Goal: Task Accomplishment & Management: Use online tool/utility

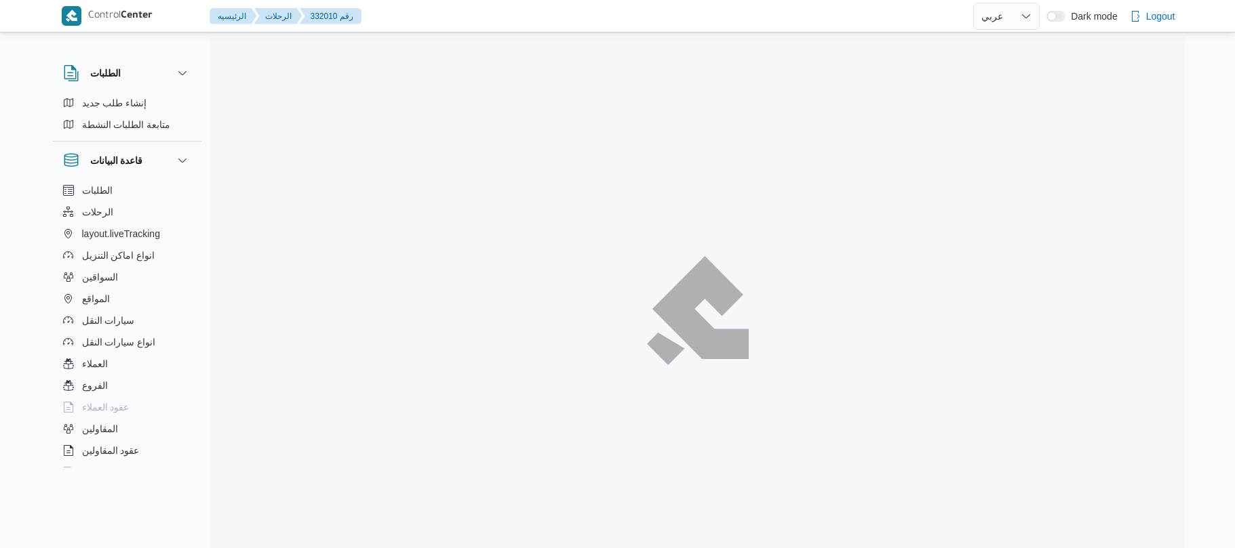
select select "ar"
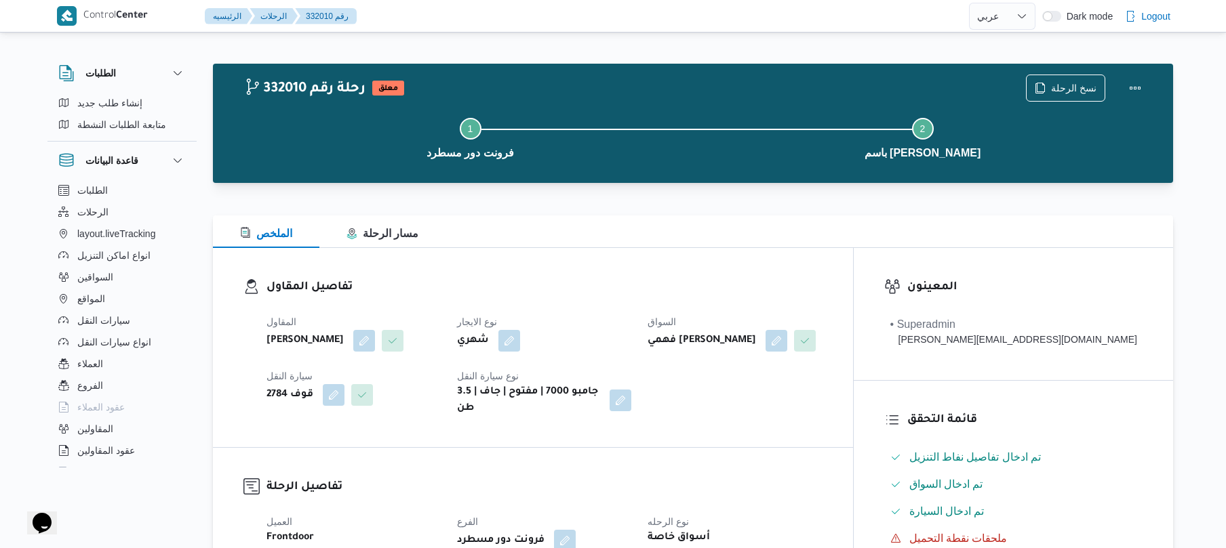
click at [679, 275] on div "تفاصيل المقاول المقاول علي عبدالناصر علي بخيت علي نوع الايجار شهري السواق فهمي …" at bounding box center [533, 347] width 640 height 199
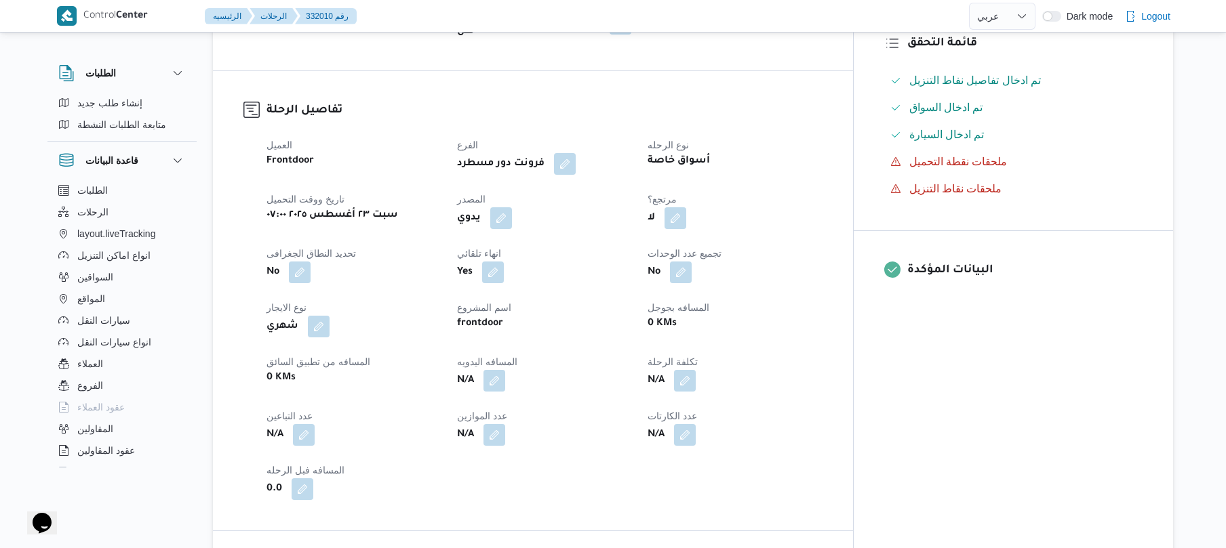
scroll to position [397, 0]
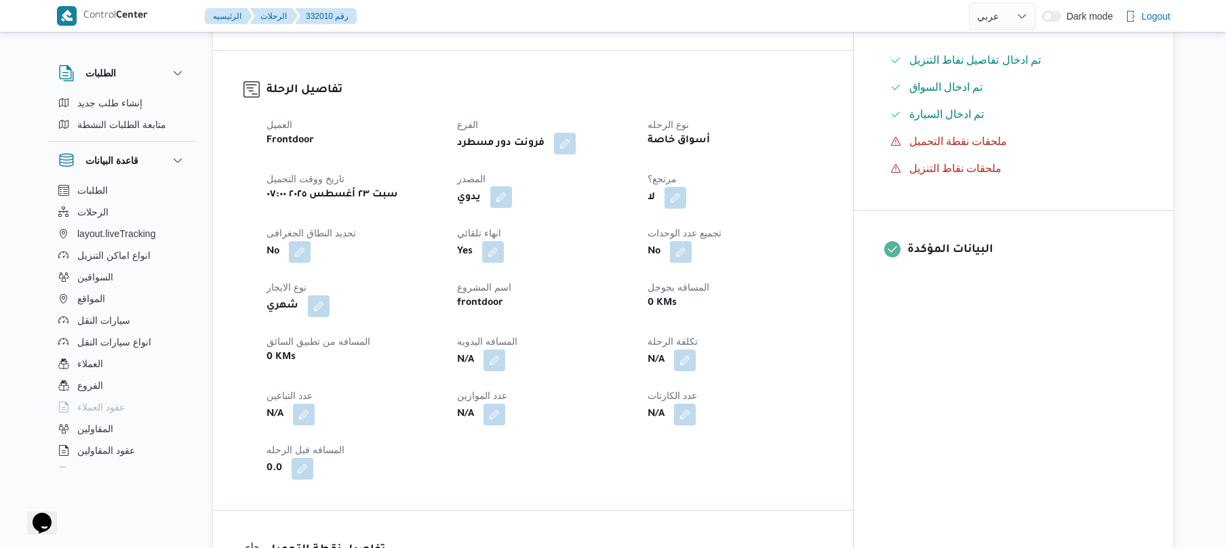
click at [512, 205] on button "button" at bounding box center [501, 197] width 22 height 22
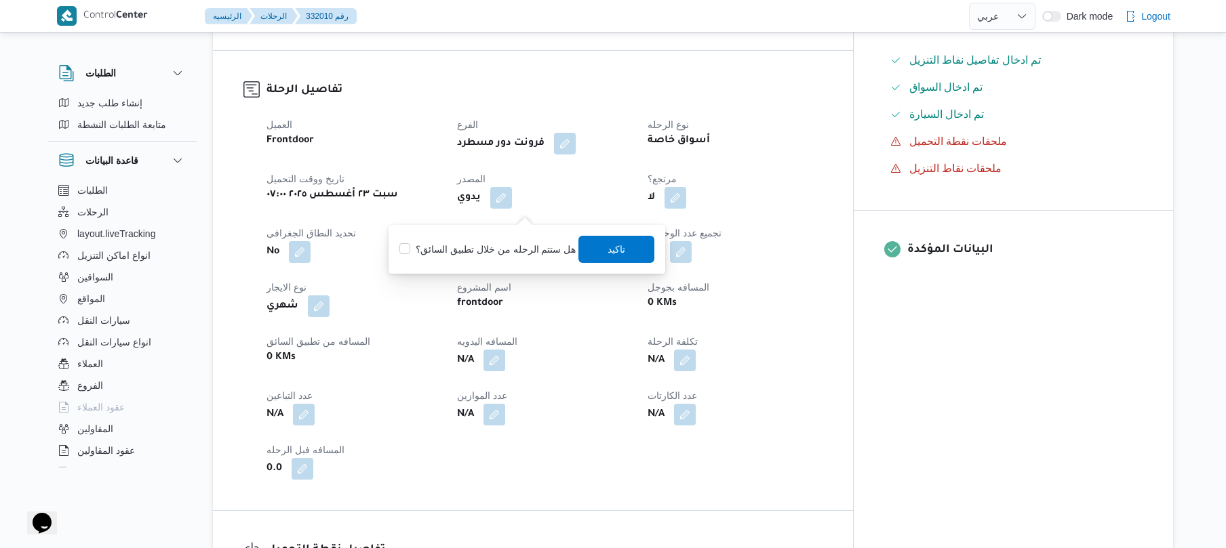
click at [544, 248] on label "هل ستتم الرحله من خلال تطبيق السائق؟" at bounding box center [487, 249] width 176 height 16
checkbox input "true"
click at [633, 250] on span "تاكيد" at bounding box center [617, 248] width 76 height 27
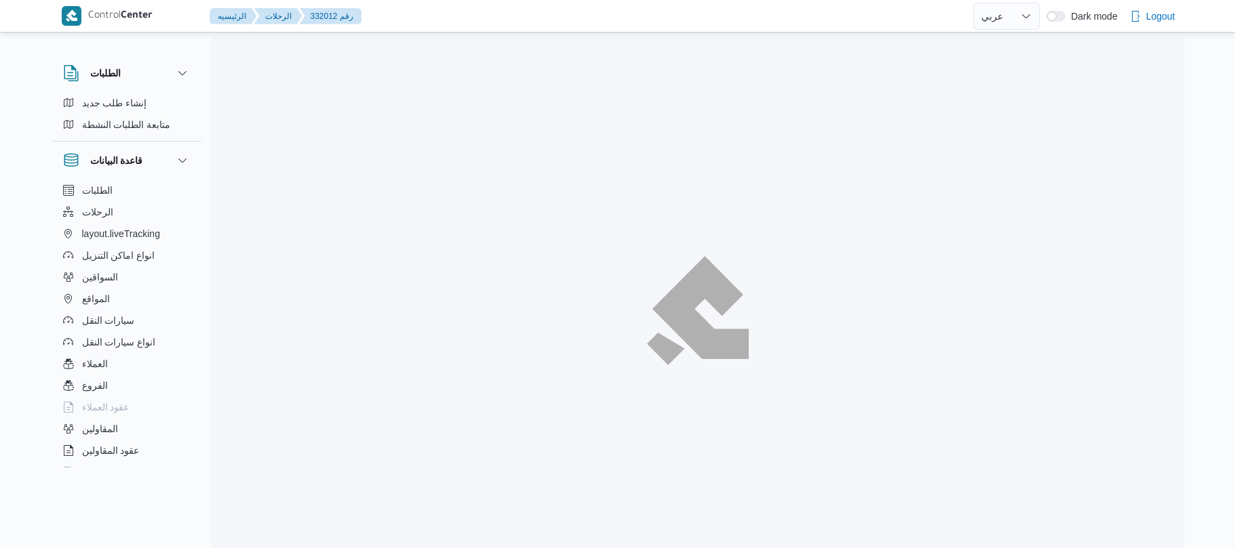
select select "ar"
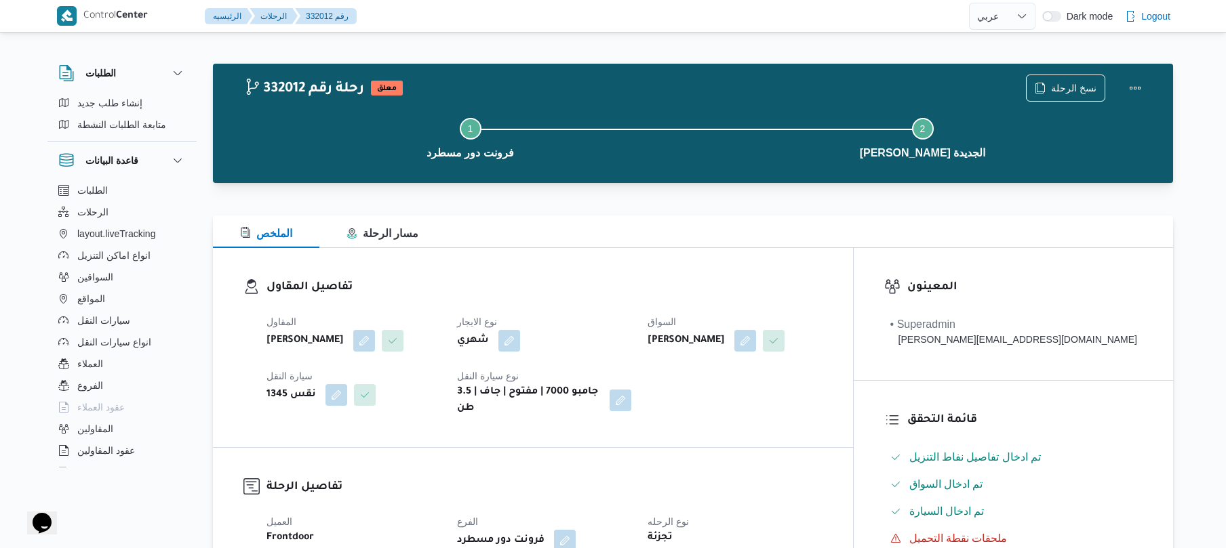
click at [697, 262] on div "تفاصيل المقاول المقاول علي عبدالناصر علي بخيت علي نوع الايجار شهري السواق حسام …" at bounding box center [533, 347] width 640 height 199
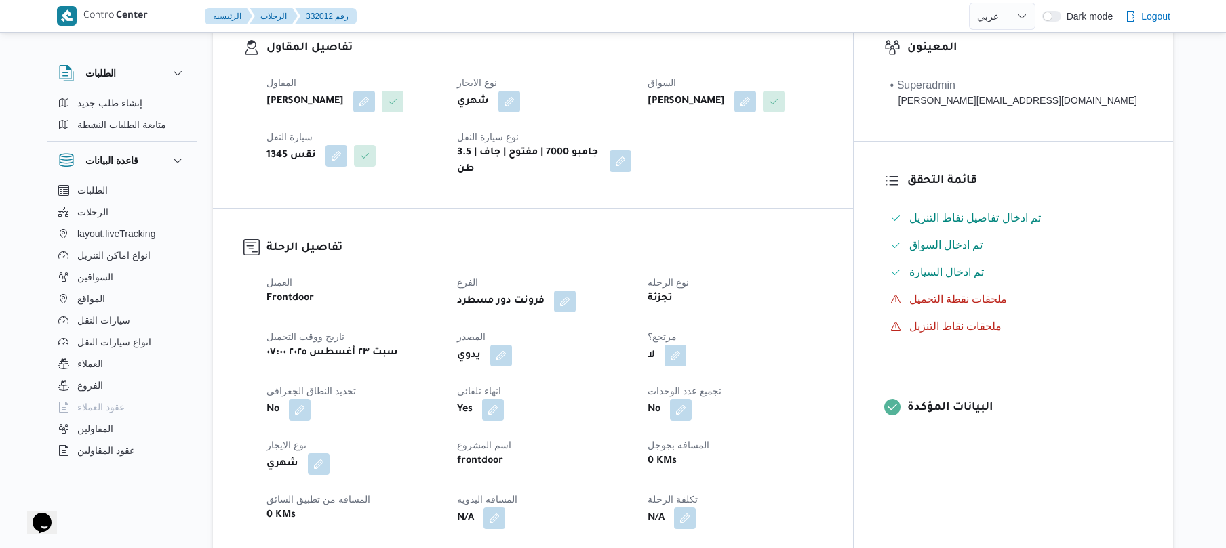
scroll to position [361, 0]
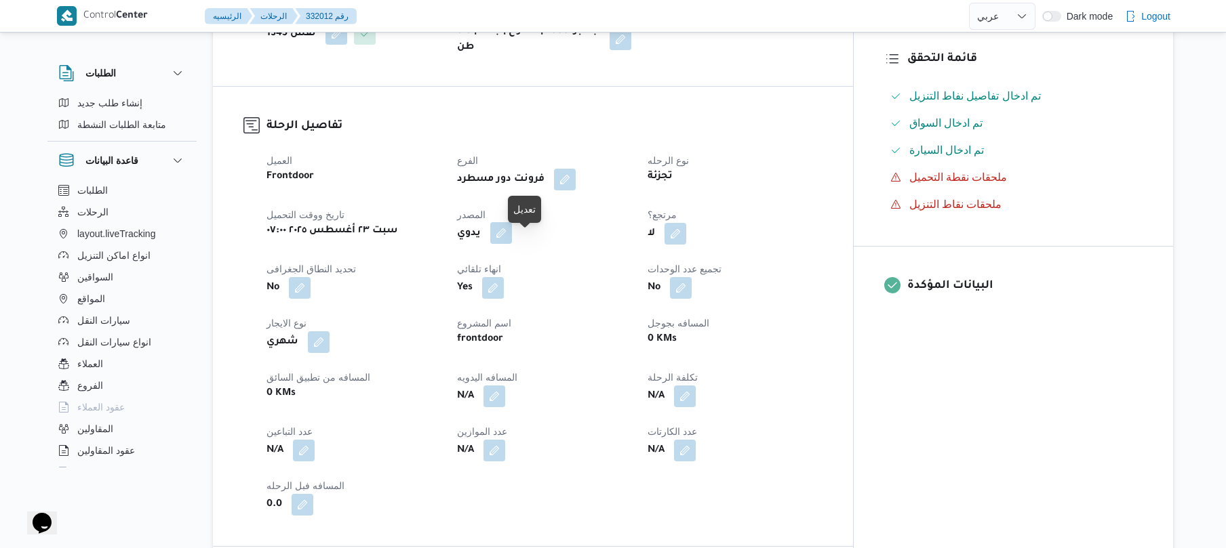
click at [512, 239] on button "button" at bounding box center [501, 233] width 22 height 22
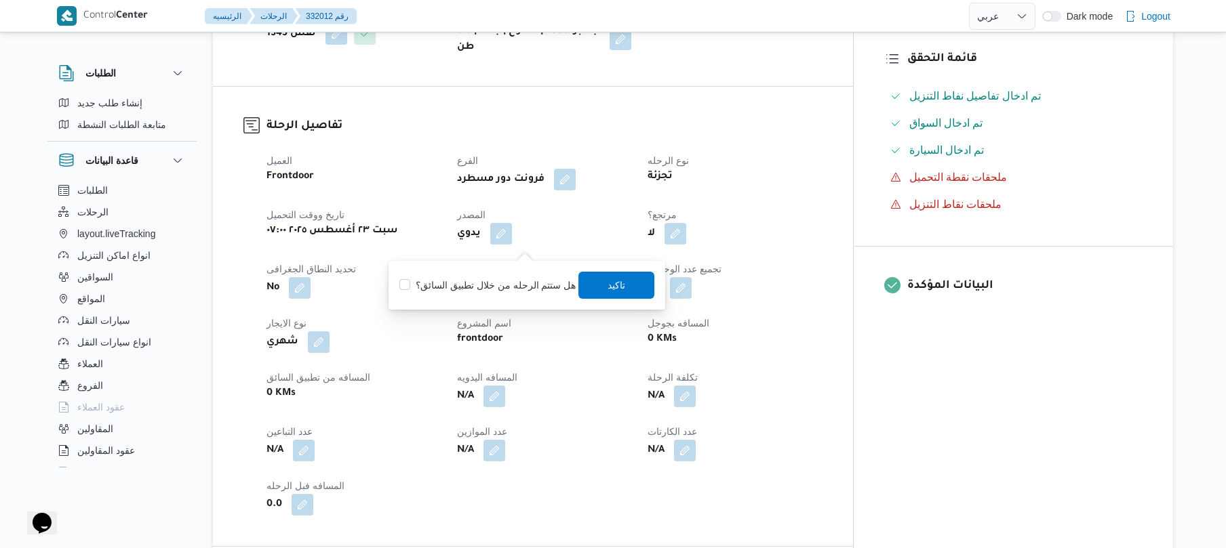
click at [508, 283] on label "هل ستتم الرحله من خلال تطبيق السائق؟" at bounding box center [487, 285] width 176 height 16
checkbox input "true"
click at [608, 283] on span "تاكيد" at bounding box center [617, 285] width 18 height 16
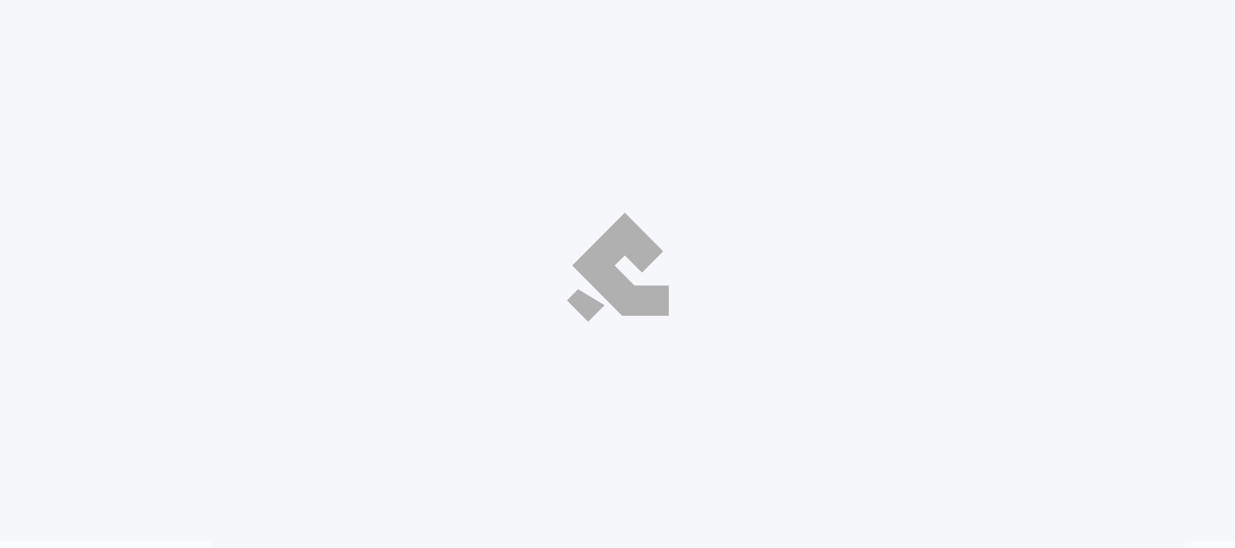
select select "ar"
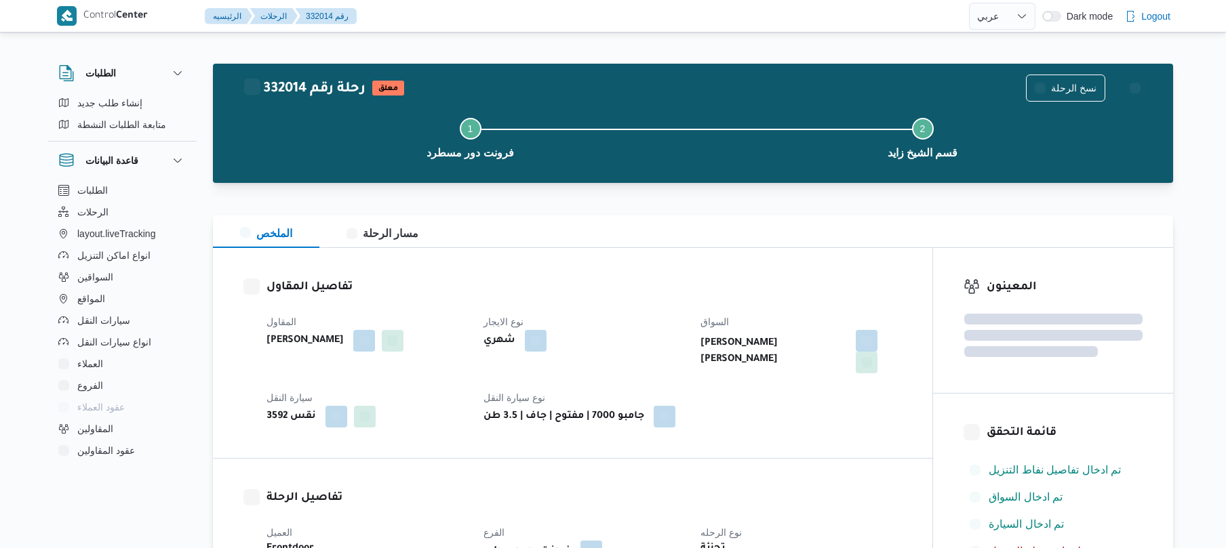
click at [663, 262] on div "تفاصيل المقاول المقاول علي عبدالناصر علي بخيت علي نوع الايجار شهري السواق محمد …" at bounding box center [572, 353] width 719 height 210
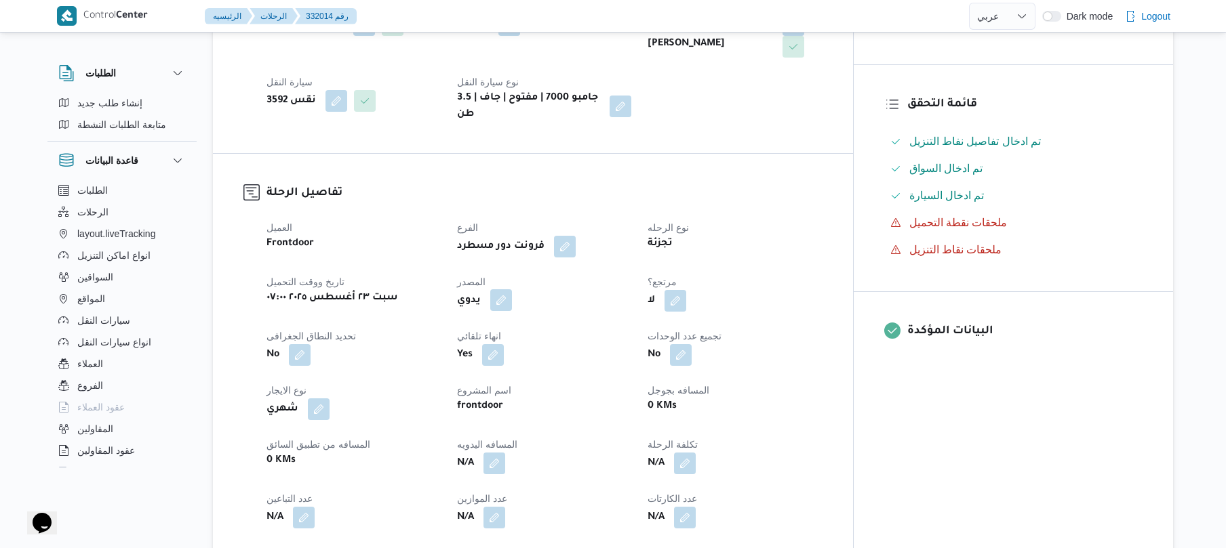
click at [512, 289] on button "button" at bounding box center [501, 300] width 22 height 22
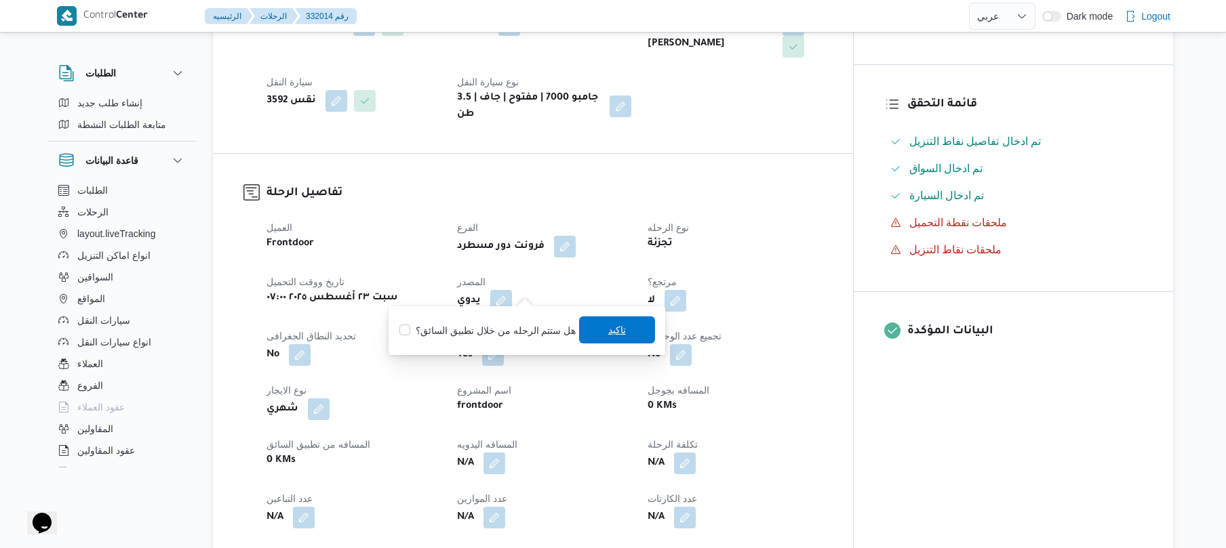
click at [589, 327] on span "تاكيد" at bounding box center [617, 330] width 76 height 27
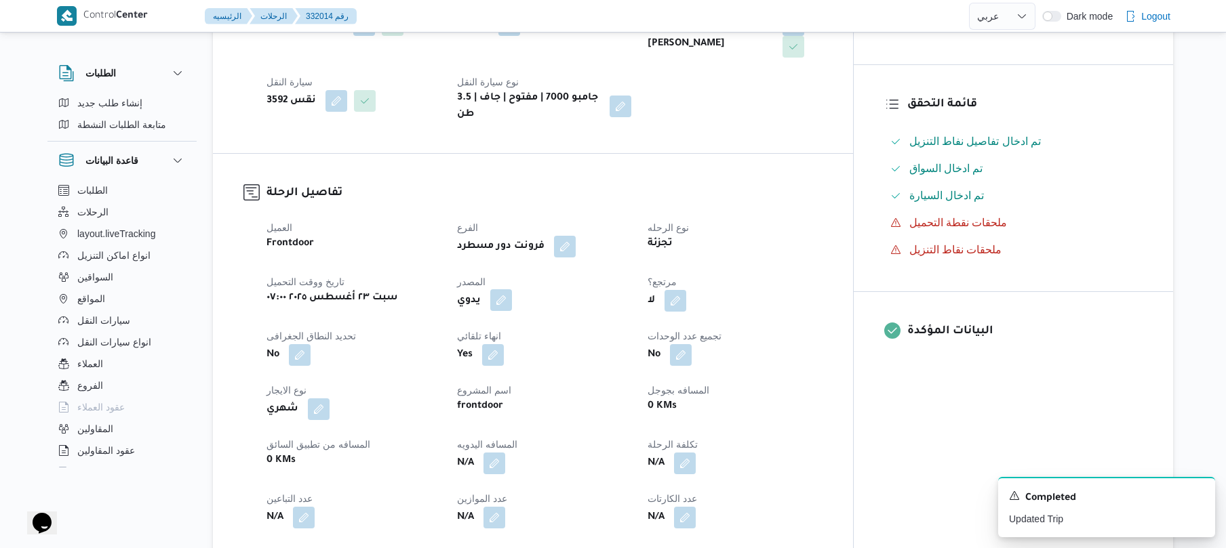
click at [512, 293] on button "button" at bounding box center [501, 300] width 22 height 22
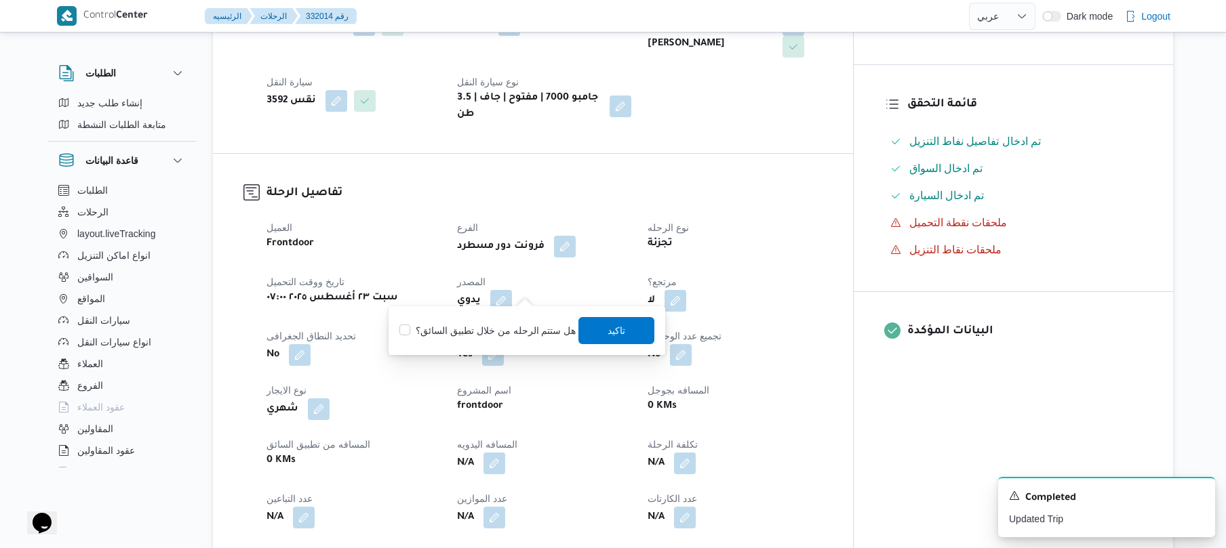
click at [502, 329] on label "هل ستتم الرحله من خلال تطبيق السائق؟" at bounding box center [487, 331] width 176 height 16
checkbox input "true"
click at [593, 329] on span "تاكيد" at bounding box center [617, 330] width 76 height 27
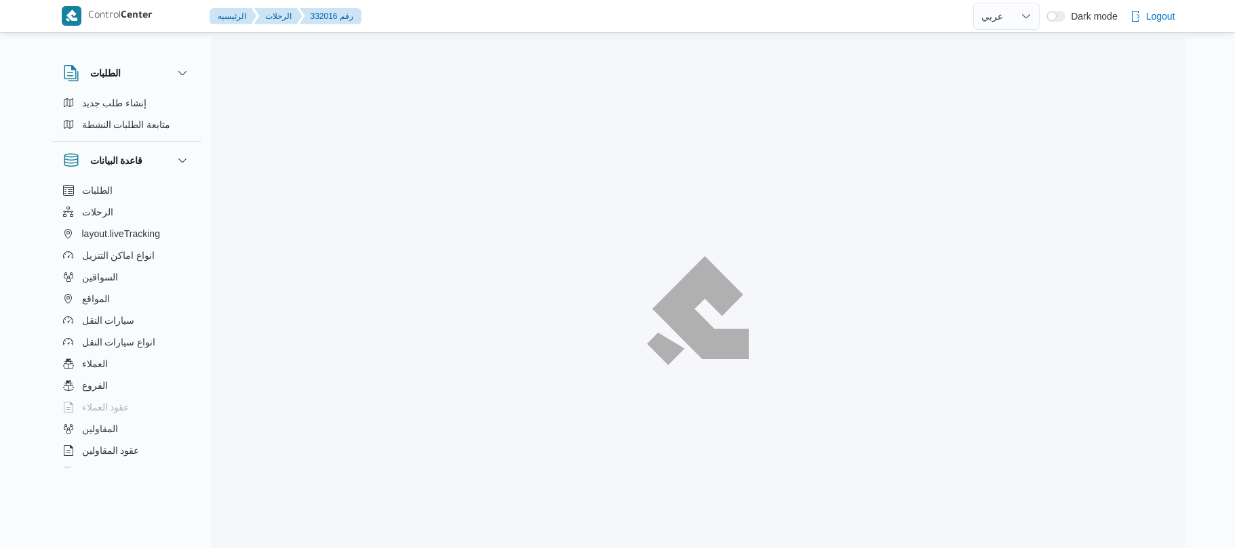
select select "ar"
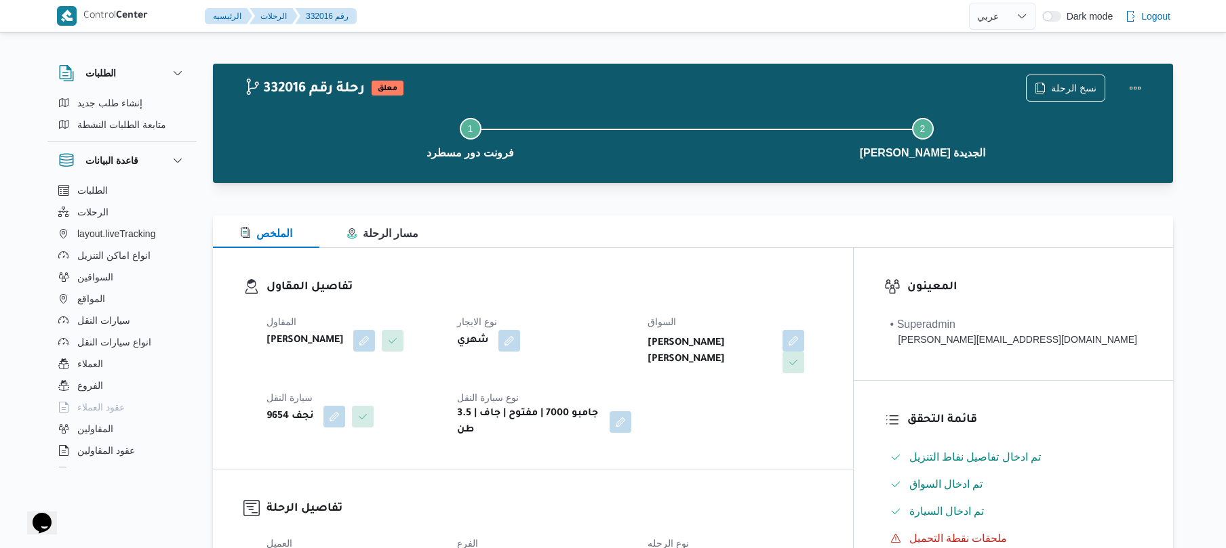
click at [648, 297] on dl "تفاصيل المقاول المقاول علي عبدالناصر علي بخيت علي نوع الايجار شهري السواق محمد …" at bounding box center [544, 359] width 556 height 160
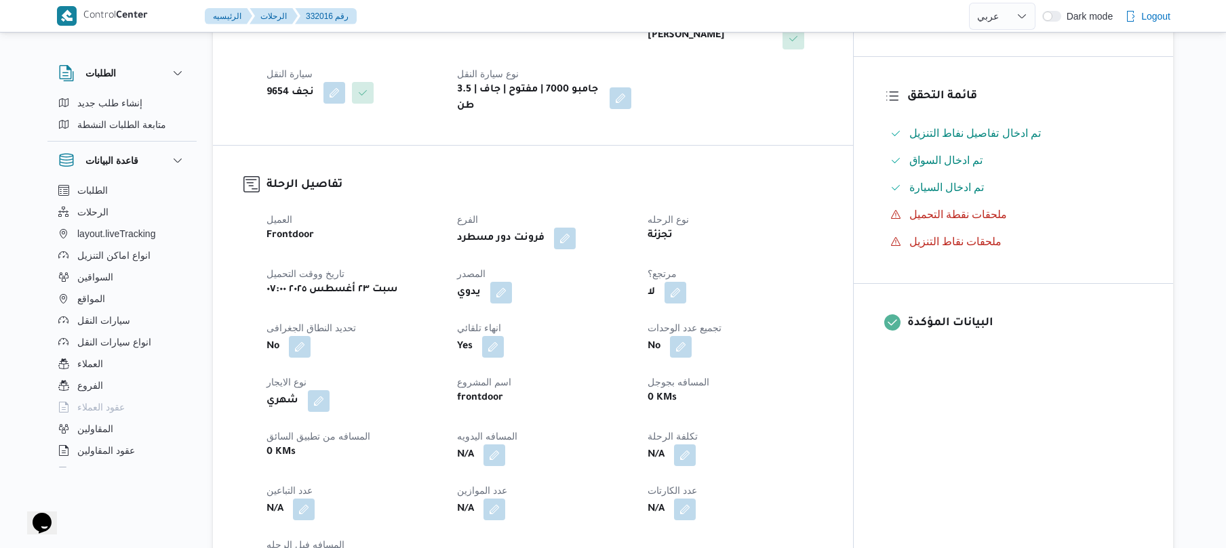
scroll to position [361, 0]
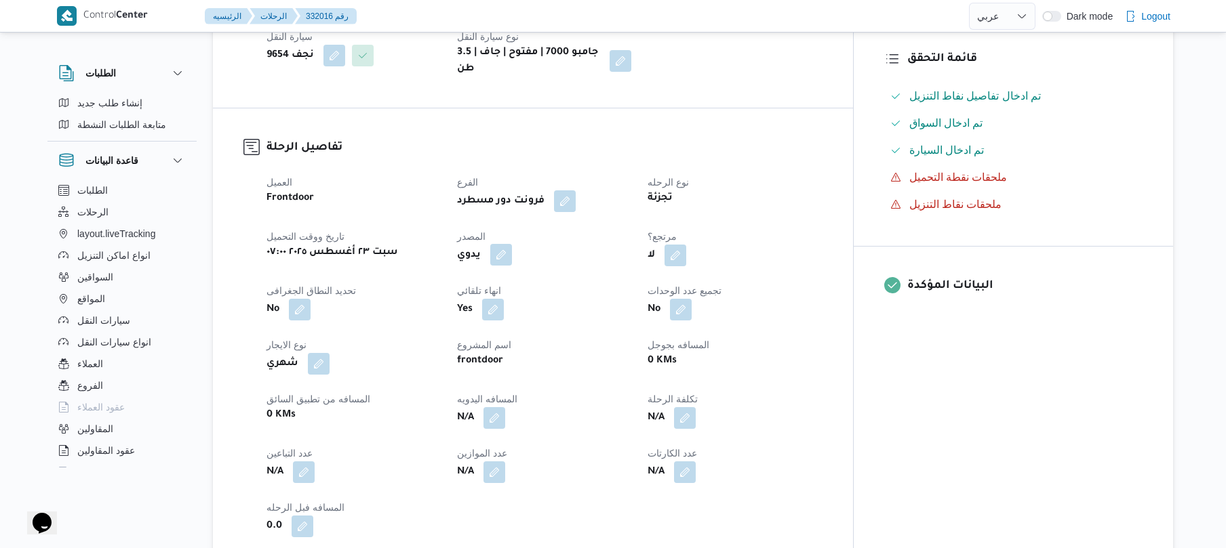
click at [512, 247] on button "button" at bounding box center [501, 255] width 22 height 22
click at [531, 288] on label "هل ستتم الرحله من خلال تطبيق السائق؟" at bounding box center [487, 285] width 176 height 16
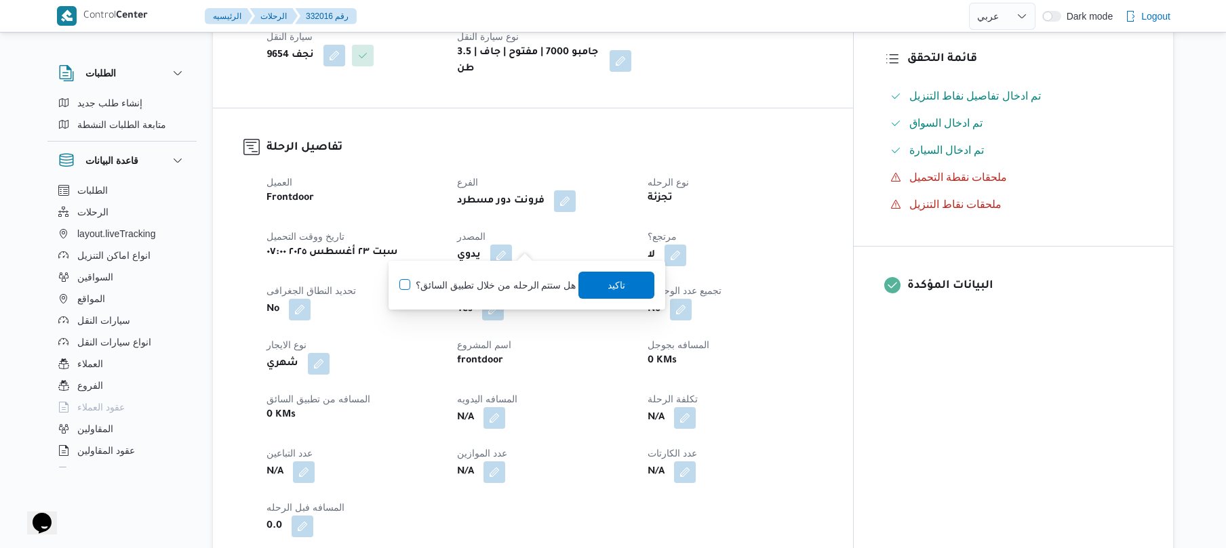
checkbox input "true"
click at [611, 287] on span "تاكيد" at bounding box center [617, 285] width 18 height 16
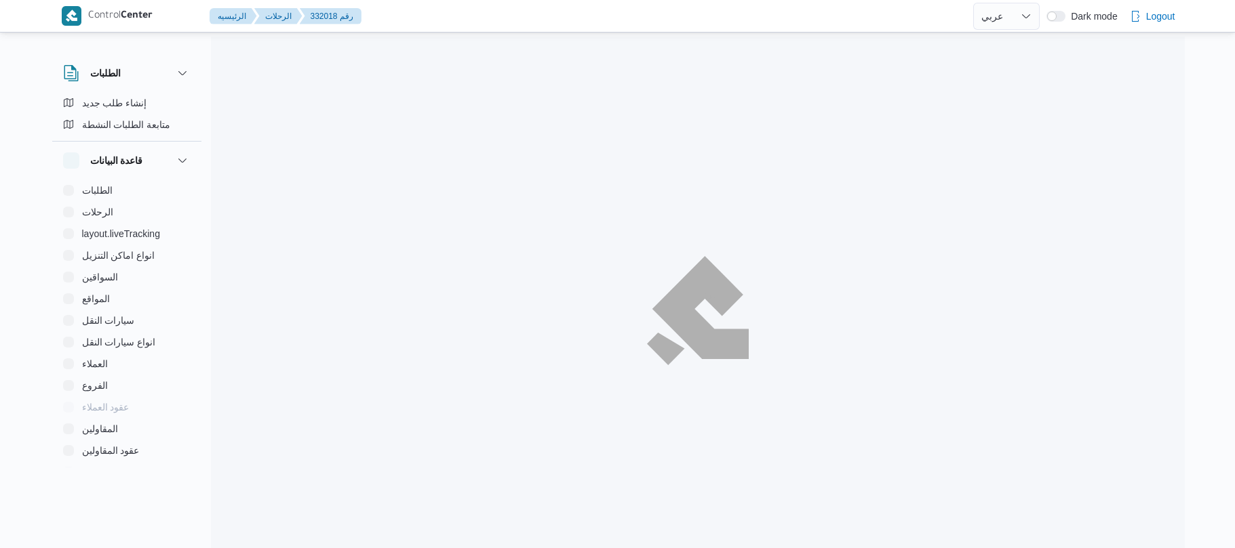
select select "ar"
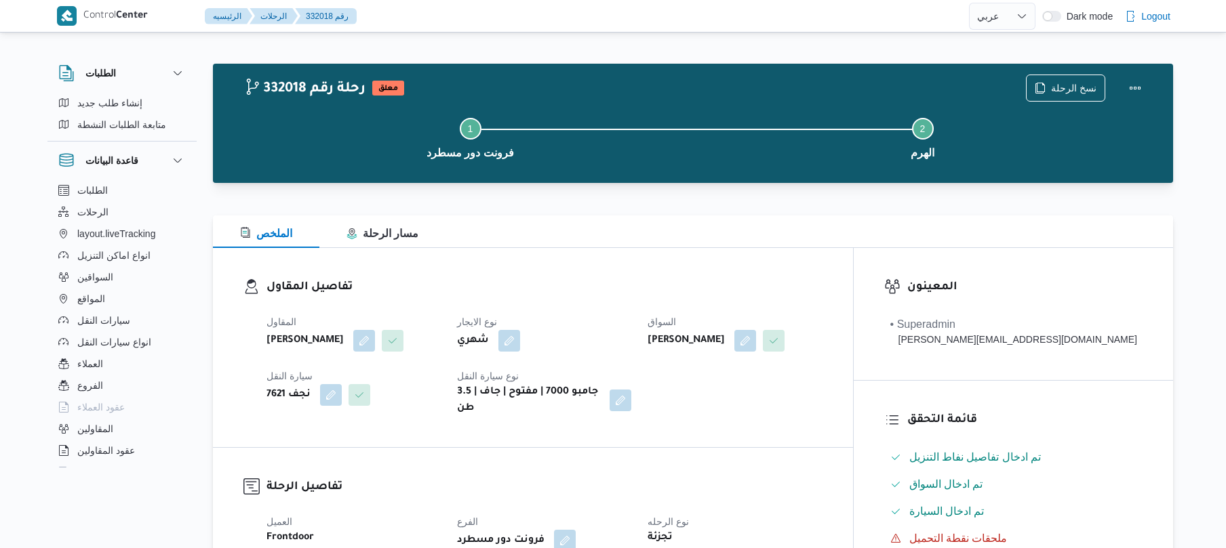
click at [765, 277] on div "تفاصيل المقاول المقاول [PERSON_NAME] [PERSON_NAME] نوع الايجار شهري السواق [PER…" at bounding box center [533, 347] width 640 height 199
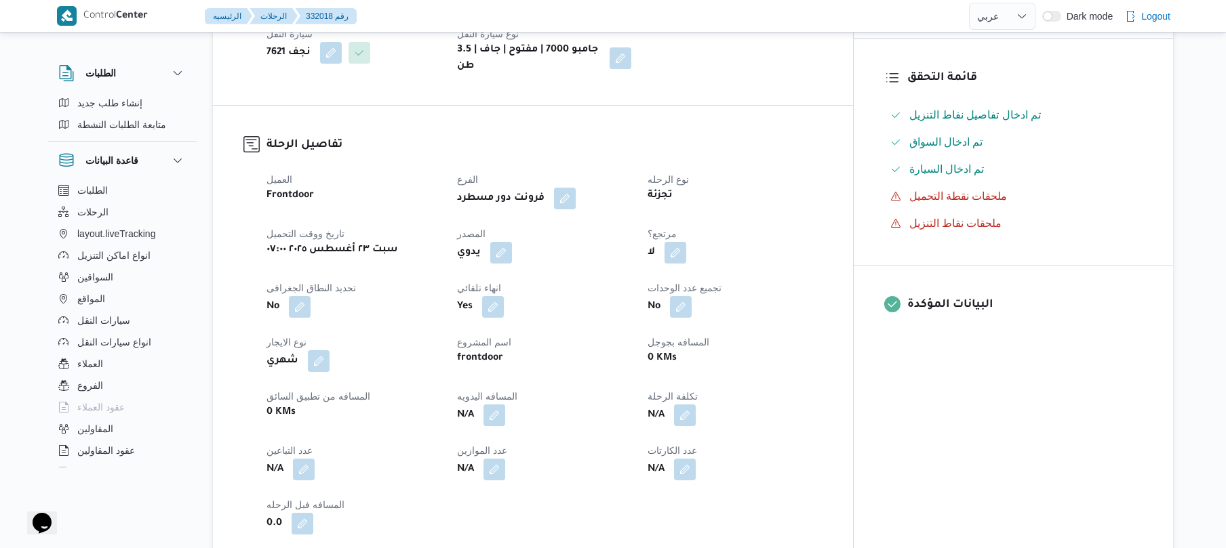
scroll to position [361, 0]
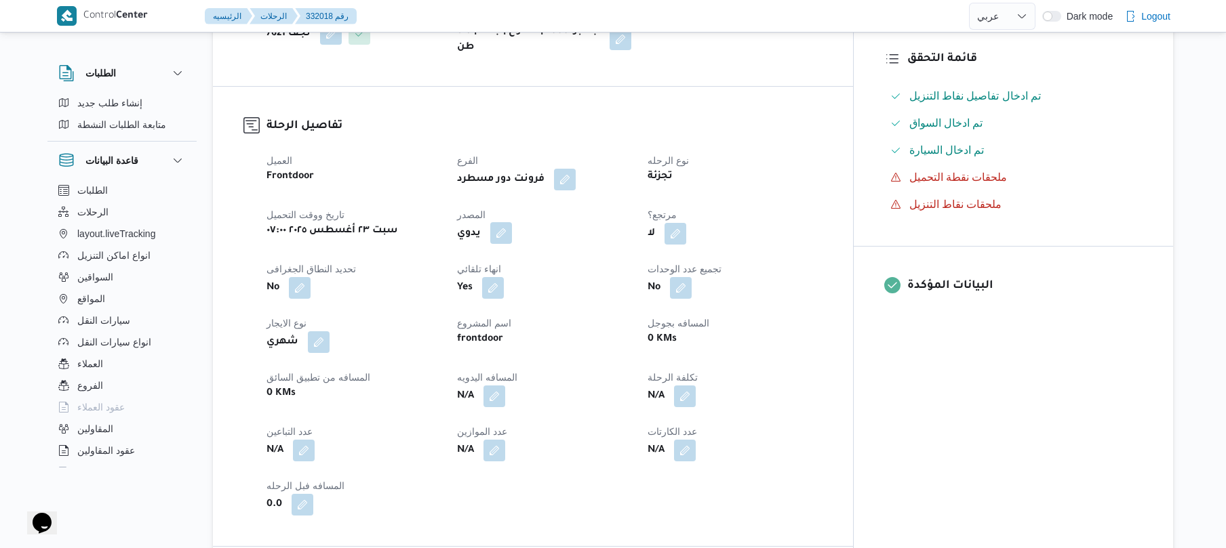
click at [512, 244] on button "button" at bounding box center [501, 233] width 22 height 22
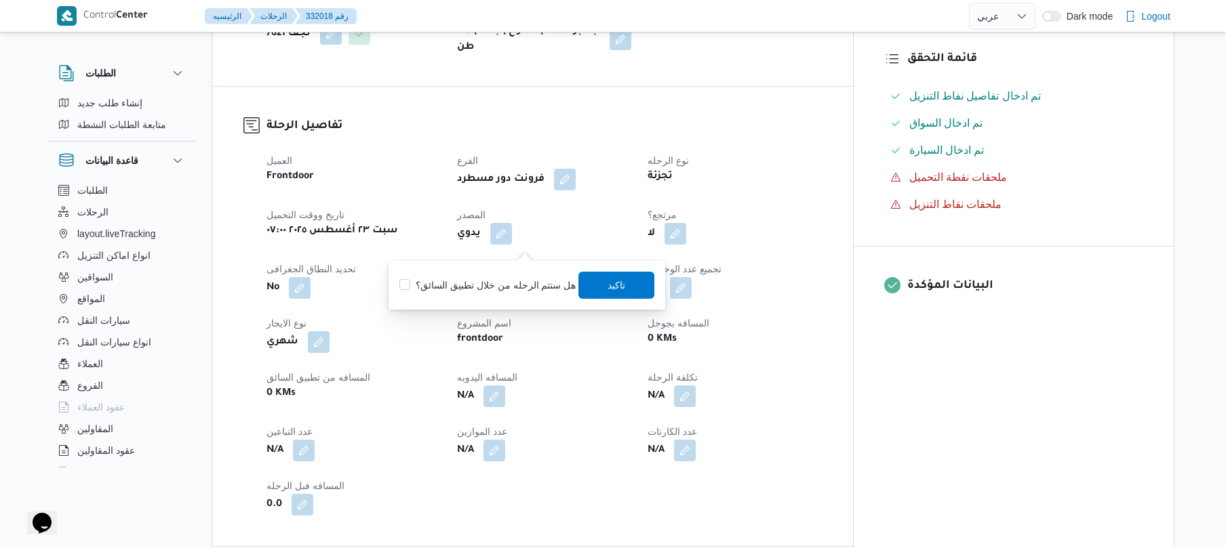
click at [487, 293] on label "هل ستتم الرحله من خلال تطبيق السائق؟" at bounding box center [487, 285] width 176 height 16
checkbox input "true"
click at [592, 291] on span "تاكيد" at bounding box center [617, 284] width 76 height 27
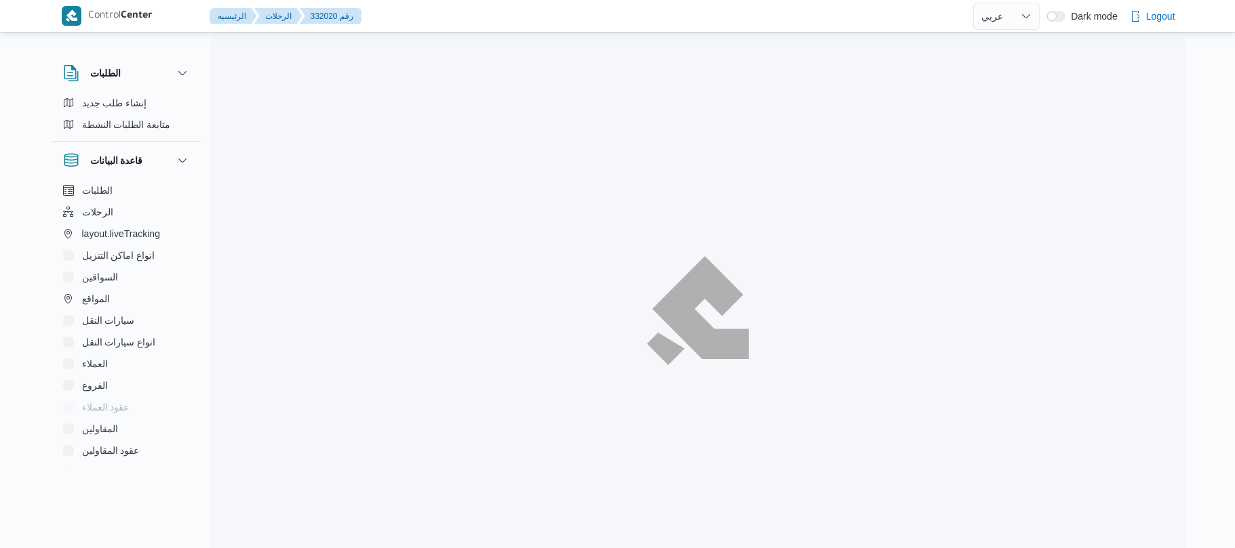
select select "ar"
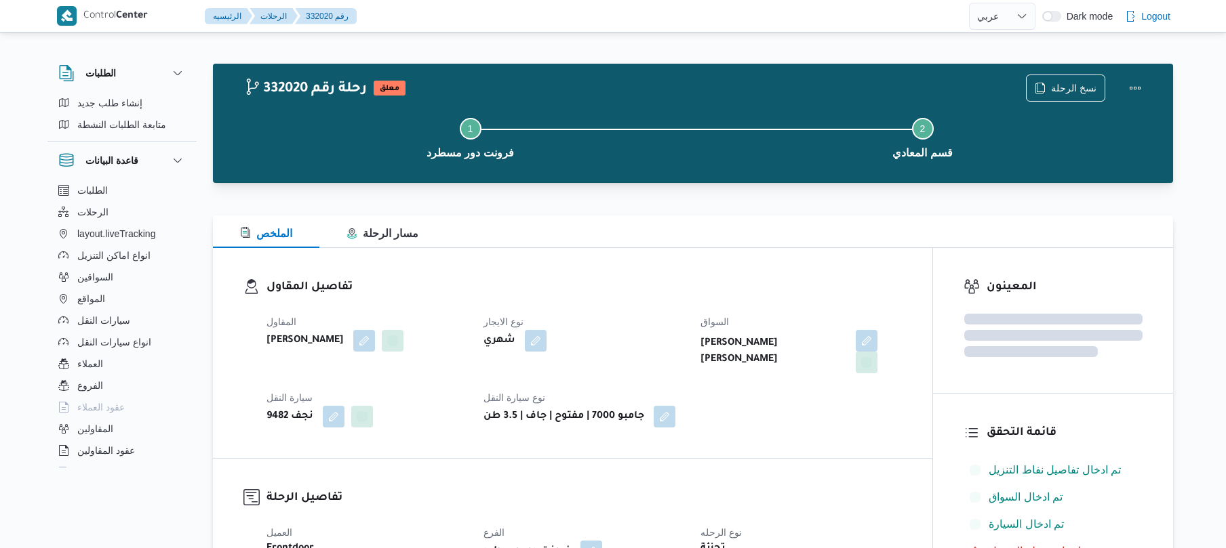
click at [763, 244] on div "الملخص مسار الرحلة" at bounding box center [693, 232] width 960 height 33
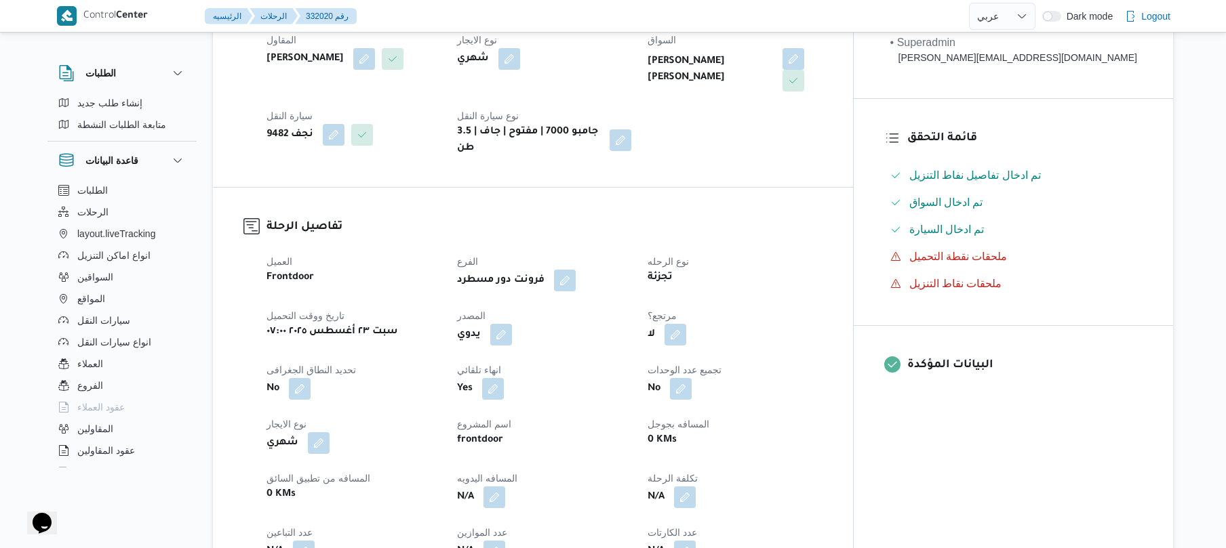
scroll to position [361, 0]
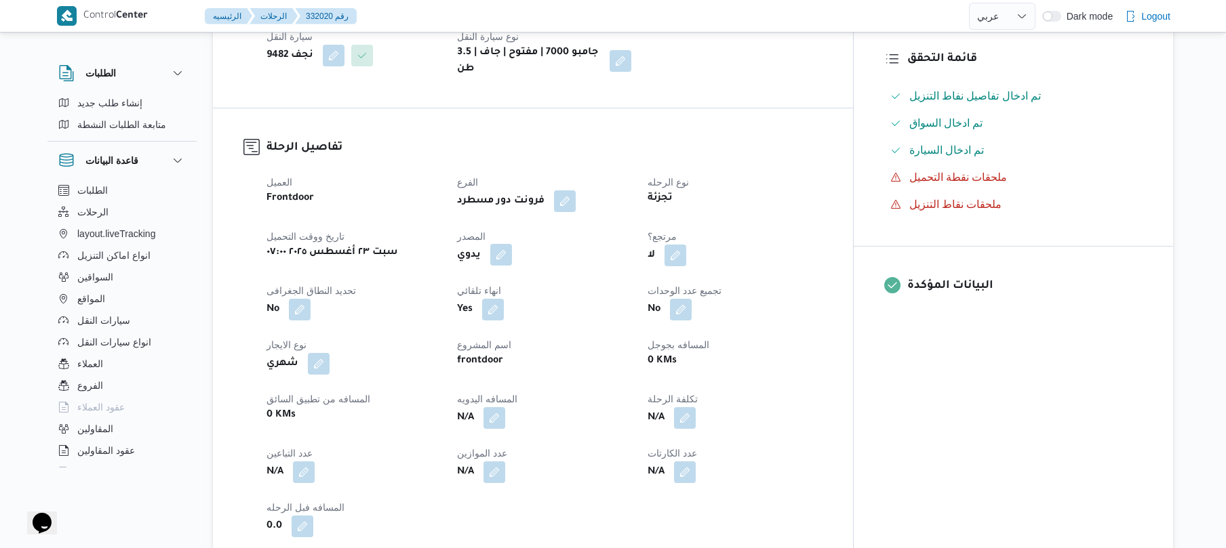
click at [512, 244] on button "button" at bounding box center [501, 255] width 22 height 22
click at [525, 285] on label "هل ستتم الرحله من خلال تطبيق السائق؟" at bounding box center [487, 285] width 176 height 16
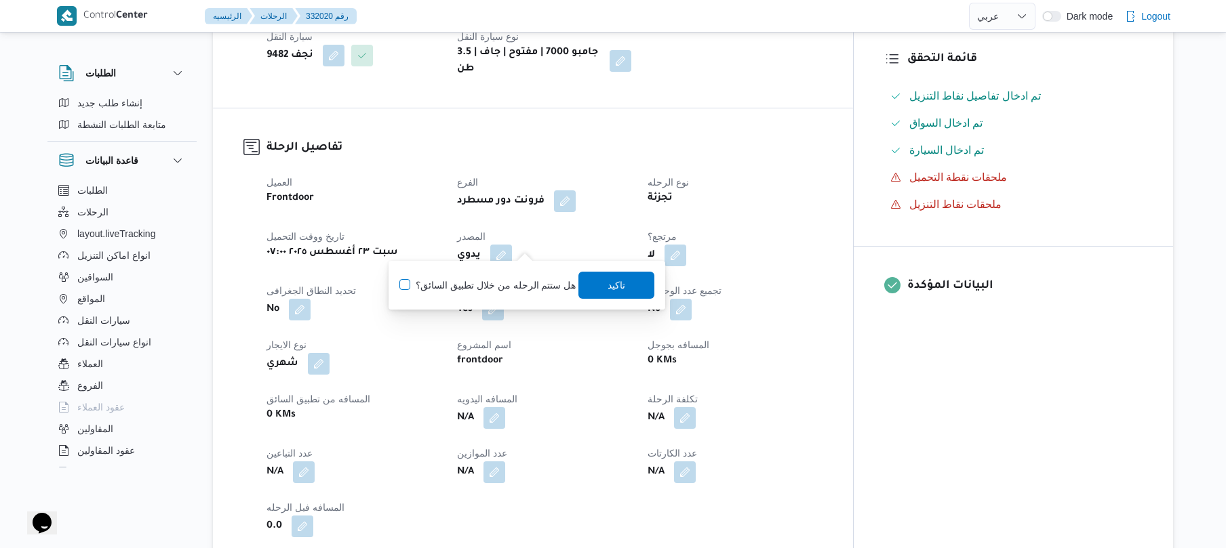
checkbox input "true"
click at [617, 287] on span "تاكيد" at bounding box center [617, 285] width 18 height 16
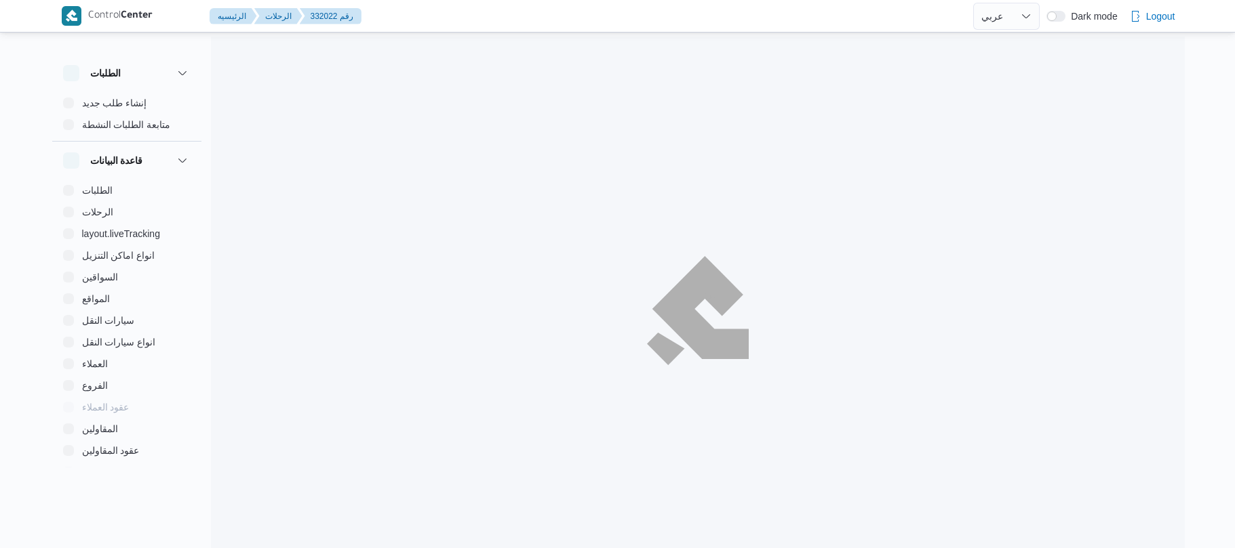
select select "ar"
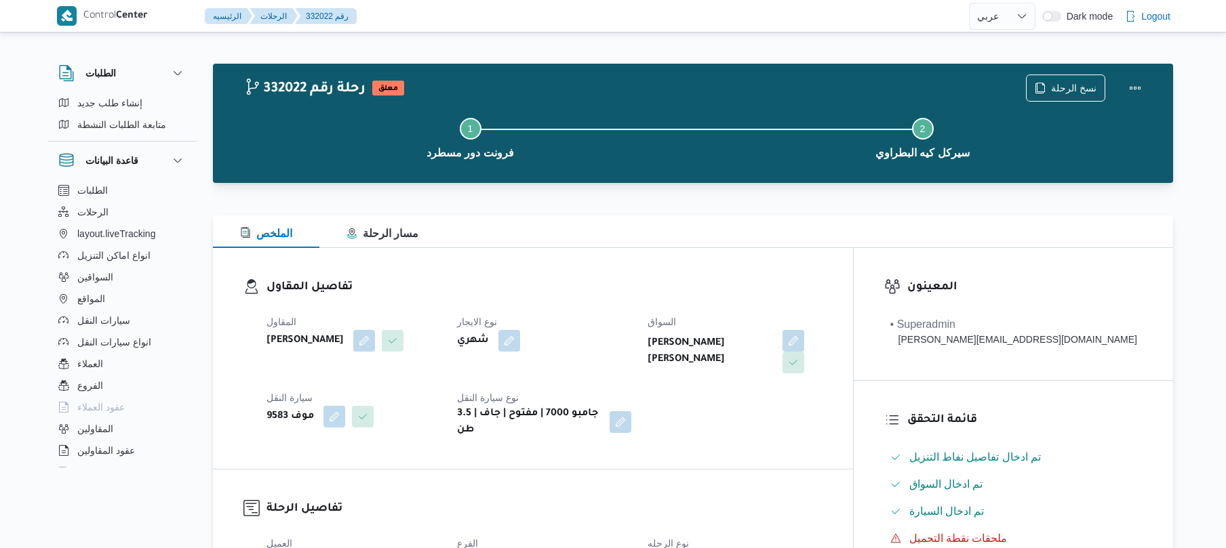
click at [631, 370] on div "نوع الايجار شهري" at bounding box center [544, 344] width 174 height 60
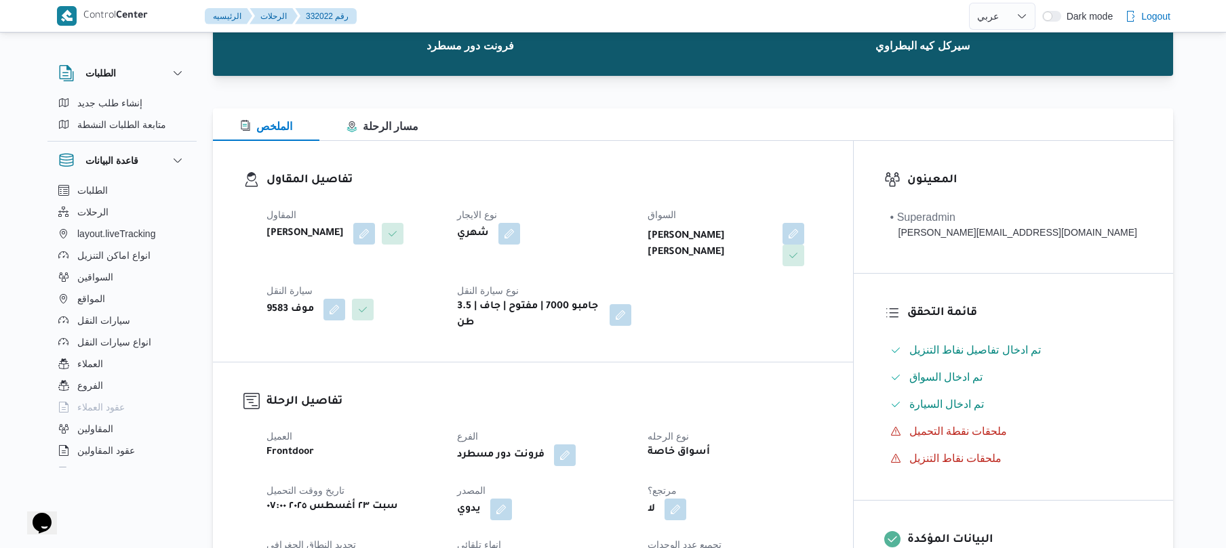
scroll to position [289, 0]
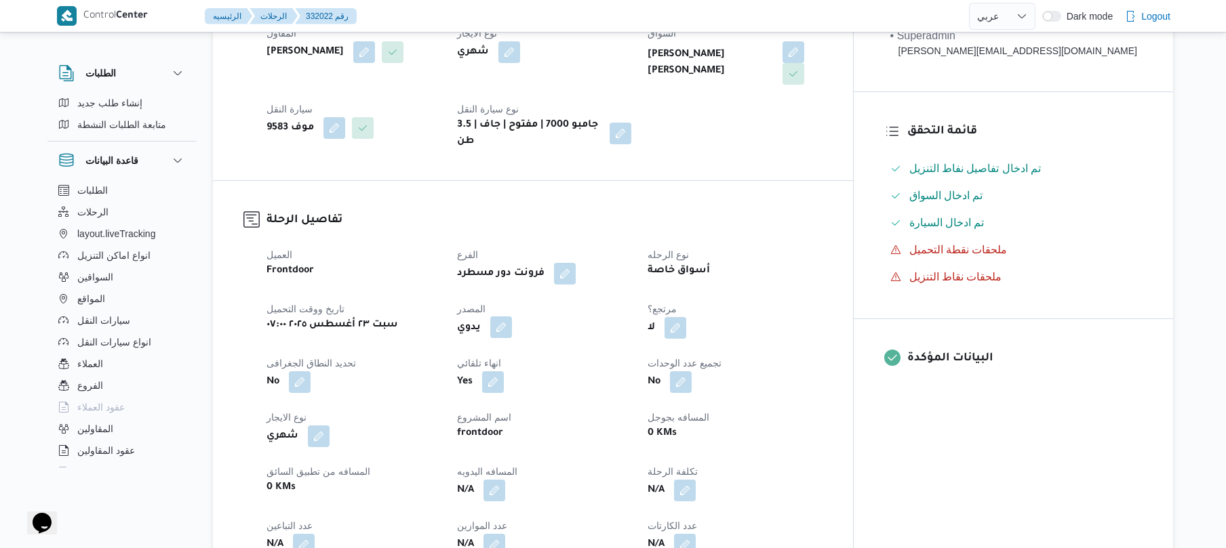
click at [512, 317] on button "button" at bounding box center [501, 328] width 22 height 22
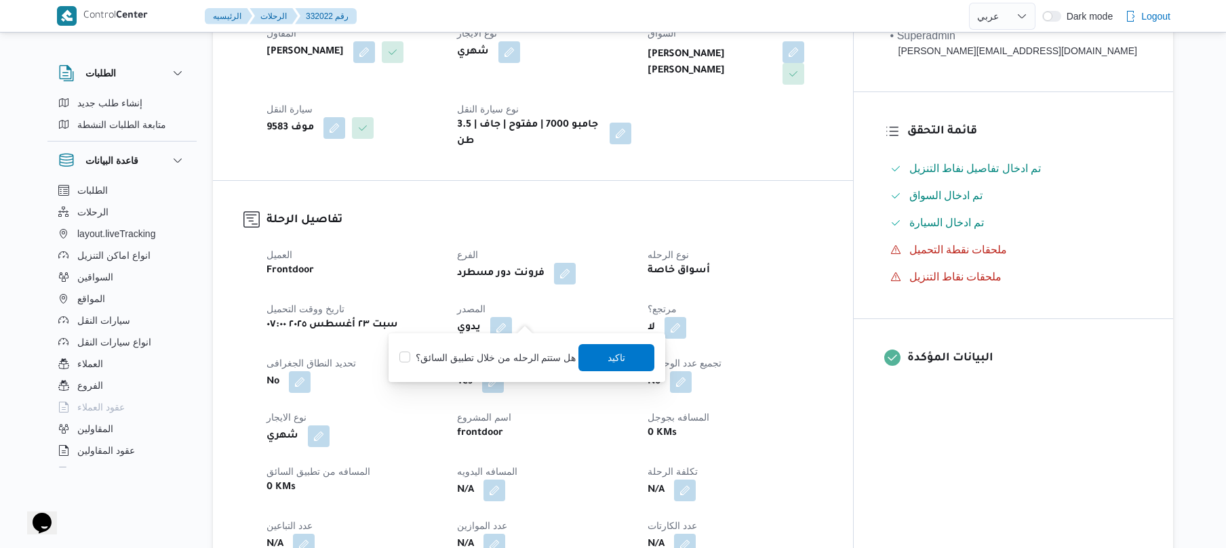
click at [517, 353] on label "هل ستتم الرحله من خلال تطبيق السائق؟" at bounding box center [487, 358] width 176 height 16
checkbox input "true"
click at [608, 363] on span "تاكيد" at bounding box center [617, 357] width 18 height 16
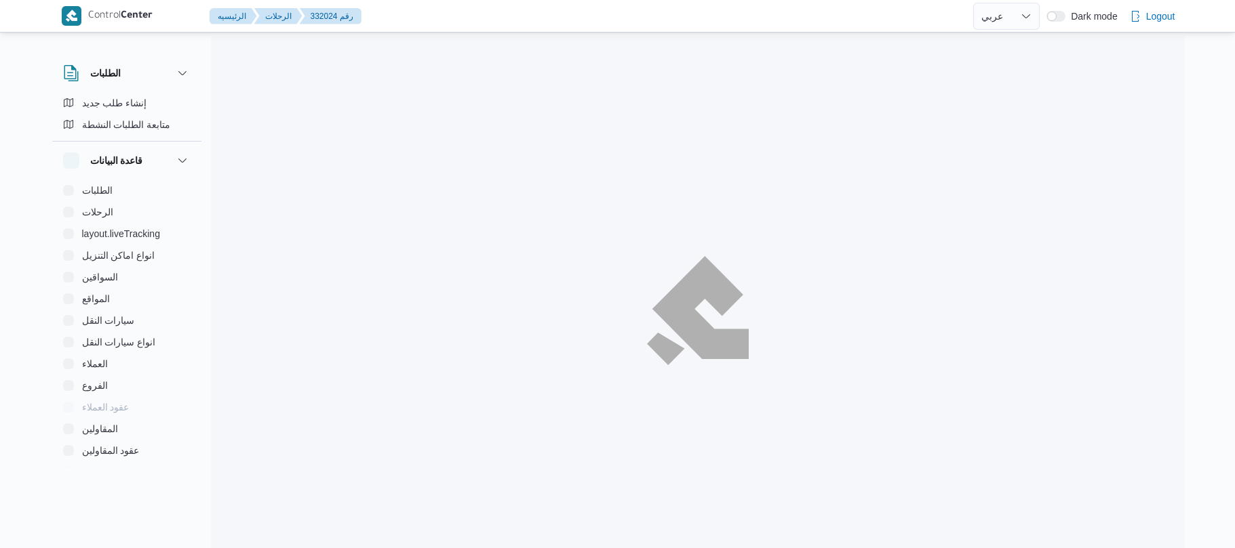
select select "ar"
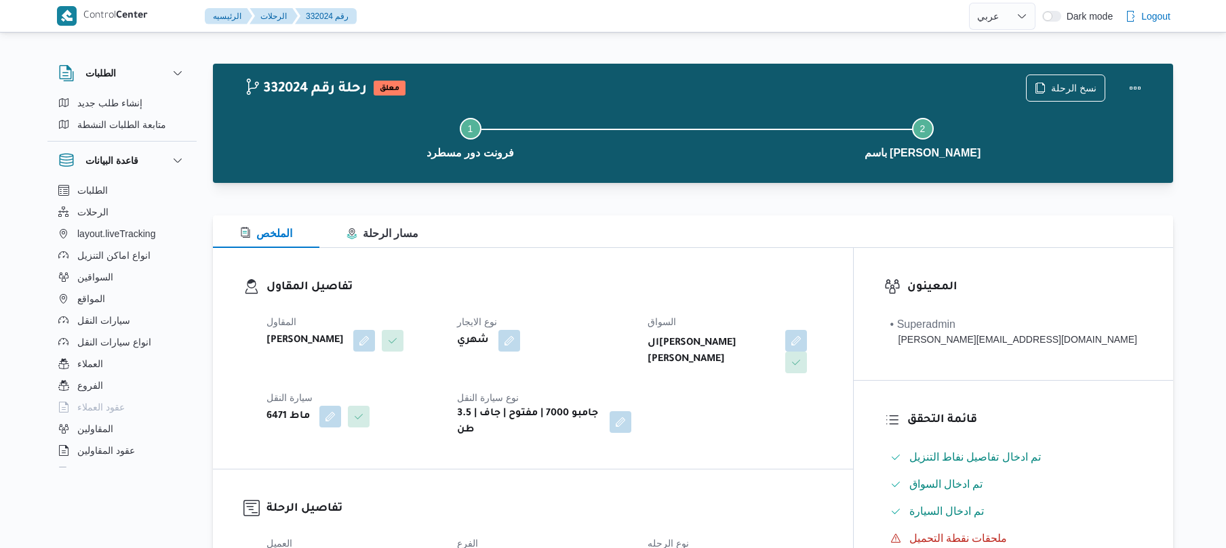
click at [663, 256] on div "تفاصيل المقاول المقاول محمد صلاح عبداللطيف الشريف نوع الايجار شهري السواق السيد…" at bounding box center [533, 358] width 640 height 221
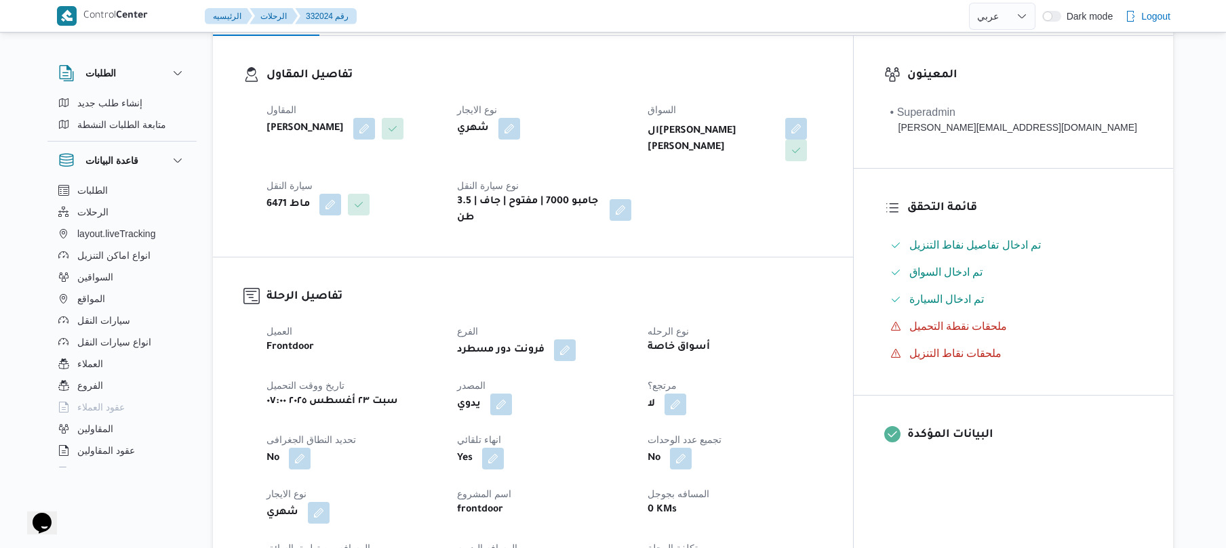
scroll to position [289, 0]
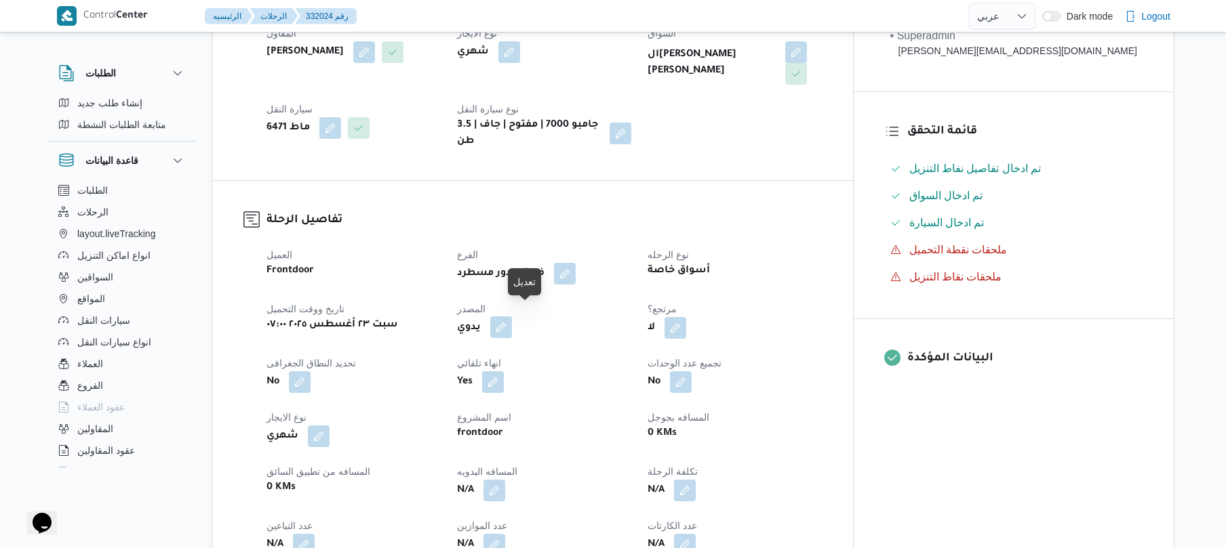
click at [512, 320] on button "button" at bounding box center [501, 328] width 22 height 22
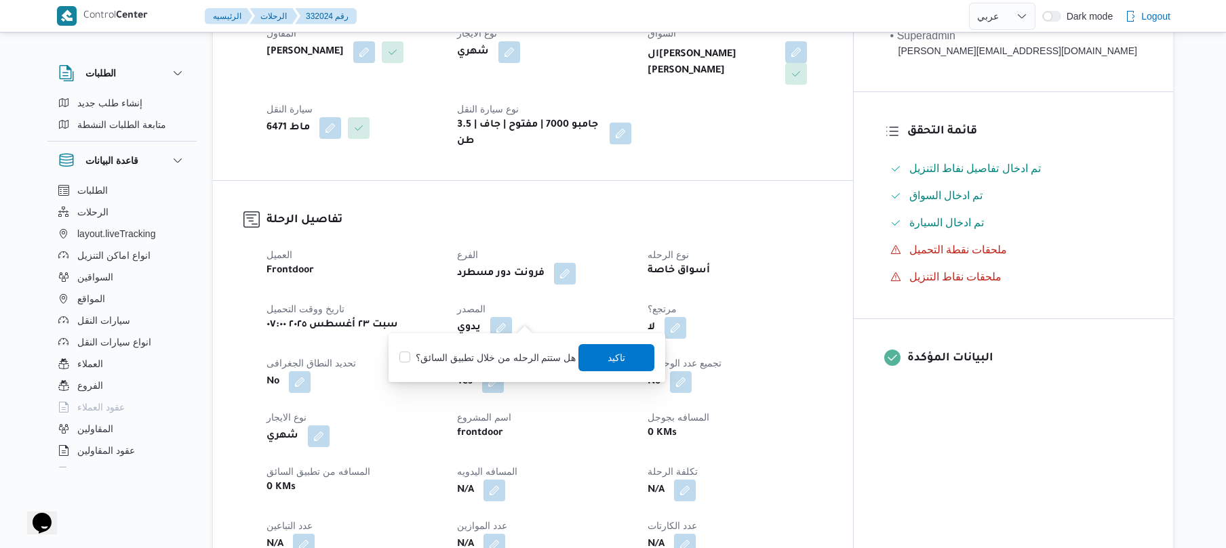
click at [502, 358] on label "هل ستتم الرحله من خلال تطبيق السائق؟" at bounding box center [487, 358] width 176 height 16
checkbox input "true"
click at [601, 353] on span "تاكيد" at bounding box center [617, 357] width 76 height 27
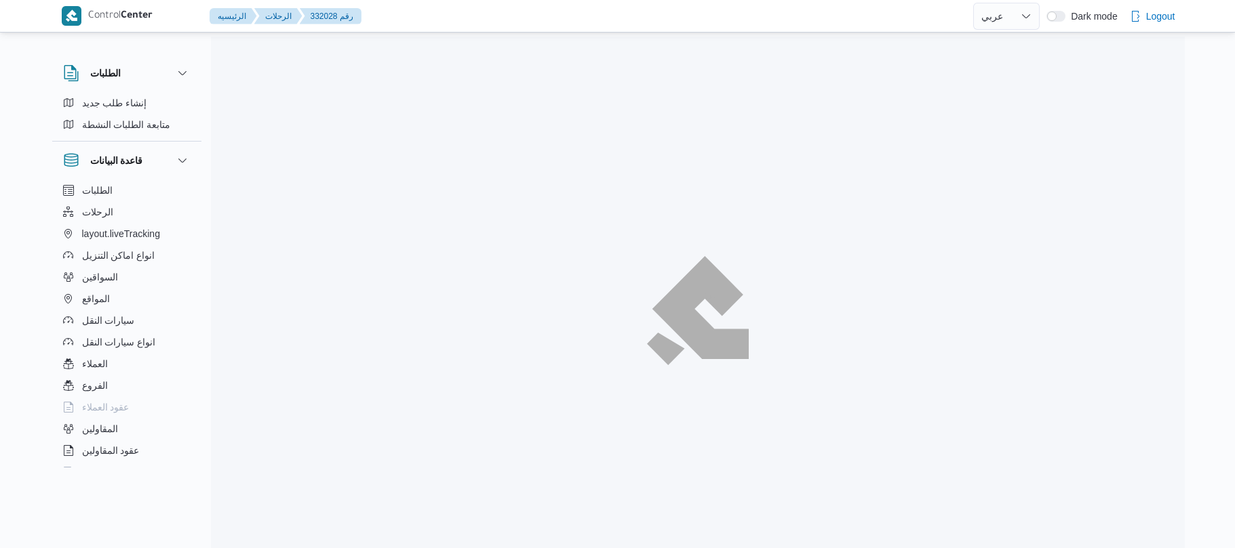
select select "ar"
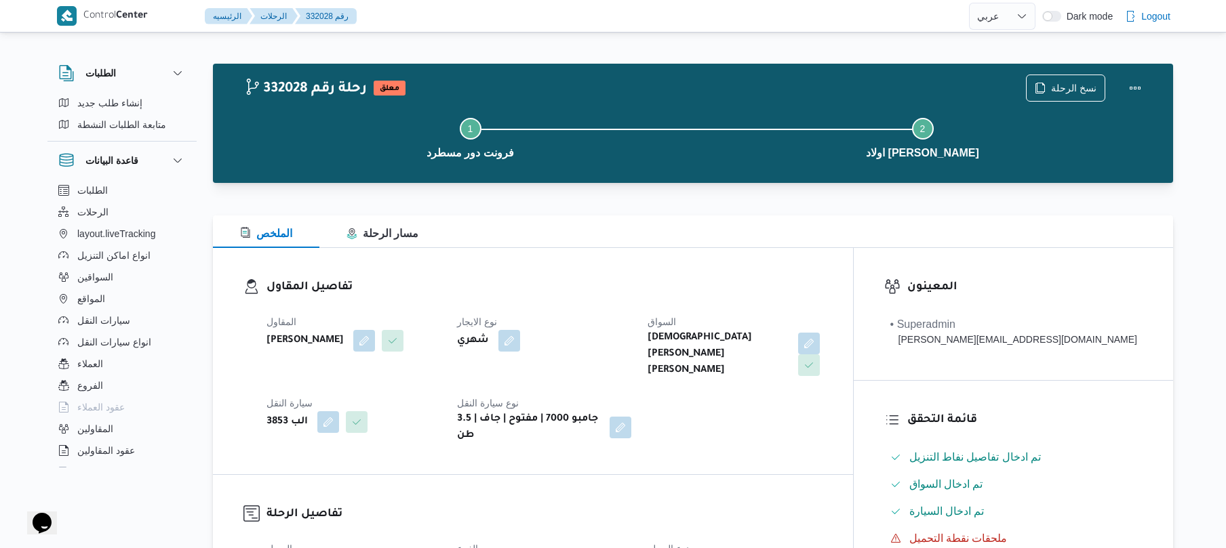
click at [674, 301] on dl "تفاصيل المقاول المقاول [PERSON_NAME] نوع الايجار شهري السواق اسلام [PERSON_NAME…" at bounding box center [544, 361] width 556 height 165
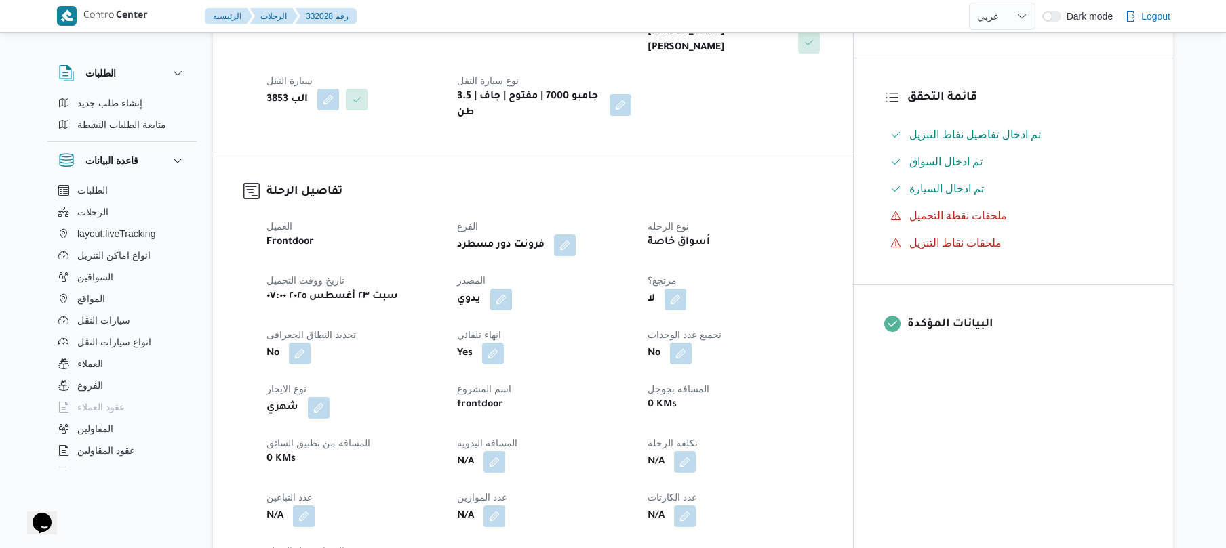
scroll to position [325, 0]
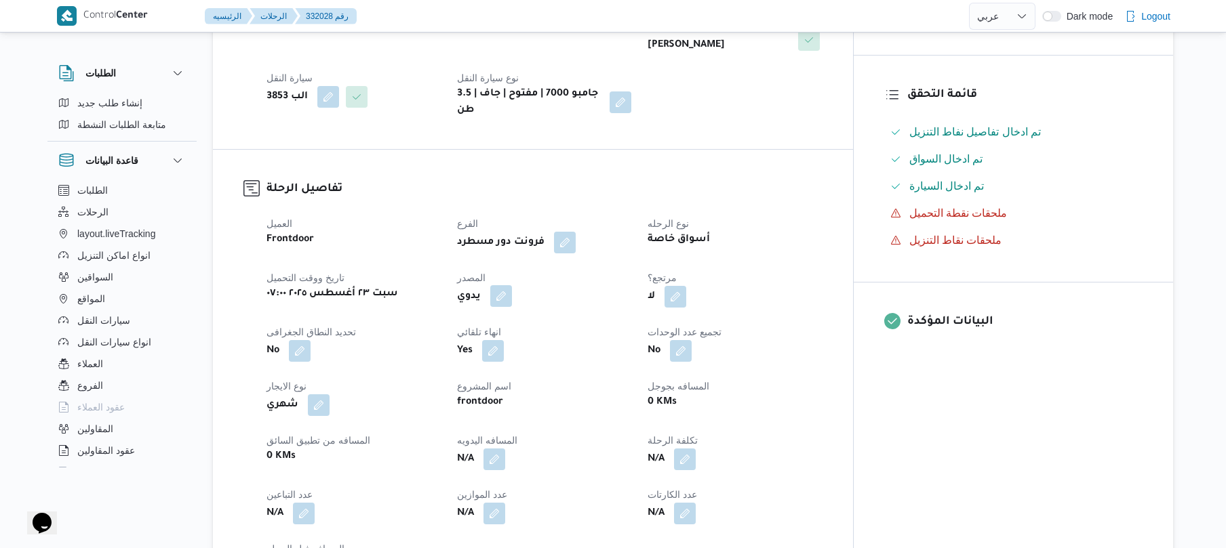
click at [512, 285] on button "button" at bounding box center [501, 296] width 22 height 22
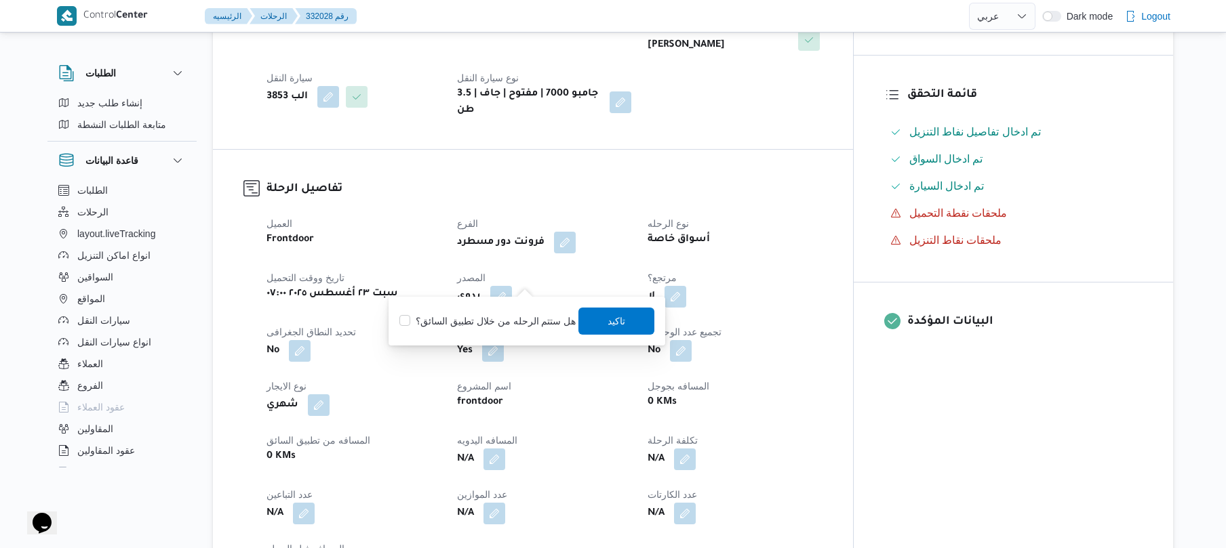
click at [498, 324] on label "هل ستتم الرحله من خلال تطبيق السائق؟" at bounding box center [487, 321] width 176 height 16
checkbox input "true"
click at [618, 316] on span "تاكيد" at bounding box center [617, 321] width 18 height 16
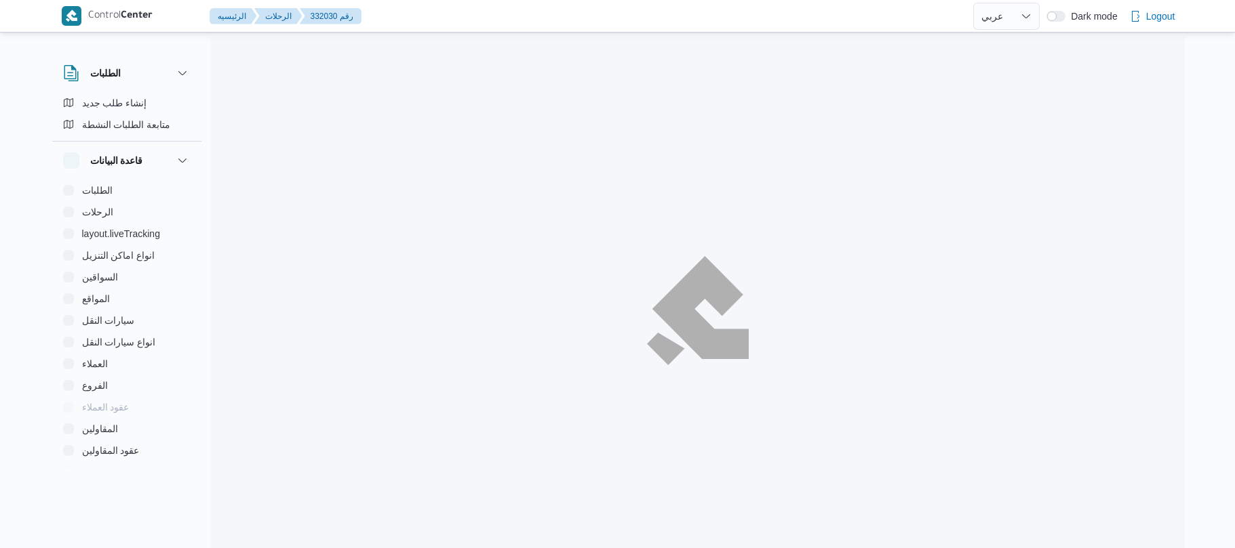
select select "ar"
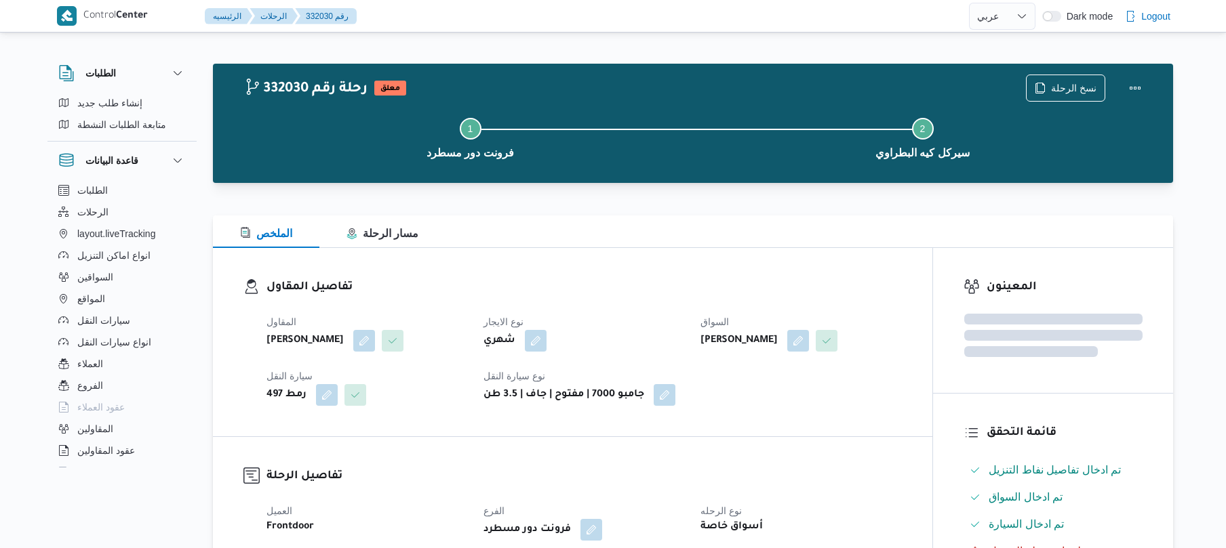
click at [654, 323] on dt "نوع الايجار" at bounding box center [583, 322] width 201 height 16
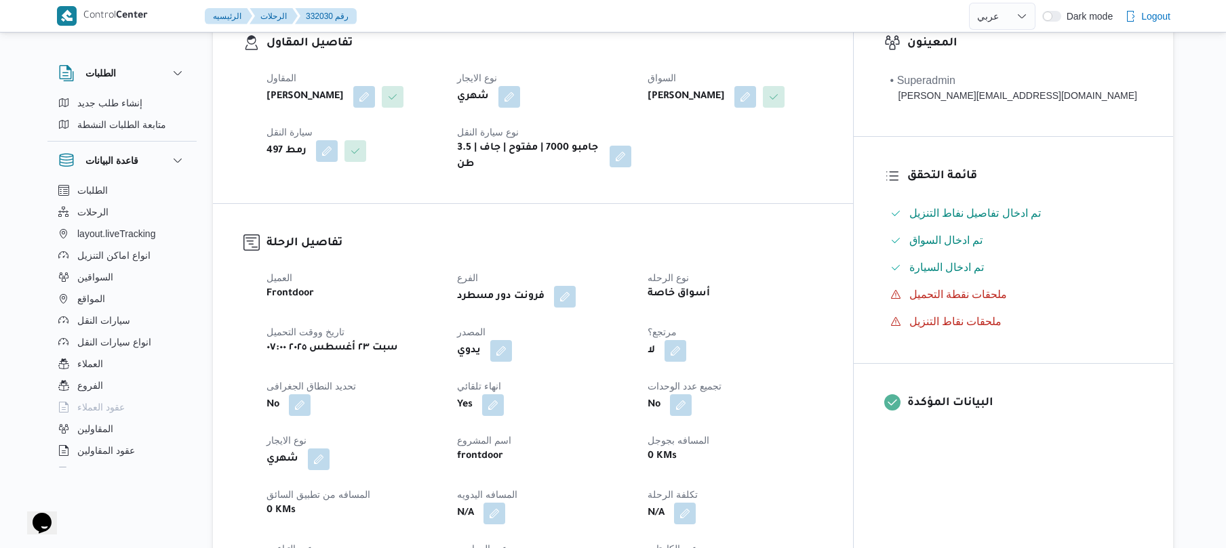
scroll to position [325, 0]
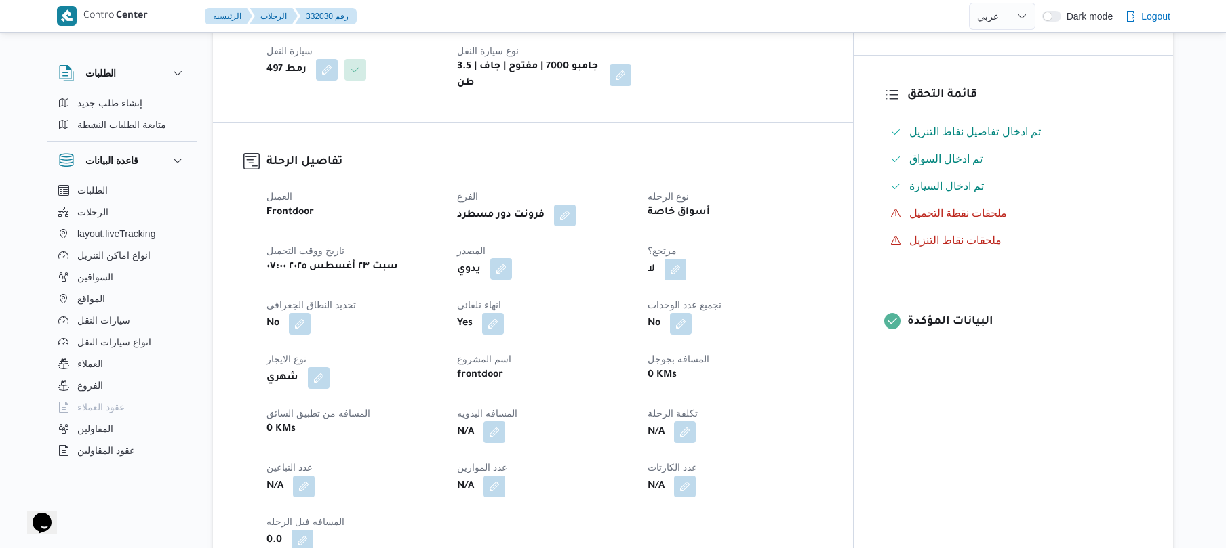
click at [512, 280] on button "button" at bounding box center [501, 269] width 22 height 22
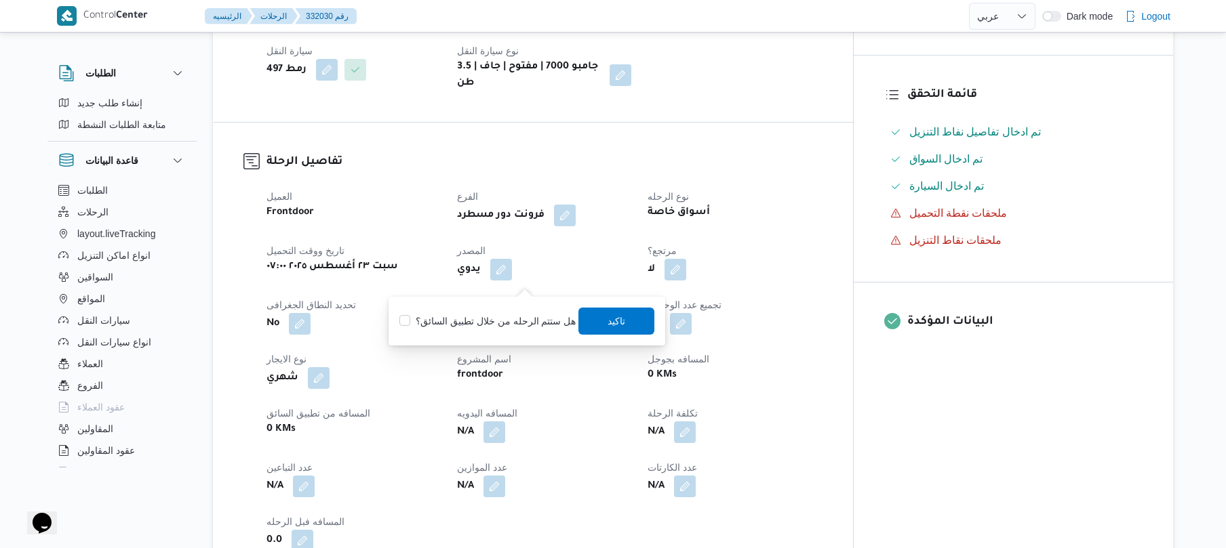
click at [513, 318] on label "هل ستتم الرحله من خلال تطبيق السائق؟" at bounding box center [487, 321] width 176 height 16
checkbox input "true"
click at [608, 323] on span "تاكيد" at bounding box center [617, 321] width 18 height 16
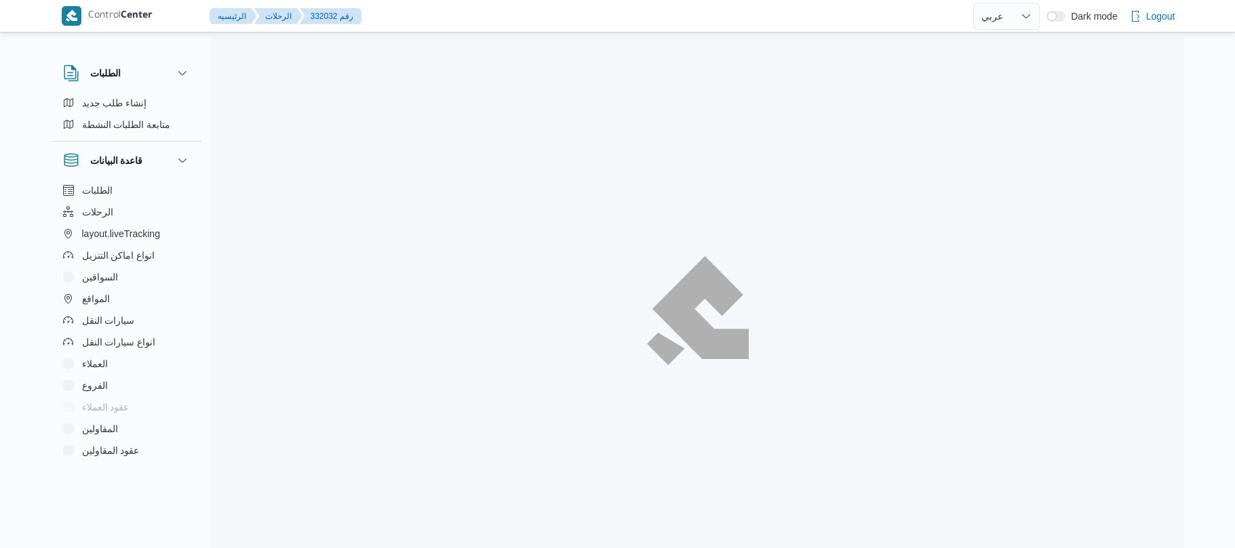
select select "ar"
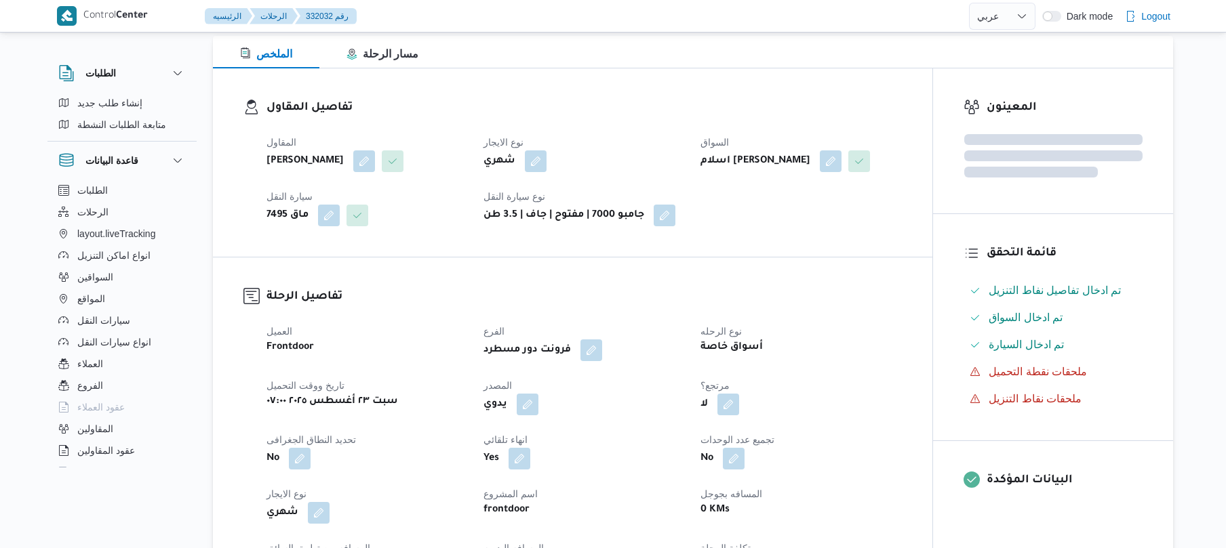
scroll to position [217, 0]
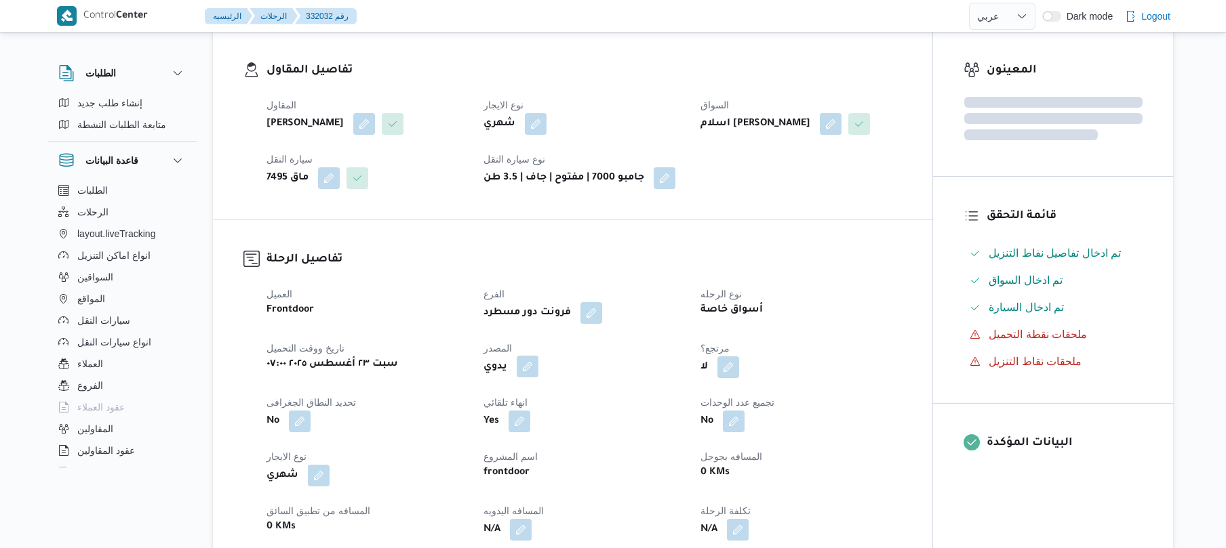
click at [532, 378] on button "button" at bounding box center [528, 367] width 22 height 22
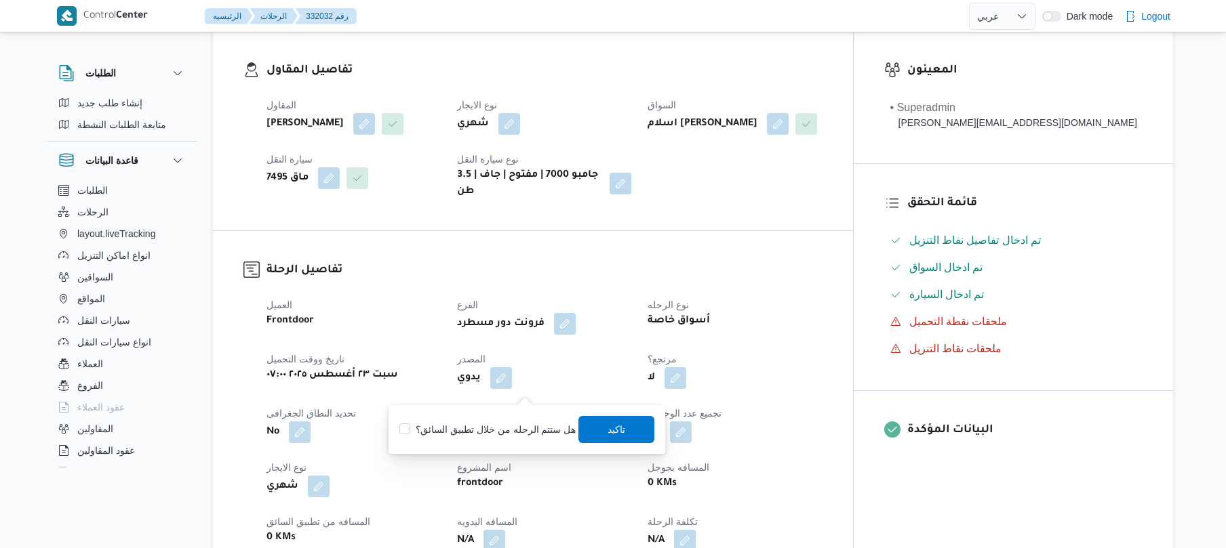
click at [517, 432] on label "هل ستتم الرحله من خلال تطبيق السائق؟" at bounding box center [487, 430] width 176 height 16
checkbox input "true"
click at [601, 440] on span "تاكيد" at bounding box center [617, 429] width 76 height 27
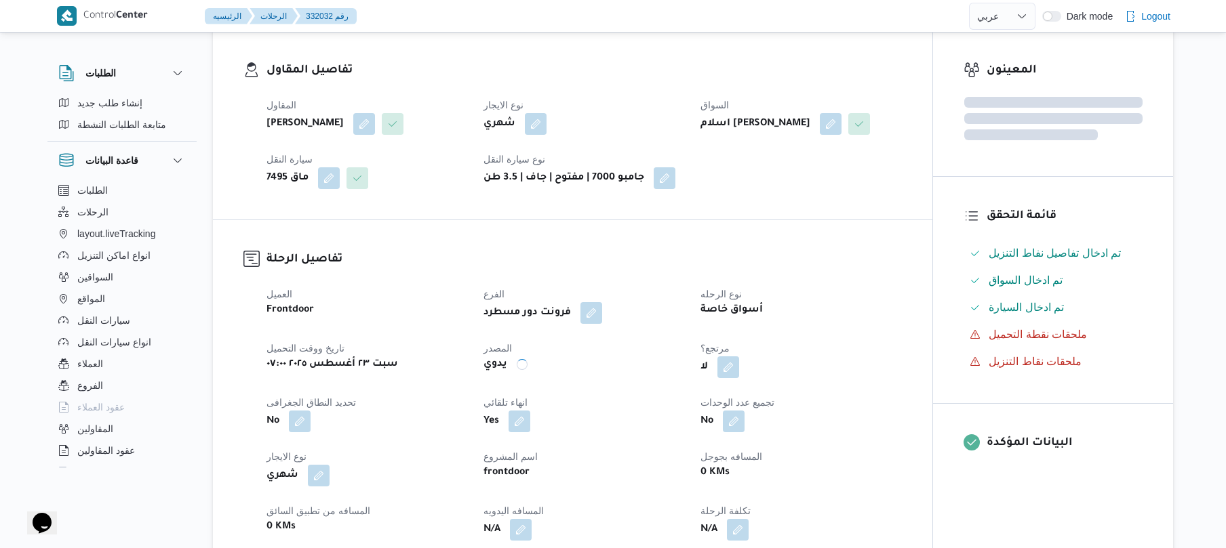
scroll to position [0, 0]
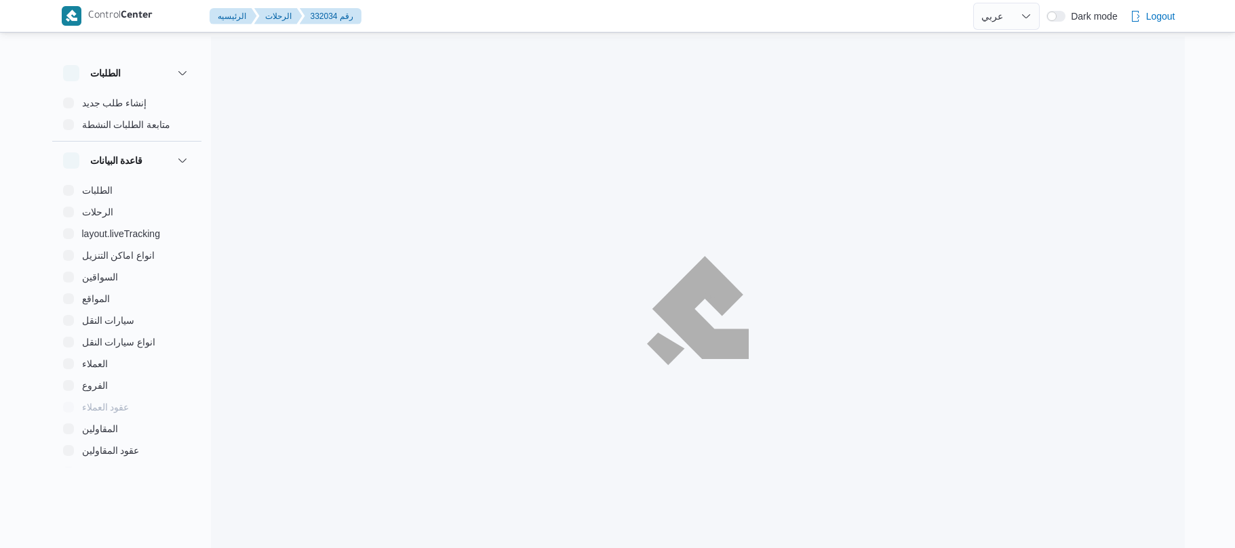
select select "ar"
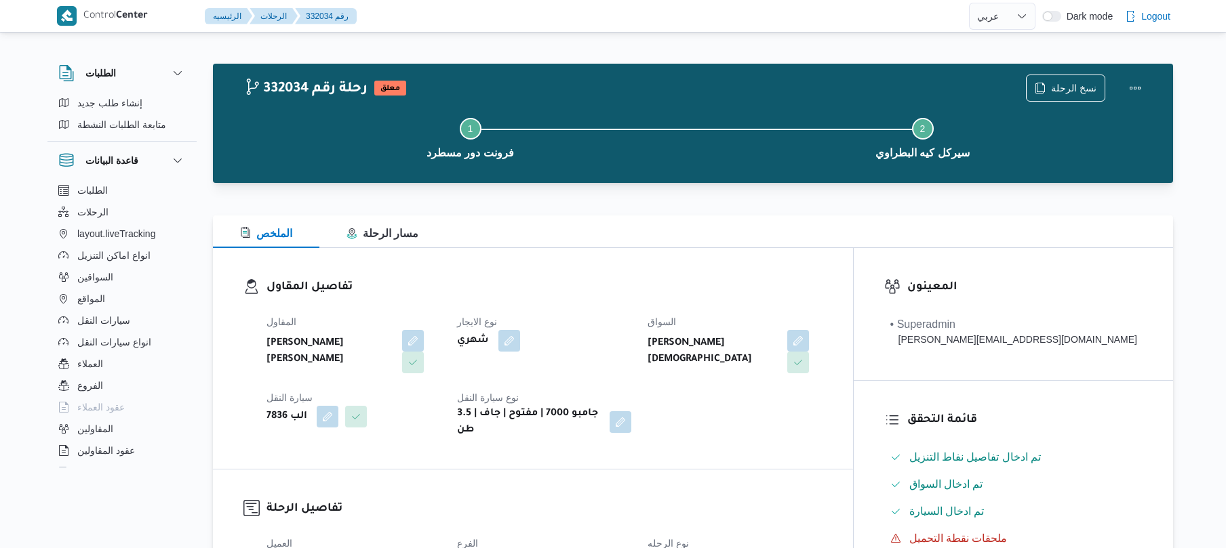
click at [677, 275] on div "تفاصيل المقاول المقاول عبدالله عيد عبدالسلام عبدالحافظ نوع الايجار شهري السواق …" at bounding box center [533, 358] width 640 height 221
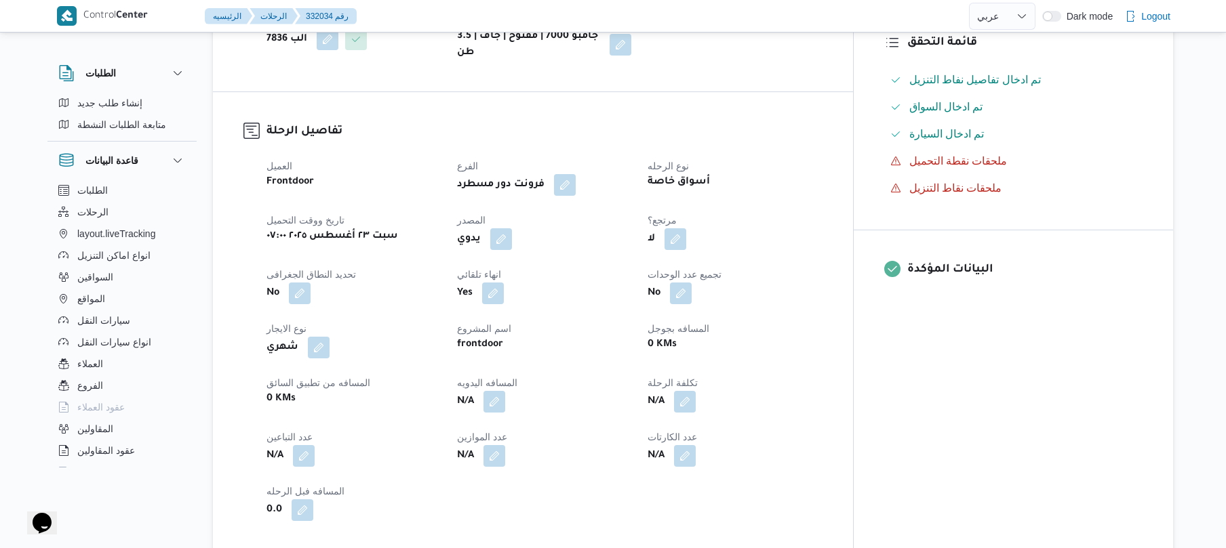
scroll to position [397, 0]
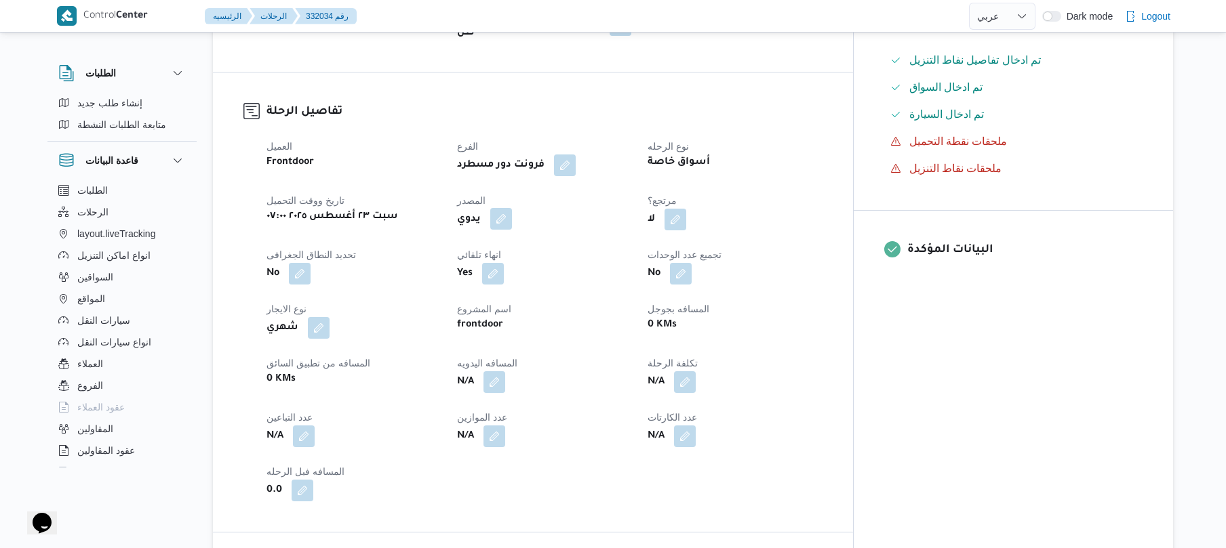
click at [512, 208] on button "button" at bounding box center [501, 219] width 22 height 22
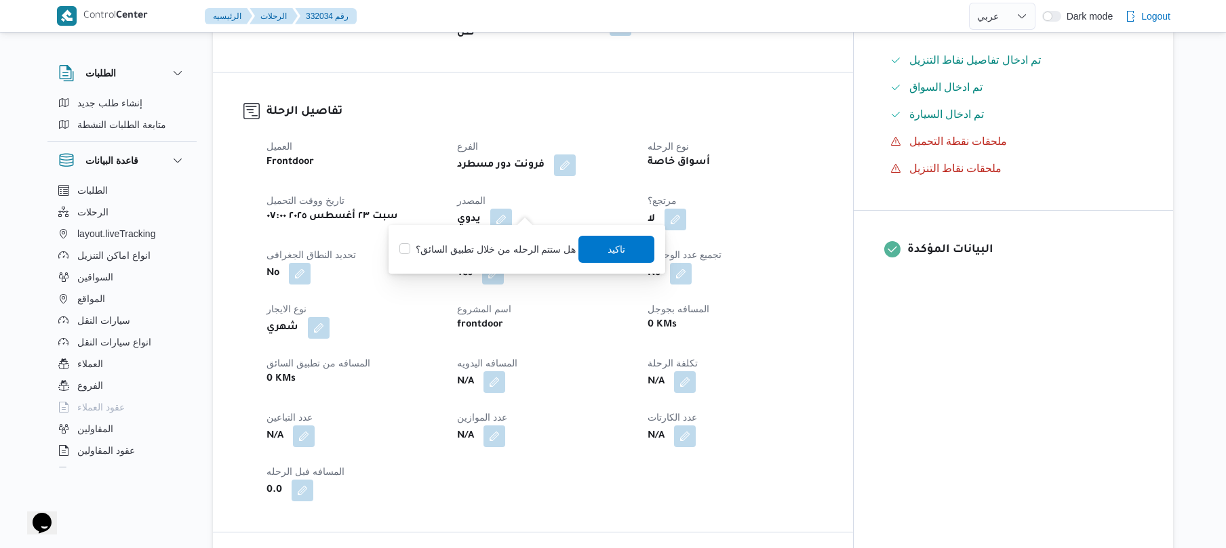
click at [504, 253] on label "هل ستتم الرحله من خلال تطبيق السائق؟" at bounding box center [487, 249] width 176 height 16
checkbox input "true"
click at [595, 247] on span "تاكيد" at bounding box center [617, 248] width 76 height 27
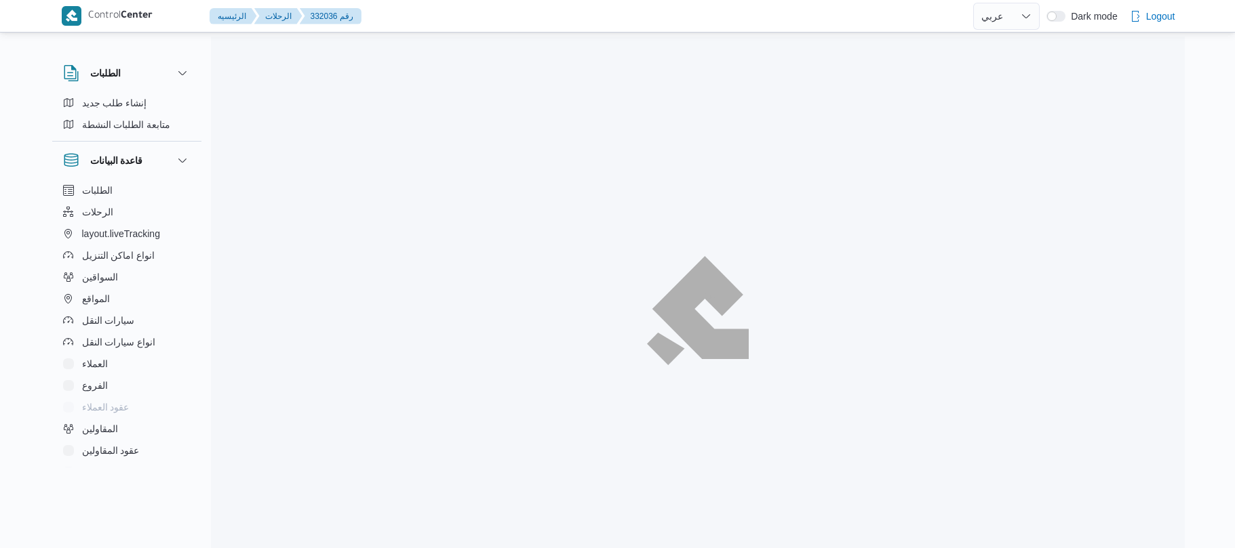
select select "ar"
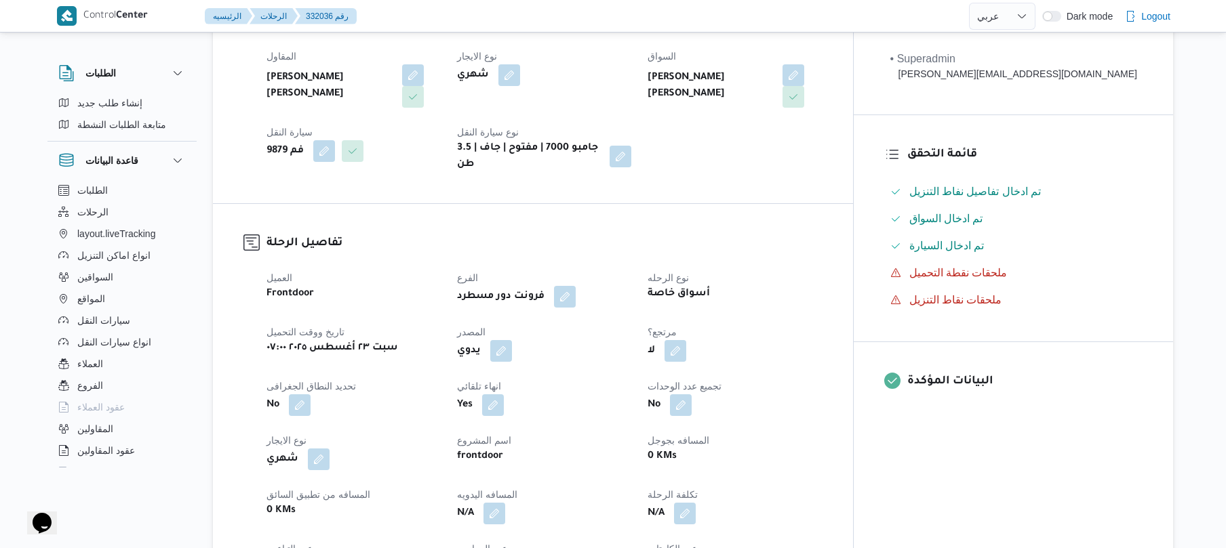
scroll to position [289, 0]
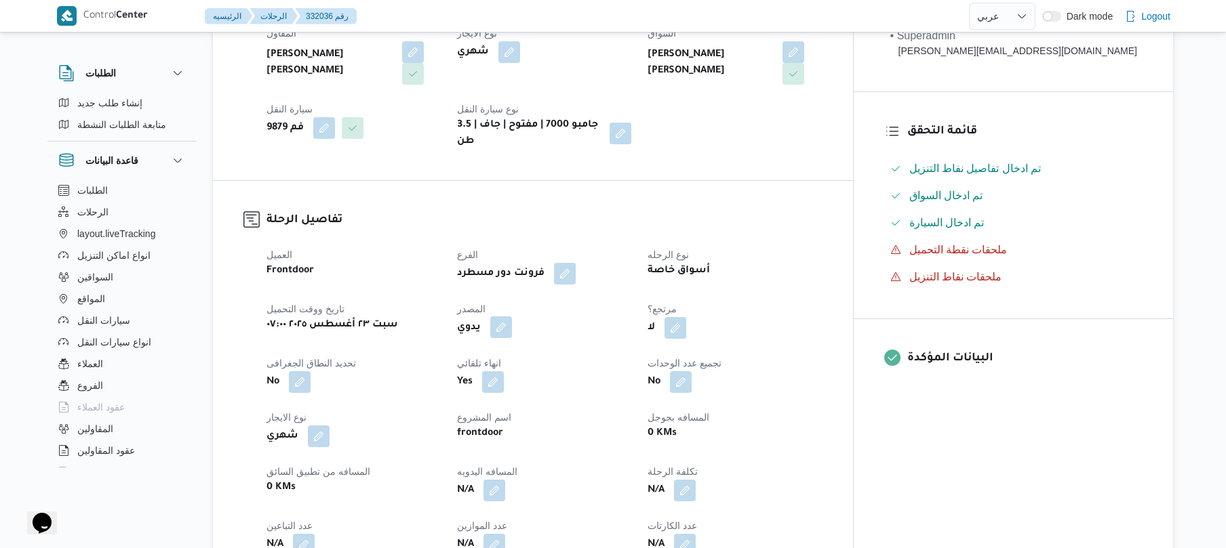
click at [512, 318] on button "button" at bounding box center [501, 328] width 22 height 22
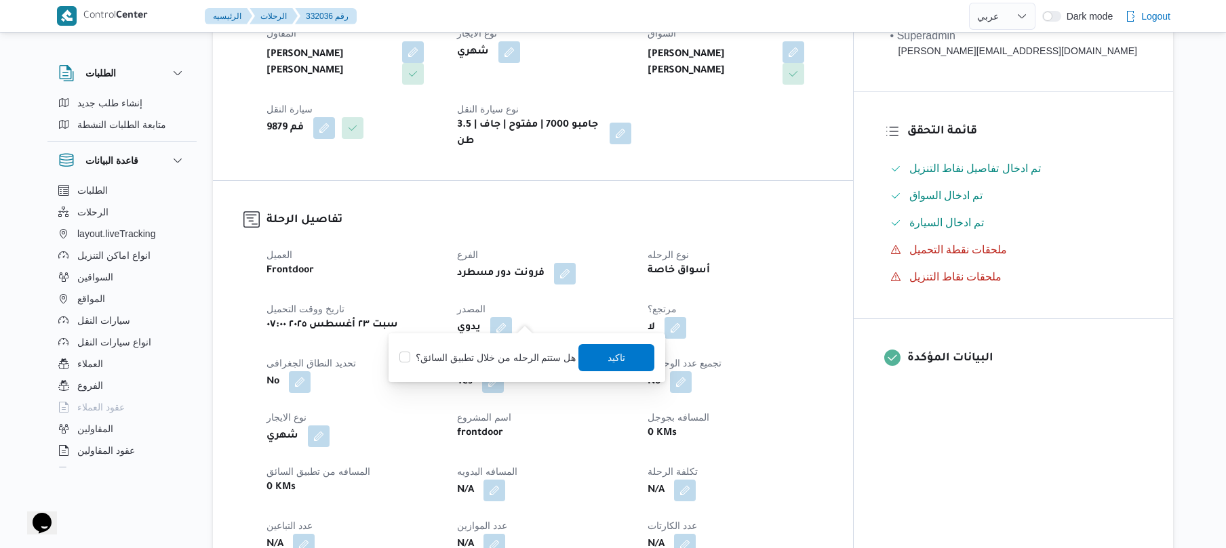
click at [513, 350] on label "هل ستتم الرحله من خلال تطبيق السائق؟" at bounding box center [487, 358] width 176 height 16
checkbox input "true"
click at [597, 350] on span "تاكيد" at bounding box center [617, 357] width 76 height 27
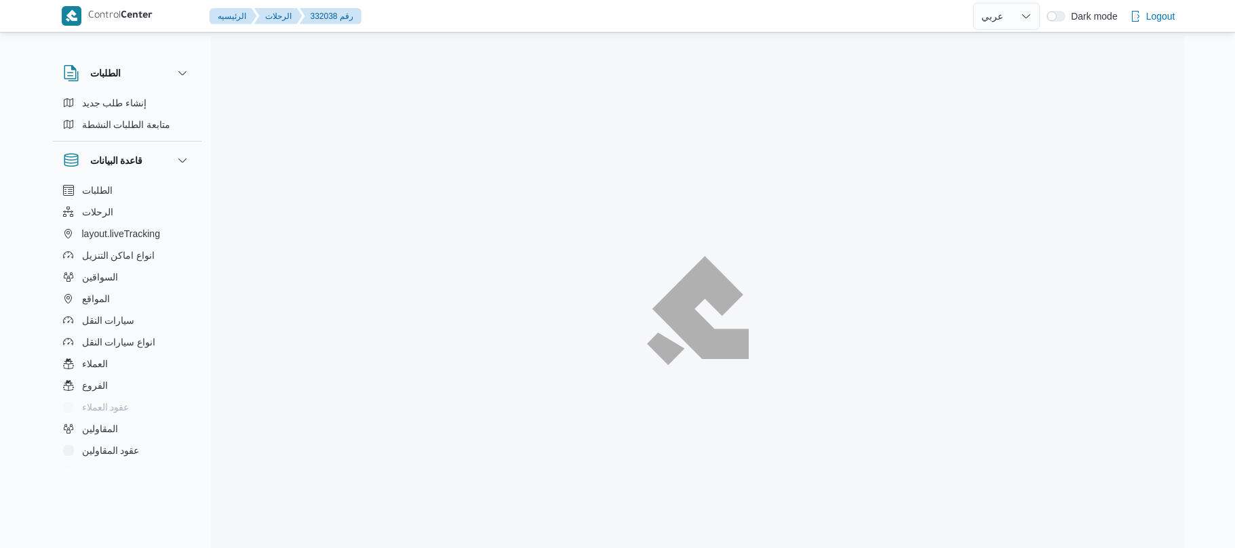
select select "ar"
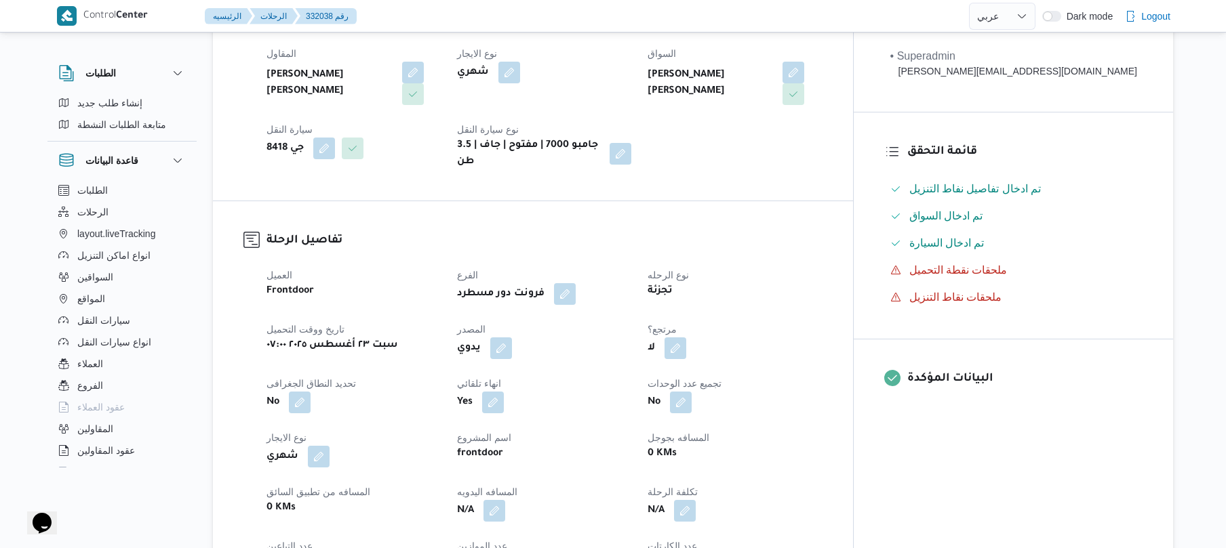
scroll to position [361, 0]
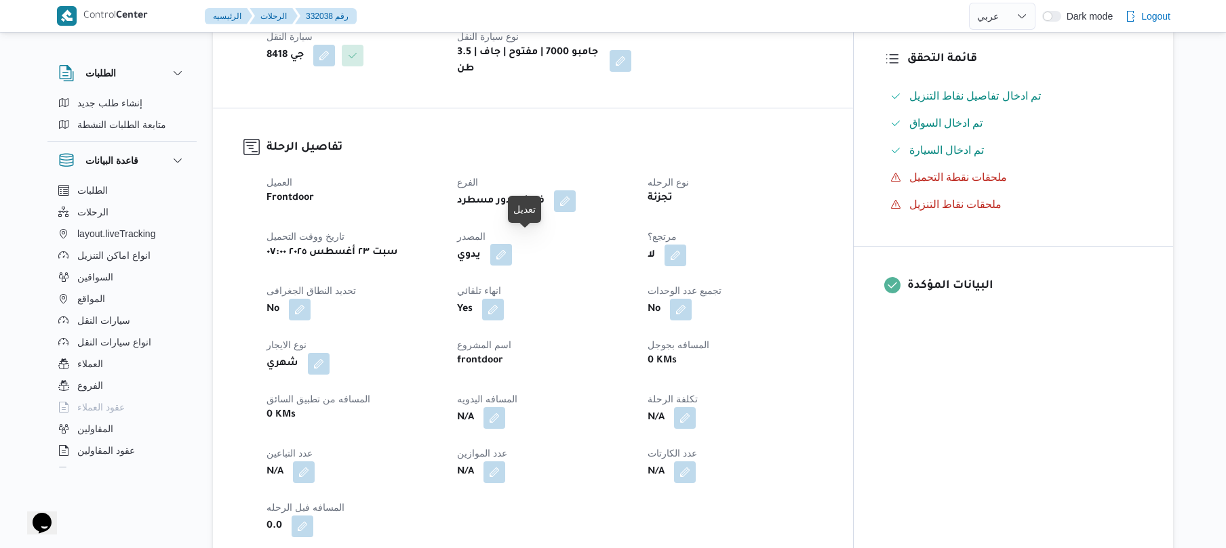
click at [512, 244] on button "button" at bounding box center [501, 255] width 22 height 22
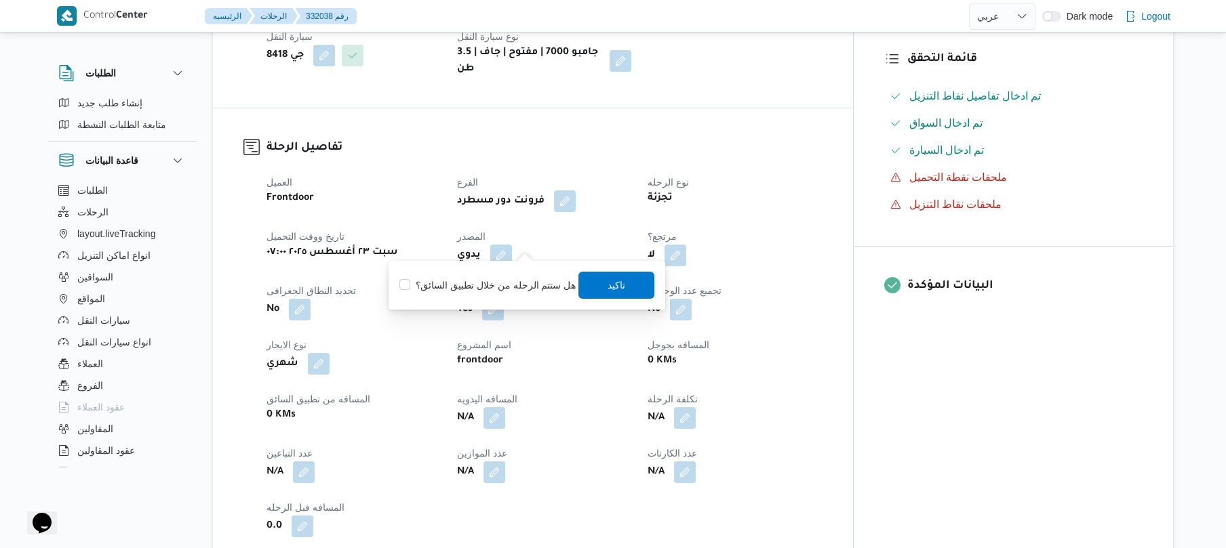
click at [519, 275] on div "هل ستتم الرحله من خلال تطبيق السائق؟ تاكيد" at bounding box center [527, 285] width 258 height 30
click at [527, 283] on label "هل ستتم الرحله من خلال تطبيق السائق؟" at bounding box center [487, 285] width 176 height 16
checkbox input "true"
click at [611, 283] on span "تاكيد" at bounding box center [617, 285] width 18 height 16
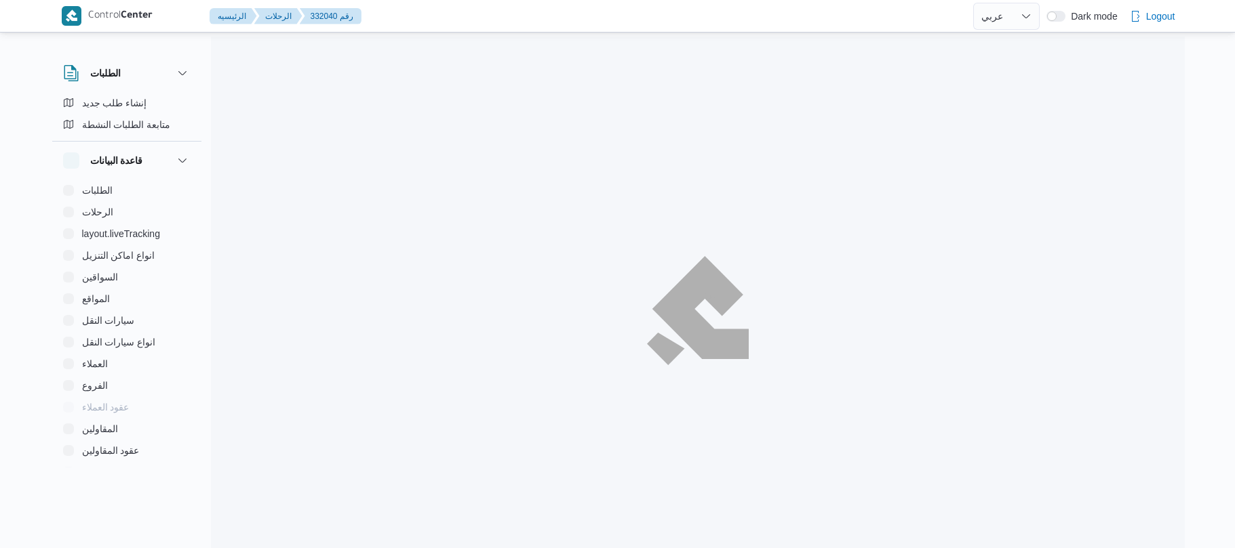
select select "ar"
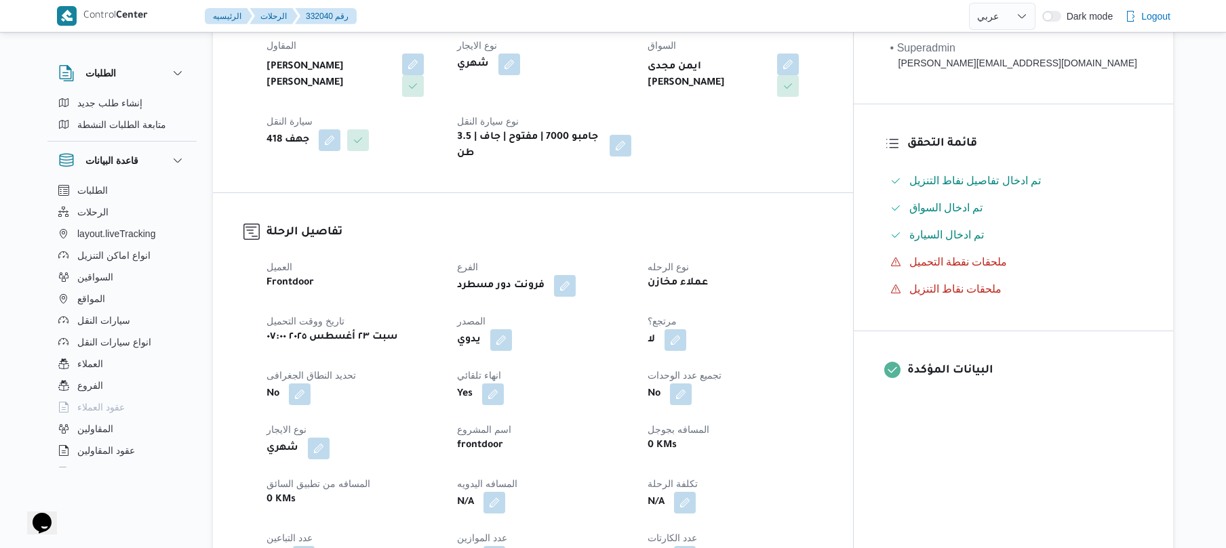
scroll to position [434, 0]
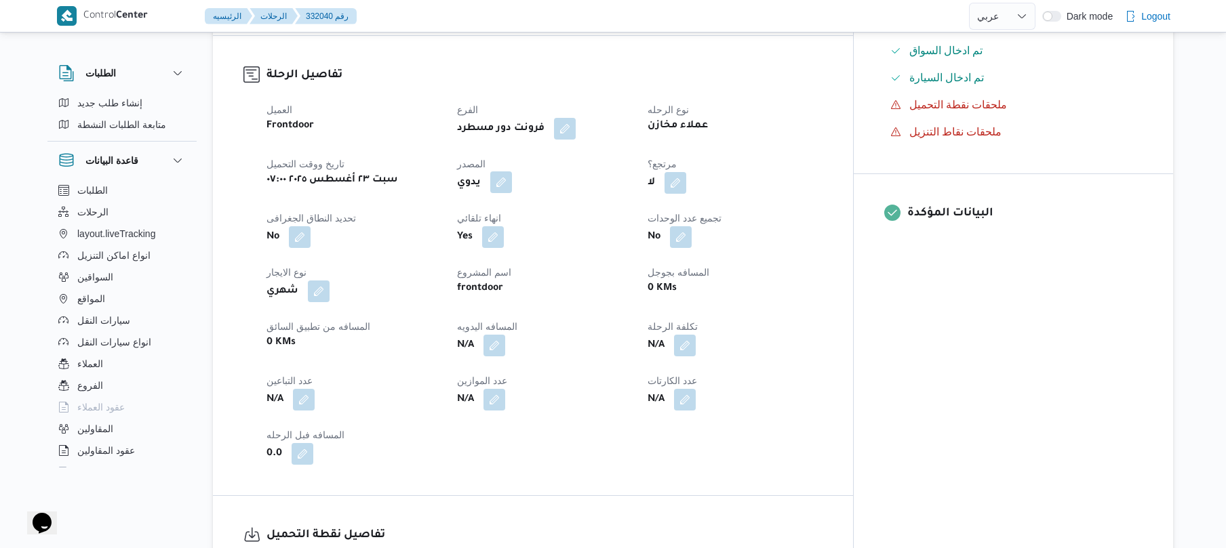
click at [512, 172] on button "button" at bounding box center [501, 183] width 22 height 22
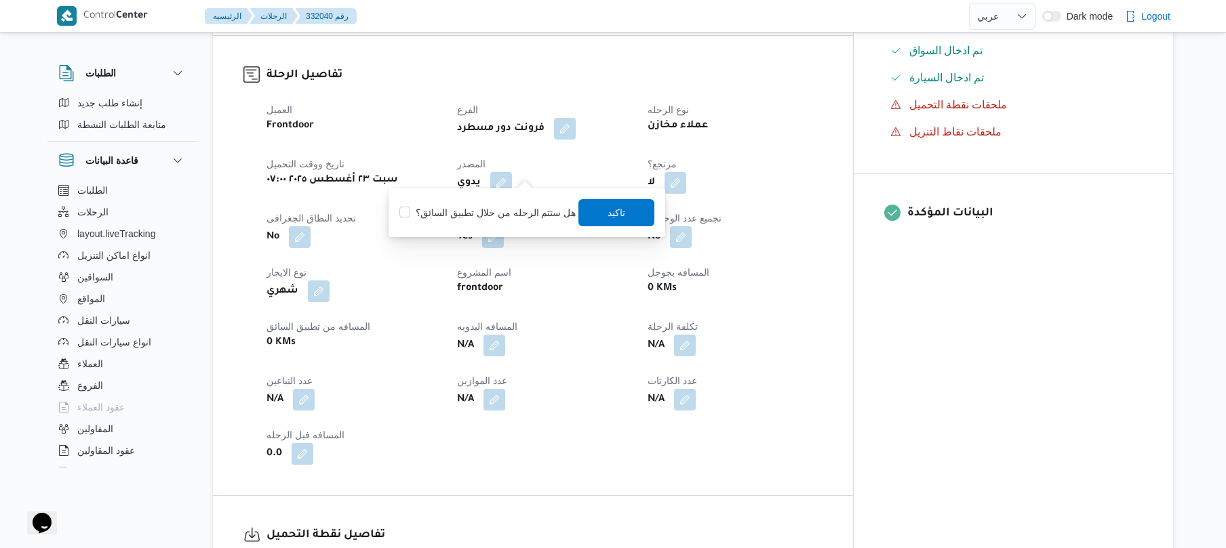
click at [515, 209] on label "هل ستتم الرحله من خلال تطبيق السائق؟" at bounding box center [487, 213] width 176 height 16
checkbox input "true"
click at [613, 217] on span "تاكيد" at bounding box center [617, 212] width 18 height 16
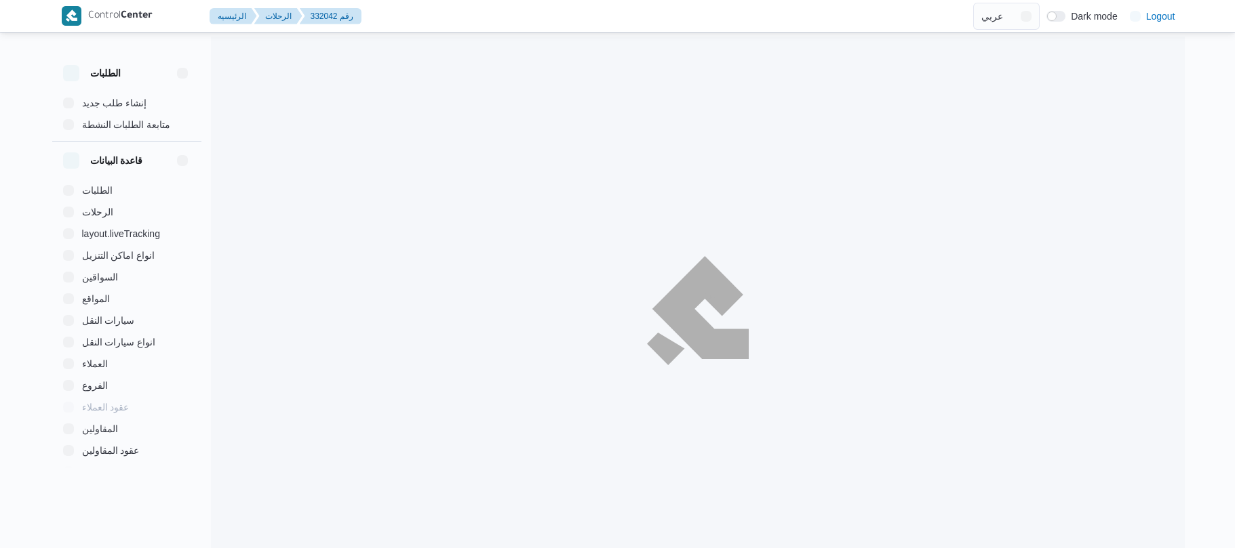
select select "ar"
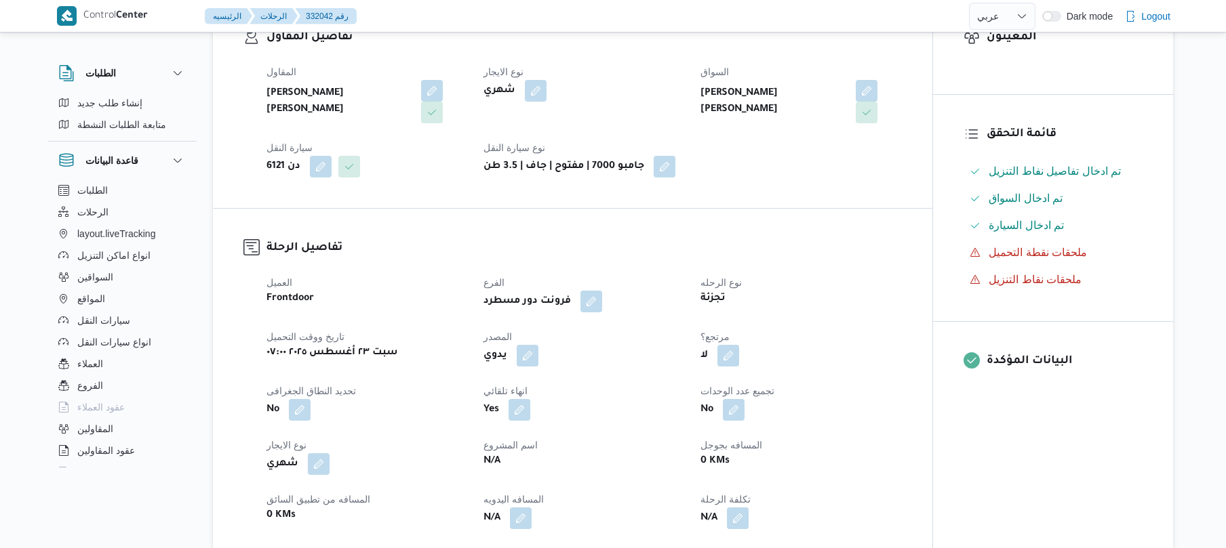
scroll to position [397, 0]
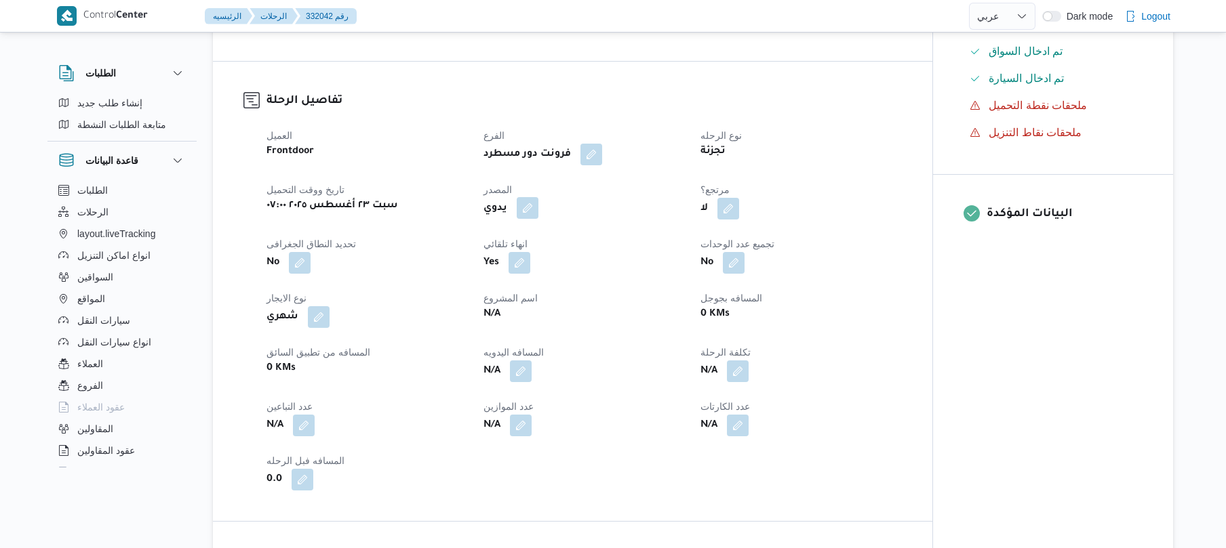
click at [526, 207] on button "button" at bounding box center [528, 208] width 22 height 22
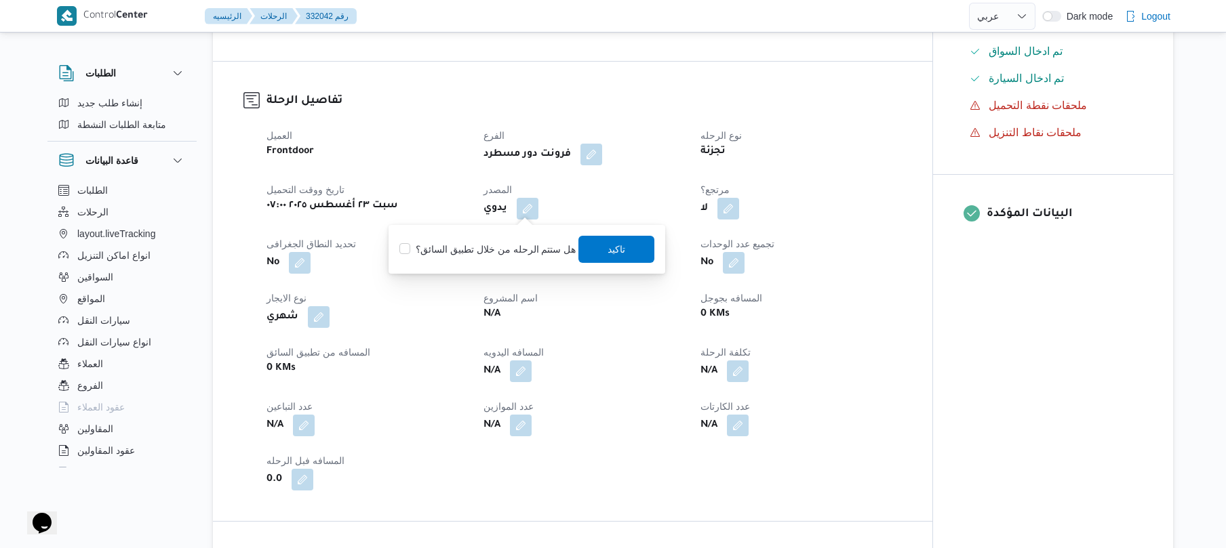
scroll to position [0, 0]
click at [496, 247] on label "هل ستتم الرحله من خلال تطبيق السائق؟" at bounding box center [487, 249] width 176 height 16
checkbox input "true"
click at [624, 254] on span "تاكيد" at bounding box center [617, 248] width 76 height 27
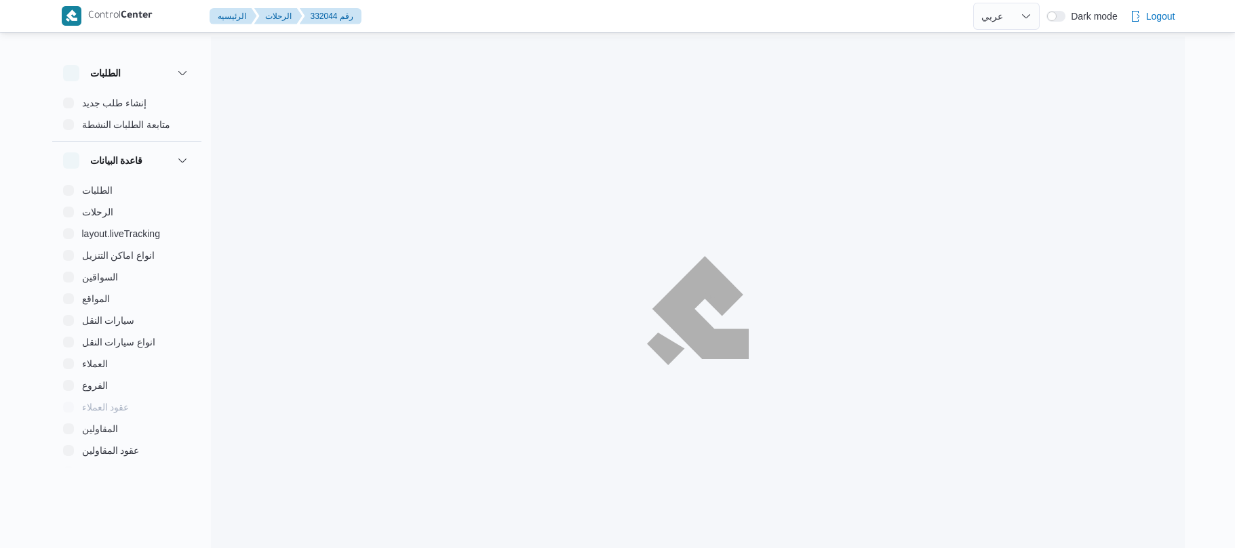
select select "ar"
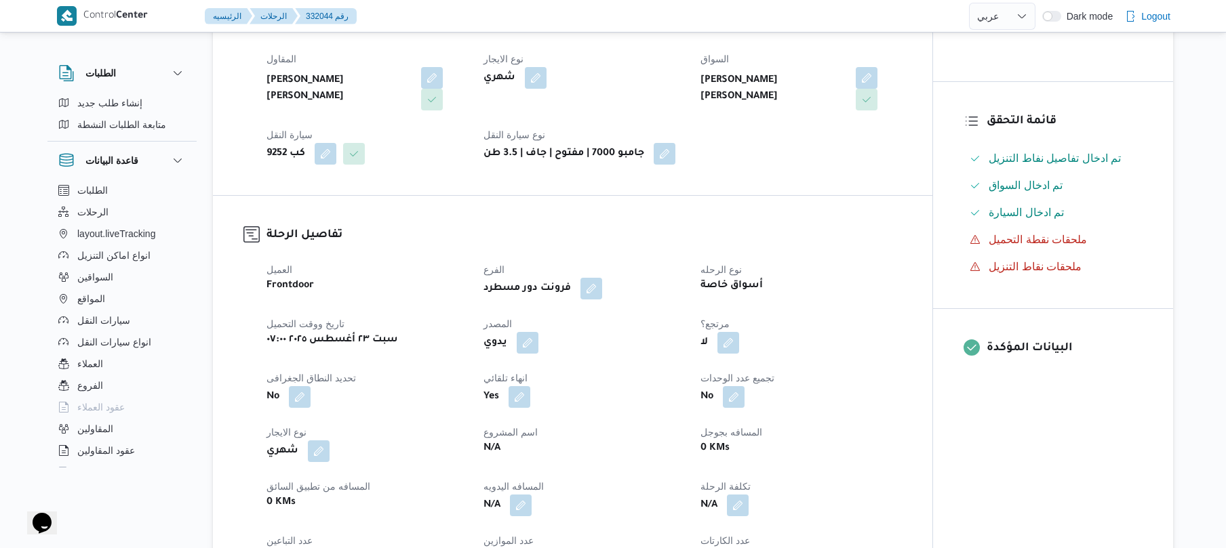
scroll to position [289, 0]
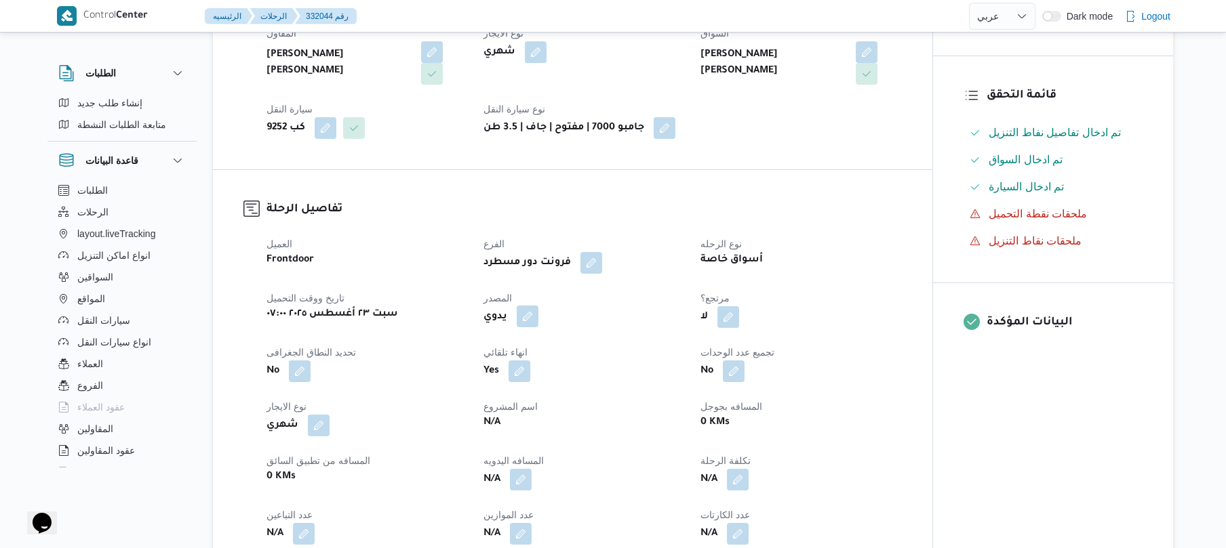
click at [519, 317] on button "button" at bounding box center [528, 317] width 22 height 22
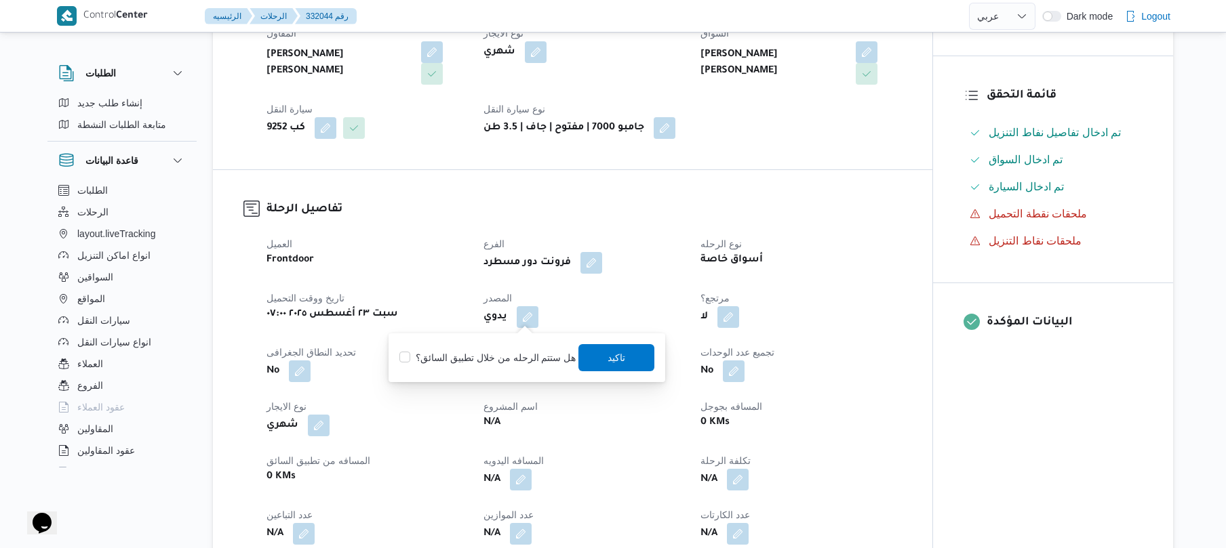
click at [496, 362] on label "هل ستتم الرحله من خلال تطبيق السائق؟" at bounding box center [487, 358] width 176 height 16
checkbox input "true"
click at [595, 353] on span "تاكيد" at bounding box center [617, 357] width 76 height 27
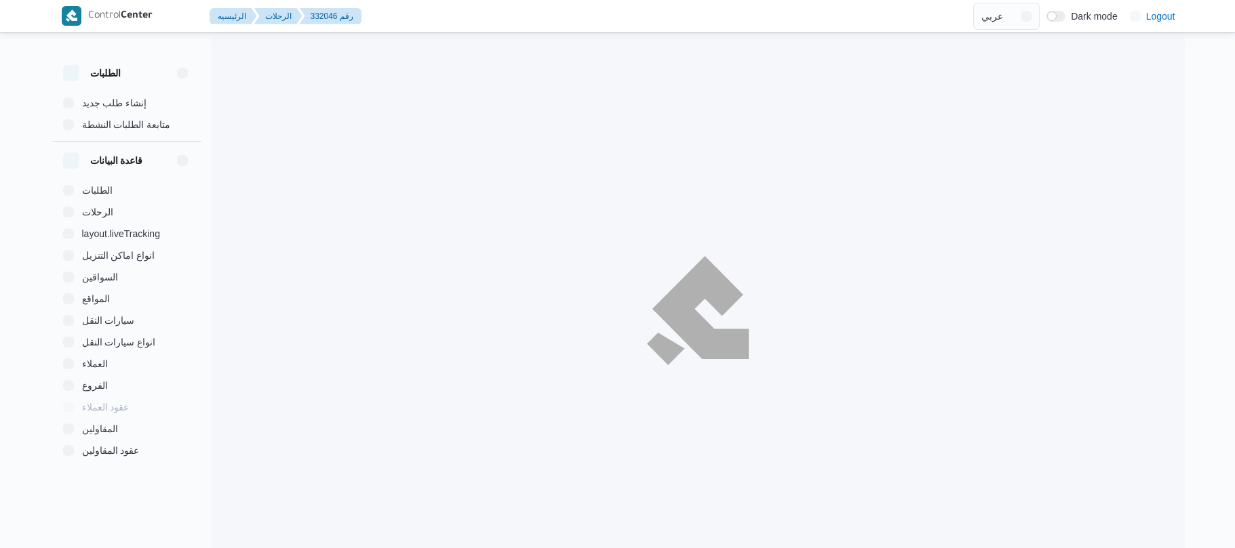
select select "ar"
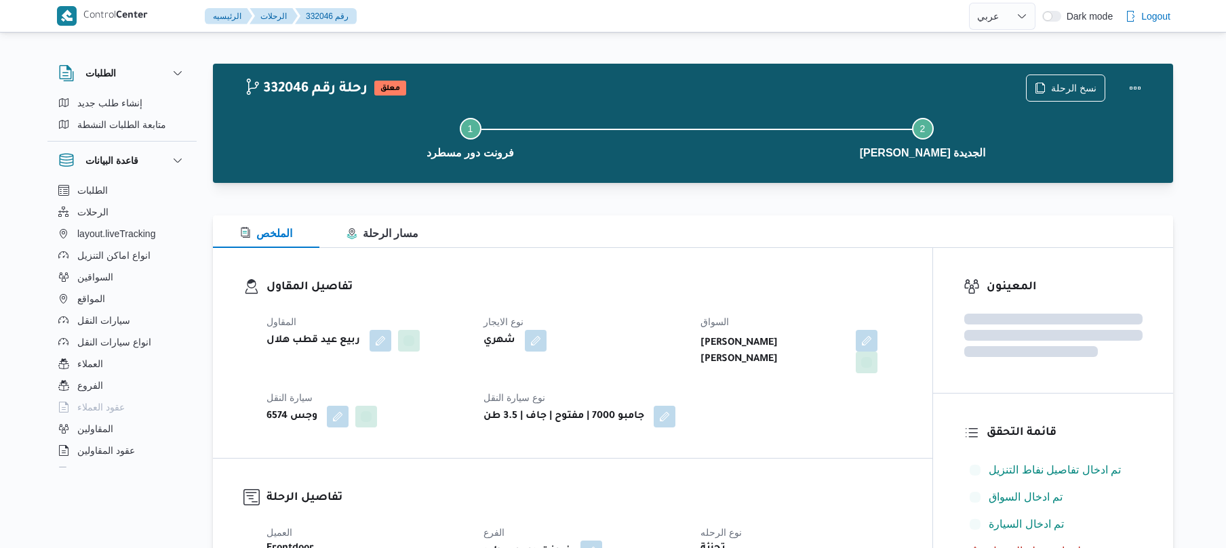
click at [673, 228] on div "الملخص مسار الرحلة" at bounding box center [693, 232] width 960 height 33
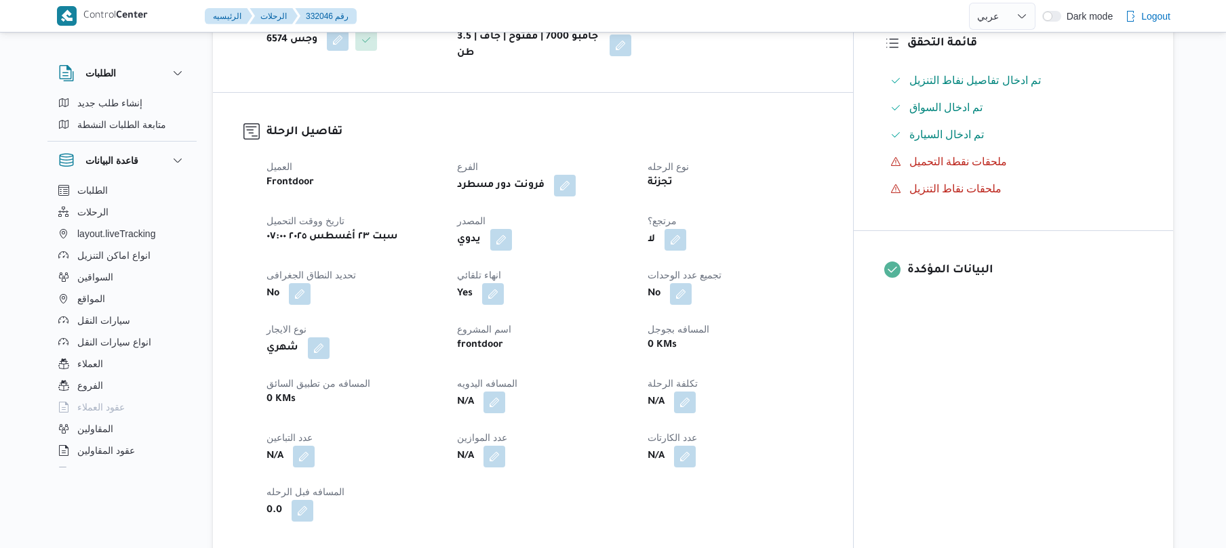
scroll to position [397, 0]
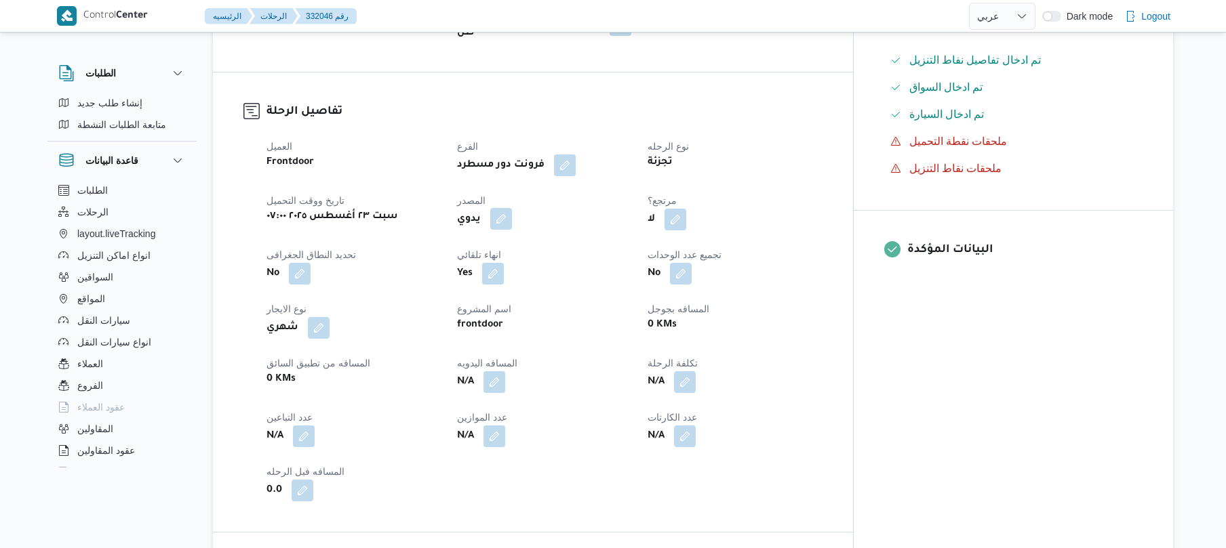
click at [512, 213] on button "button" at bounding box center [501, 219] width 22 height 22
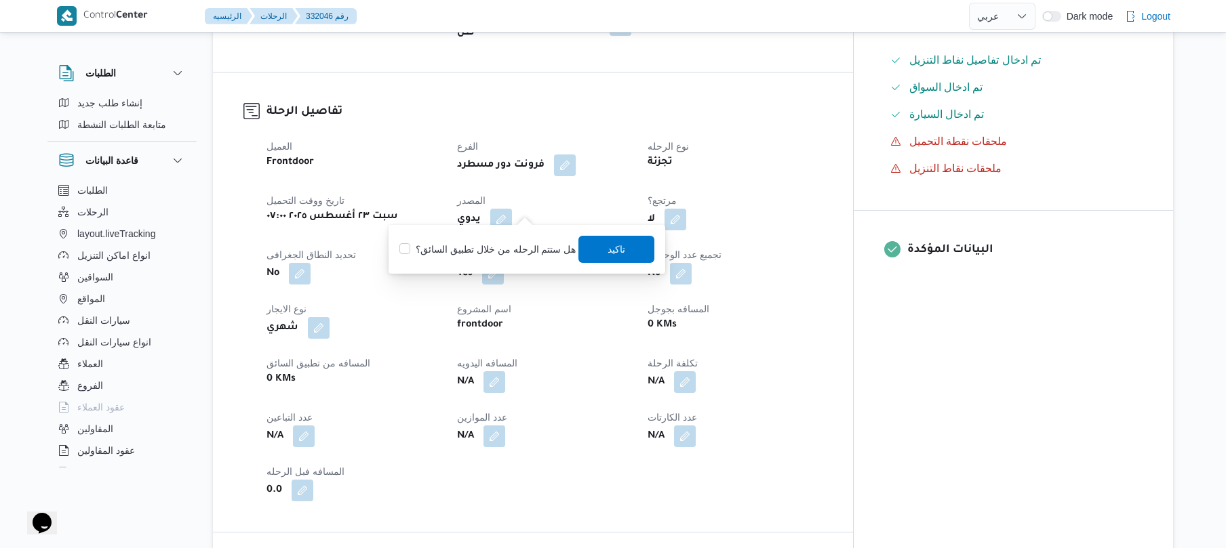
scroll to position [0, 0]
click at [513, 244] on label "هل ستتم الرحله من خلال تطبيق السائق؟" at bounding box center [487, 249] width 176 height 16
checkbox input "true"
click at [593, 249] on span "تاكيد" at bounding box center [617, 248] width 76 height 27
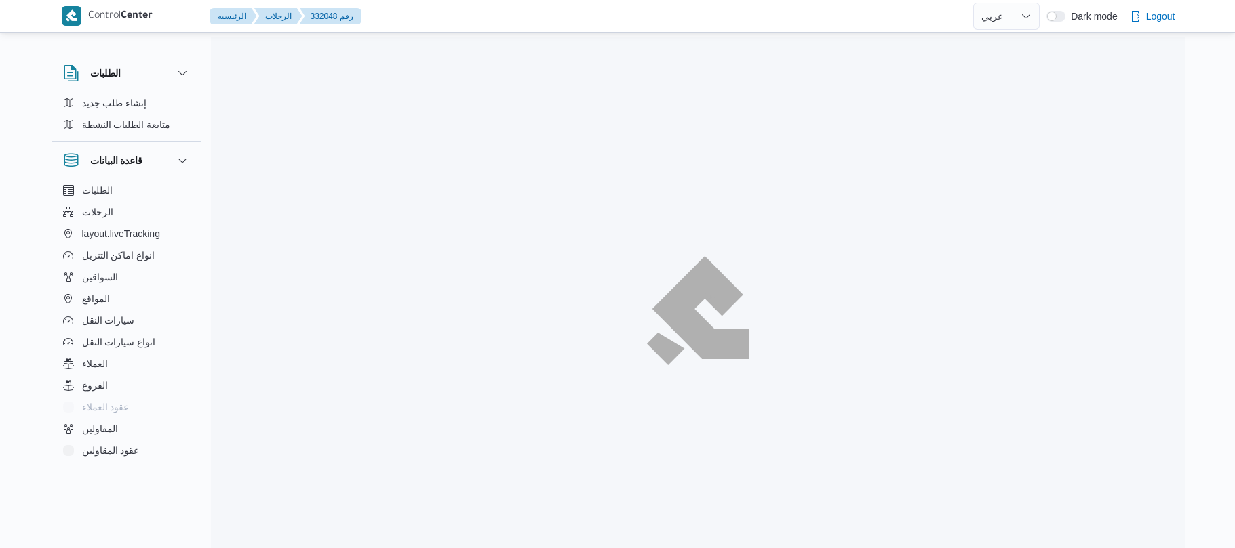
select select "ar"
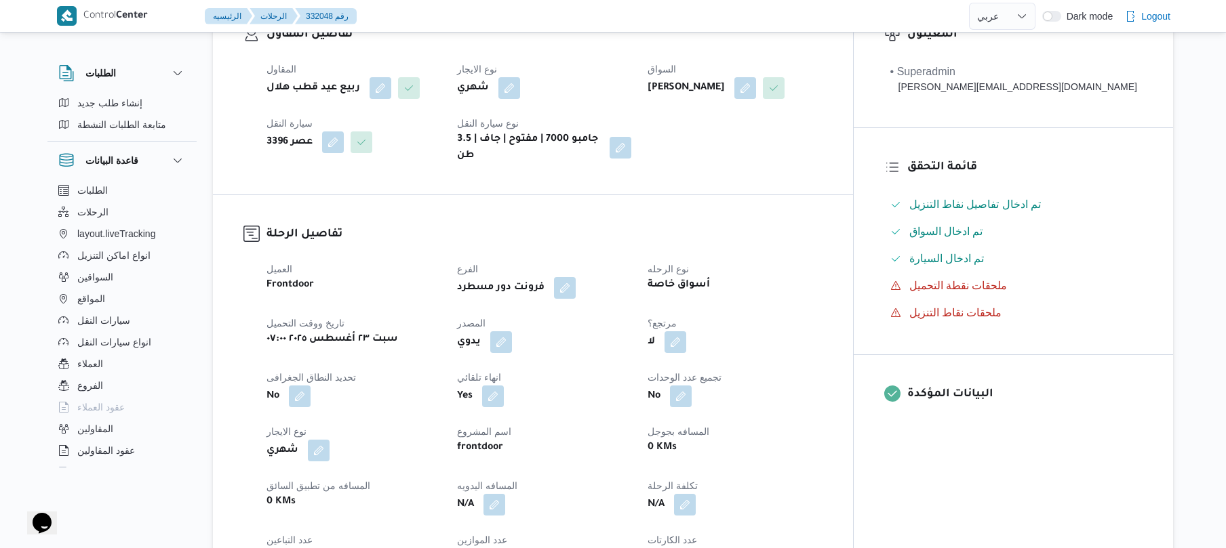
scroll to position [361, 0]
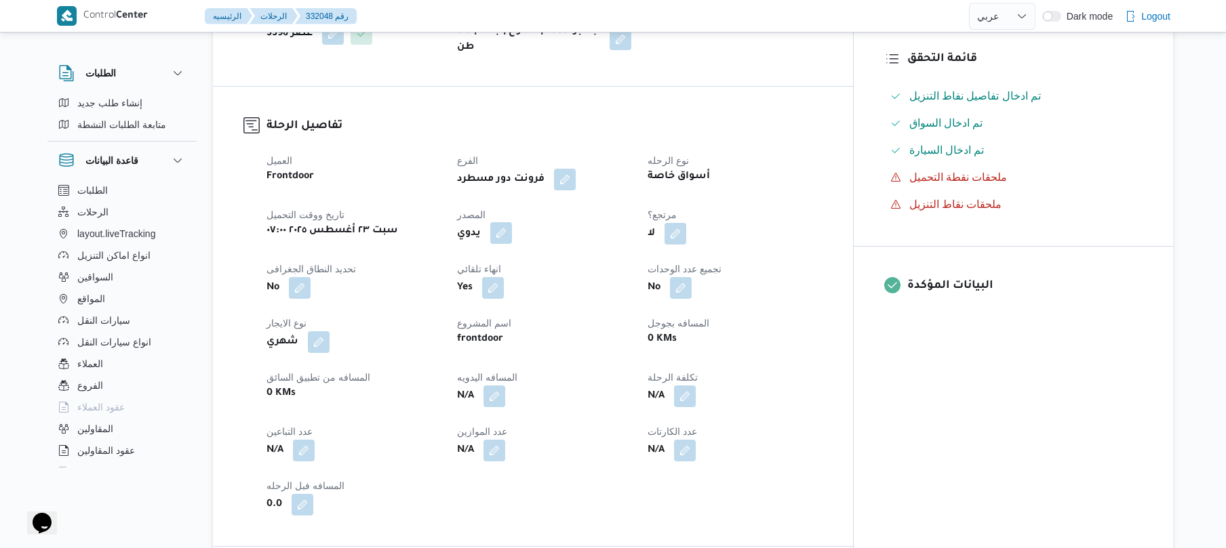
click at [512, 244] on button "button" at bounding box center [501, 233] width 22 height 22
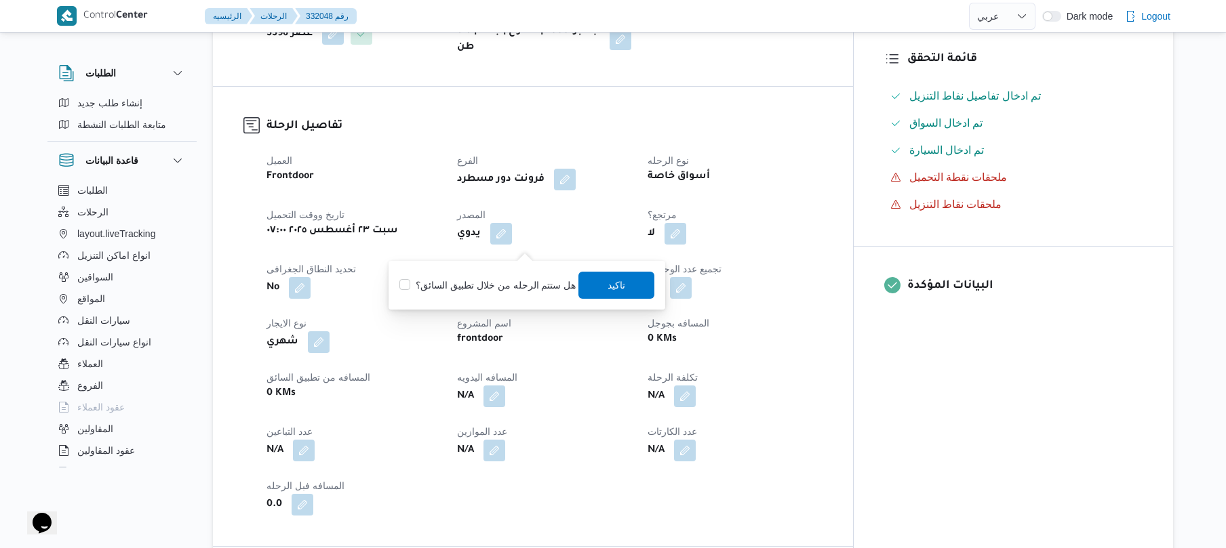
click at [515, 280] on label "هل ستتم الرحله من خلال تطبيق السائق؟" at bounding box center [487, 285] width 176 height 16
checkbox input "true"
click at [619, 285] on span "تاكيد" at bounding box center [617, 285] width 18 height 16
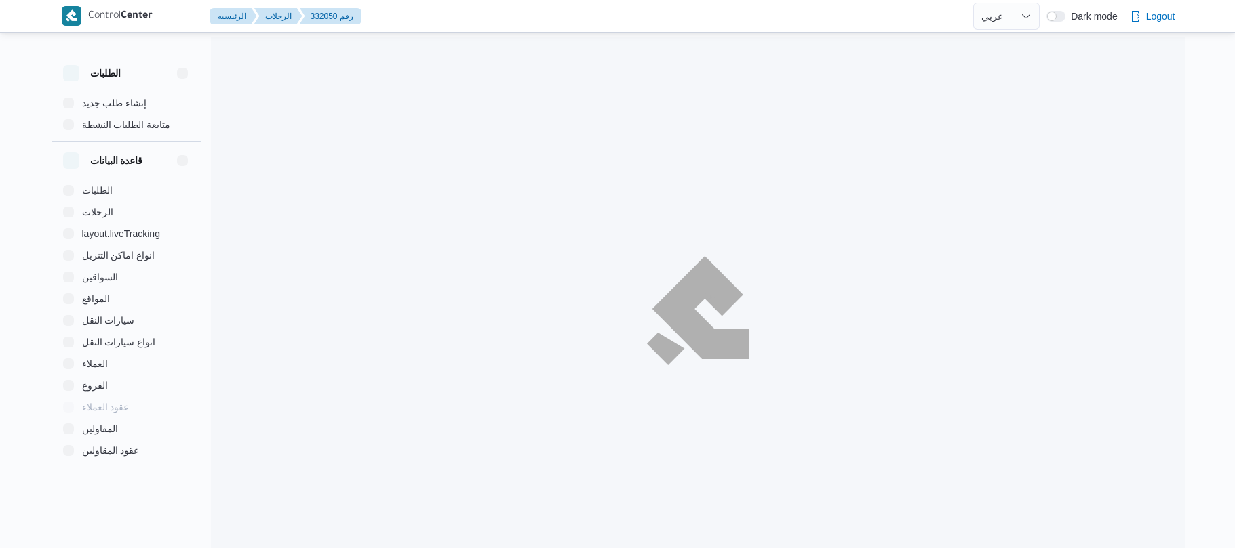
select select "ar"
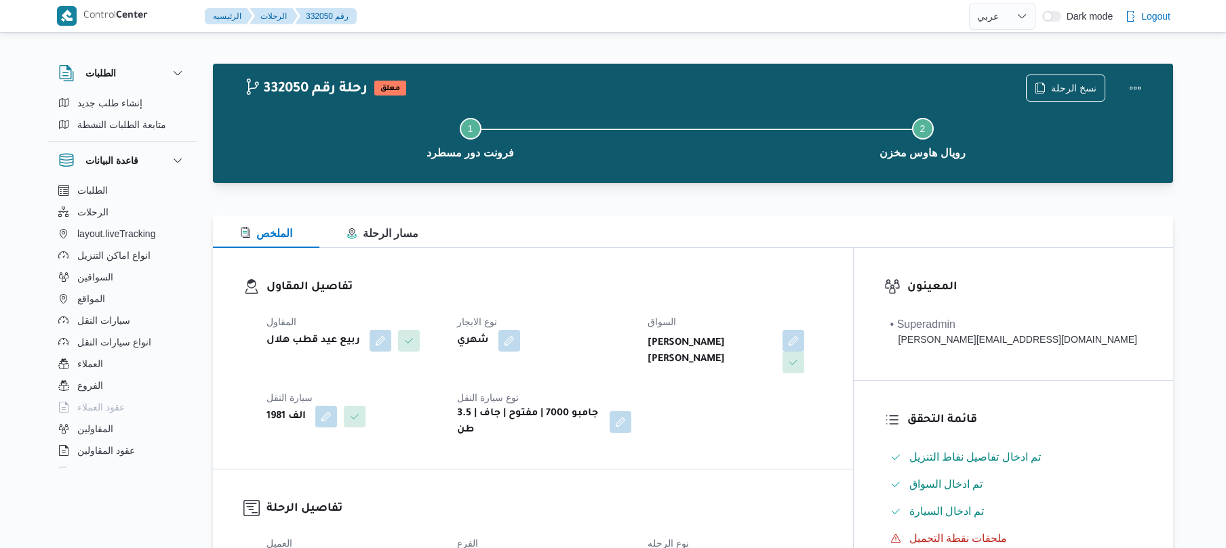
click at [671, 264] on div "تفاصيل المقاول المقاول ربيع عيد قطب هلال نوع الايجار شهري السواق مصطفى عبدالرؤف…" at bounding box center [533, 358] width 640 height 221
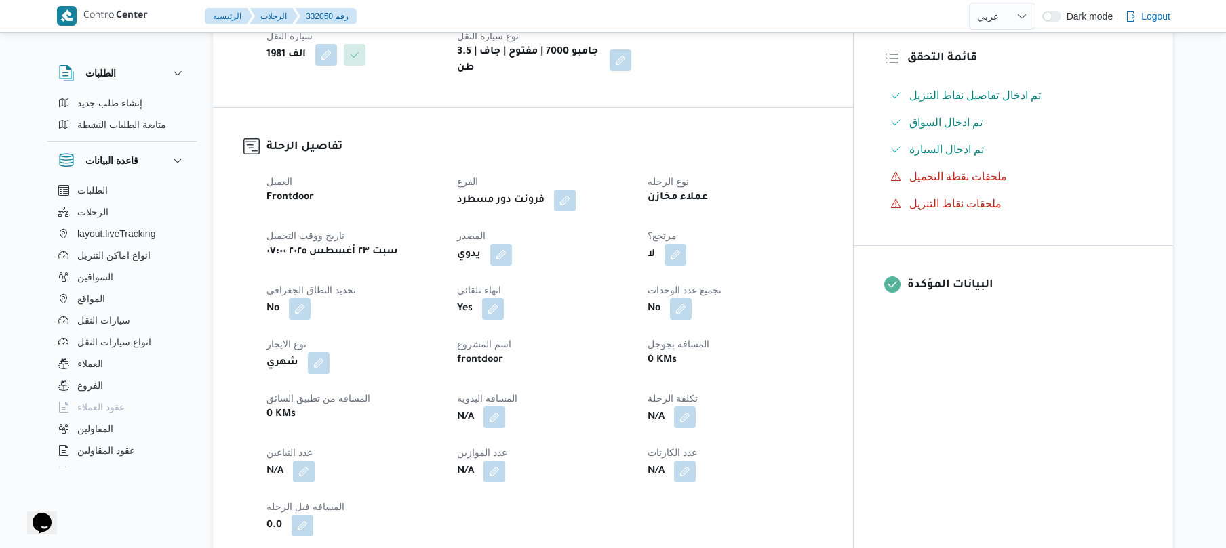
scroll to position [397, 0]
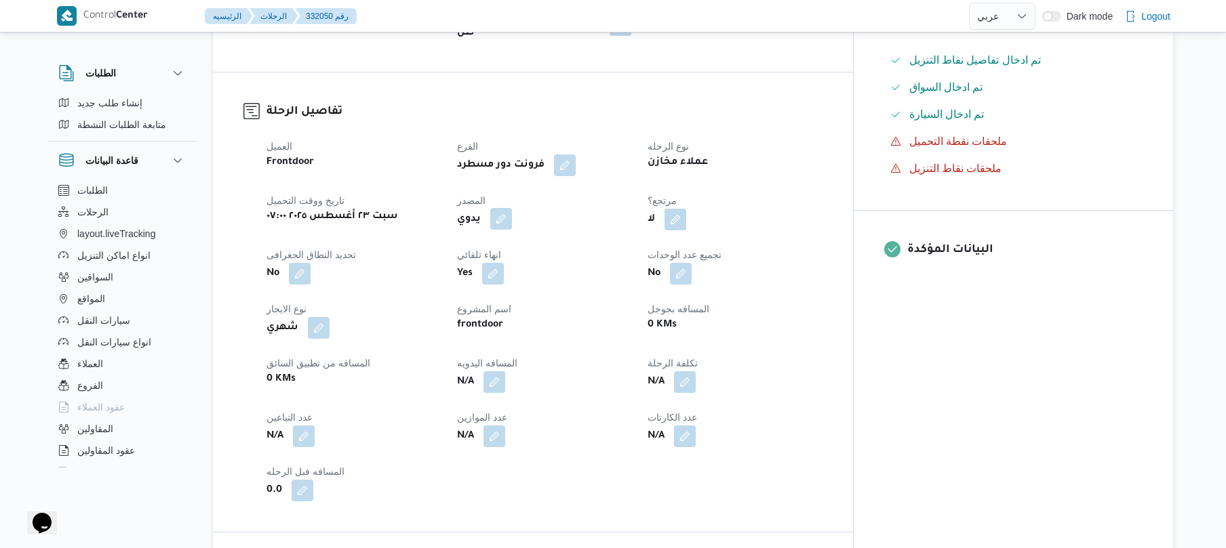
click at [512, 209] on button "button" at bounding box center [501, 219] width 22 height 22
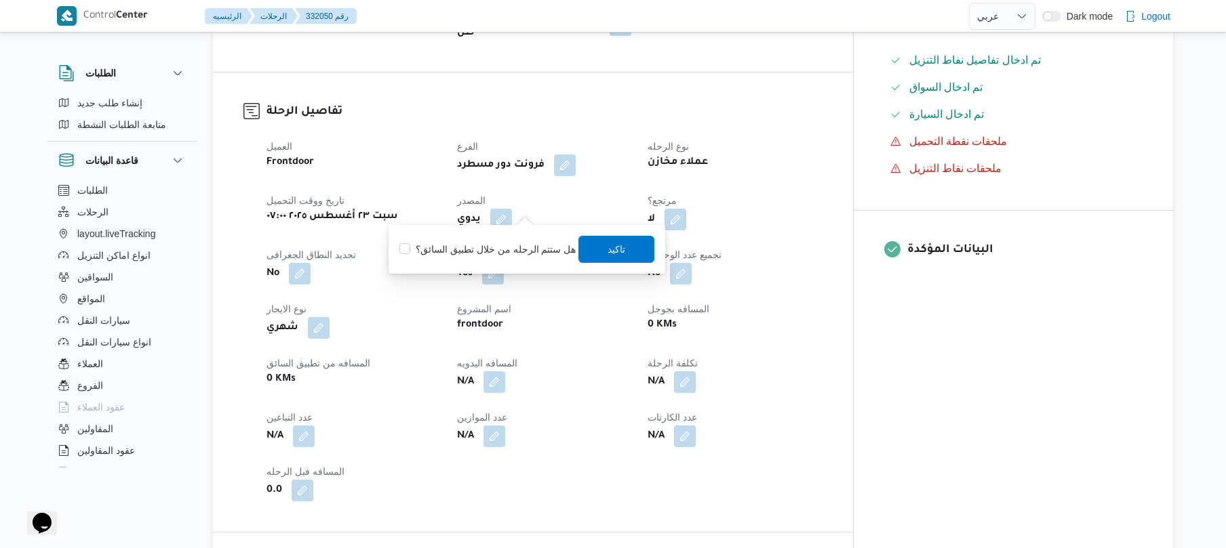
click at [495, 254] on label "هل ستتم الرحله من خلال تطبيق السائق؟" at bounding box center [487, 249] width 176 height 16
checkbox input "true"
click at [597, 247] on span "تاكيد" at bounding box center [617, 248] width 76 height 27
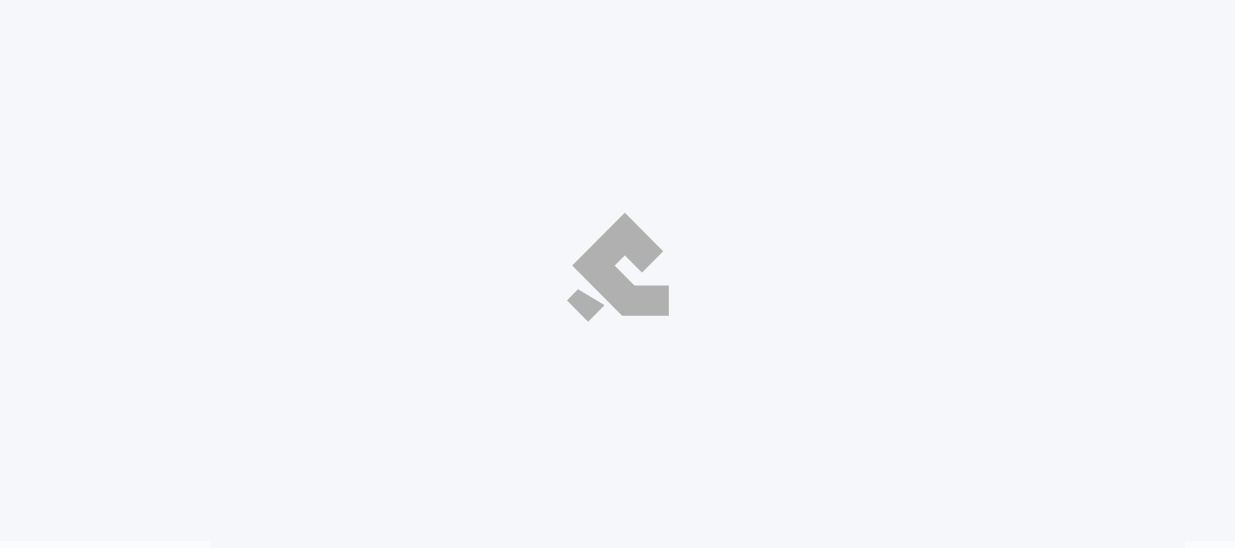
select select "ar"
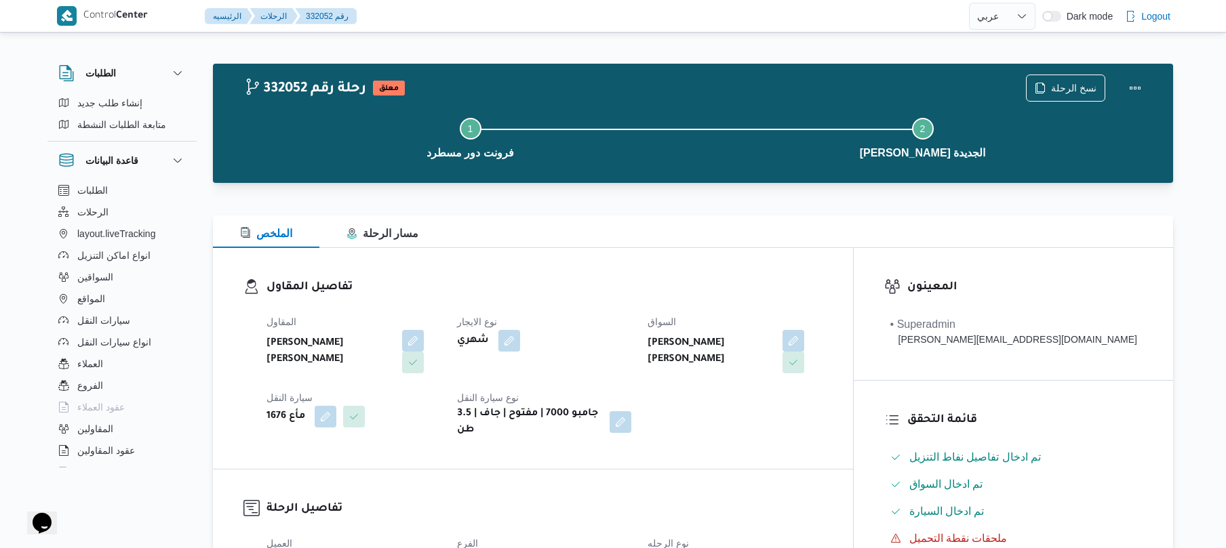
click at [761, 258] on div "تفاصيل المقاول المقاول [PERSON_NAME] [PERSON_NAME] شهري السواق [PERSON_NAME] [P…" at bounding box center [533, 358] width 640 height 221
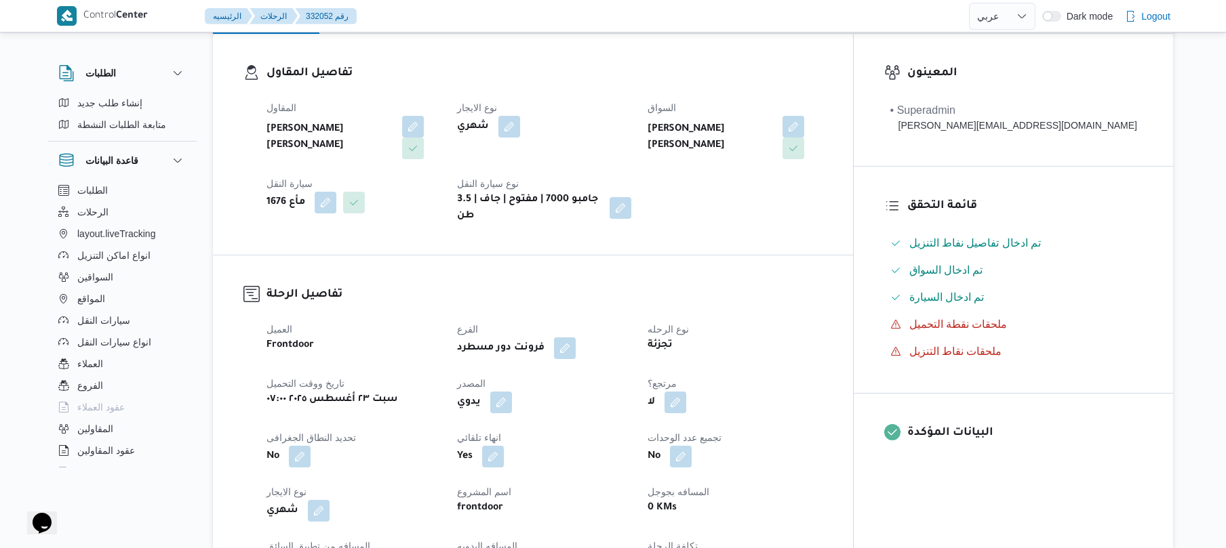
scroll to position [289, 0]
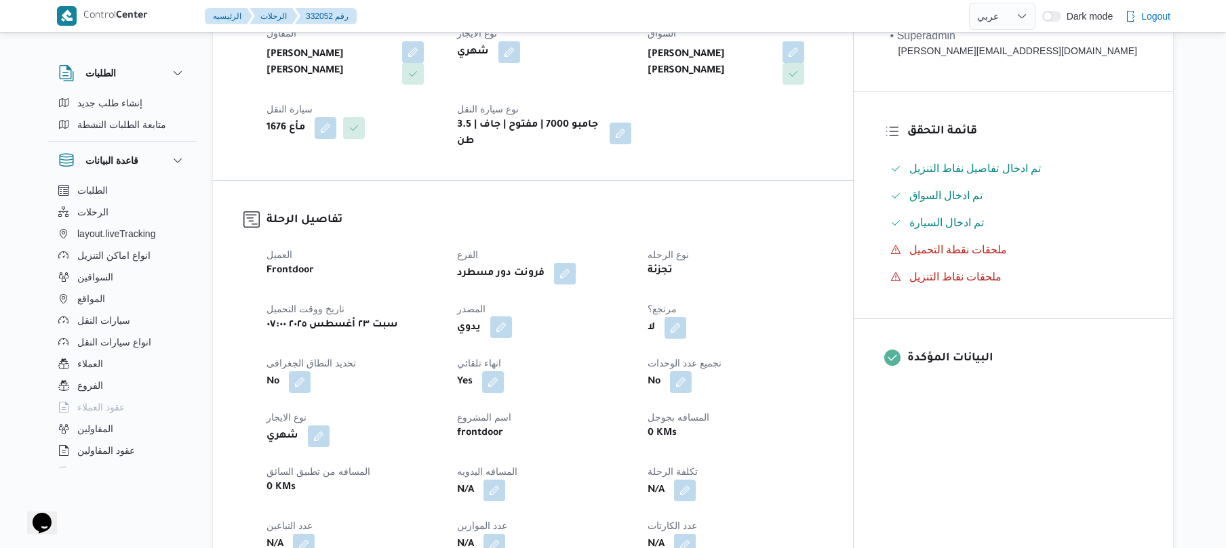
click at [512, 317] on button "button" at bounding box center [501, 328] width 22 height 22
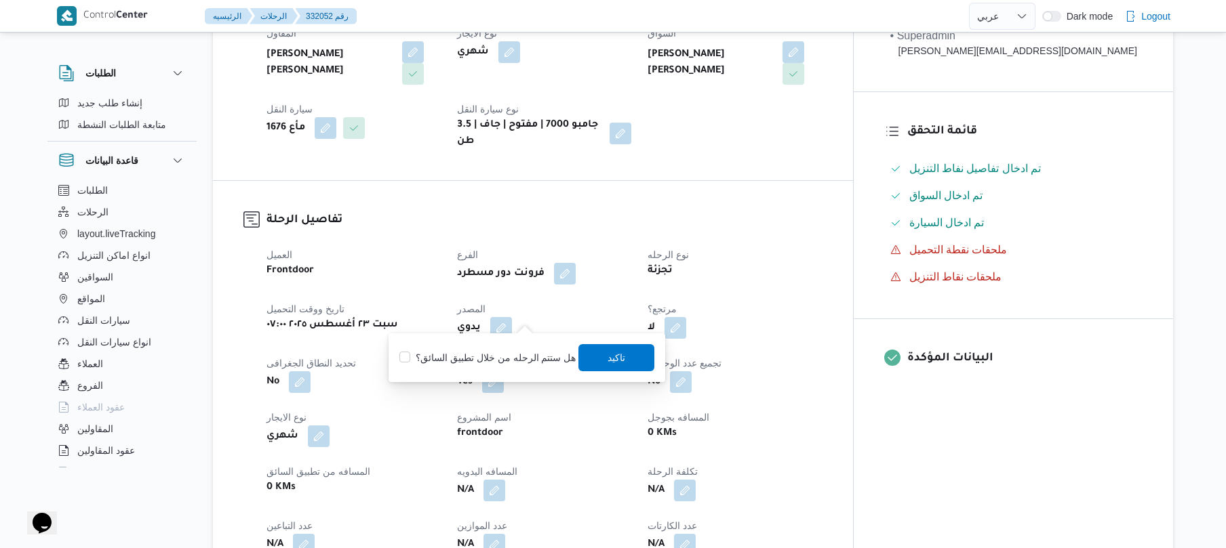
click at [515, 355] on label "هل ستتم الرحله من خلال تطبيق السائق؟" at bounding box center [487, 358] width 176 height 16
checkbox input "true"
click at [582, 353] on span "تاكيد" at bounding box center [617, 357] width 76 height 27
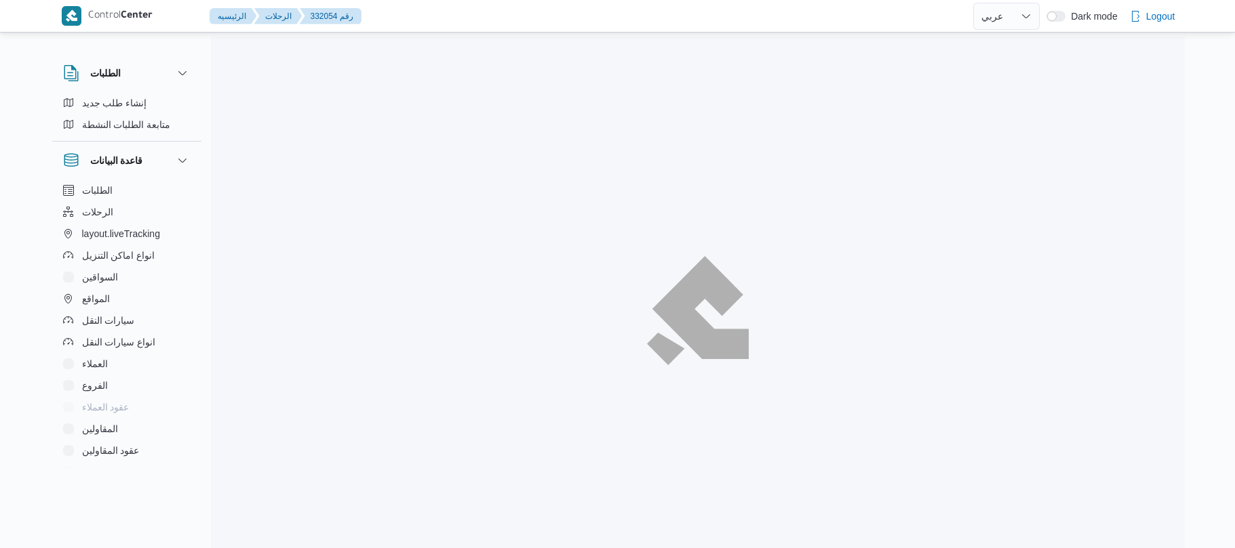
select select "ar"
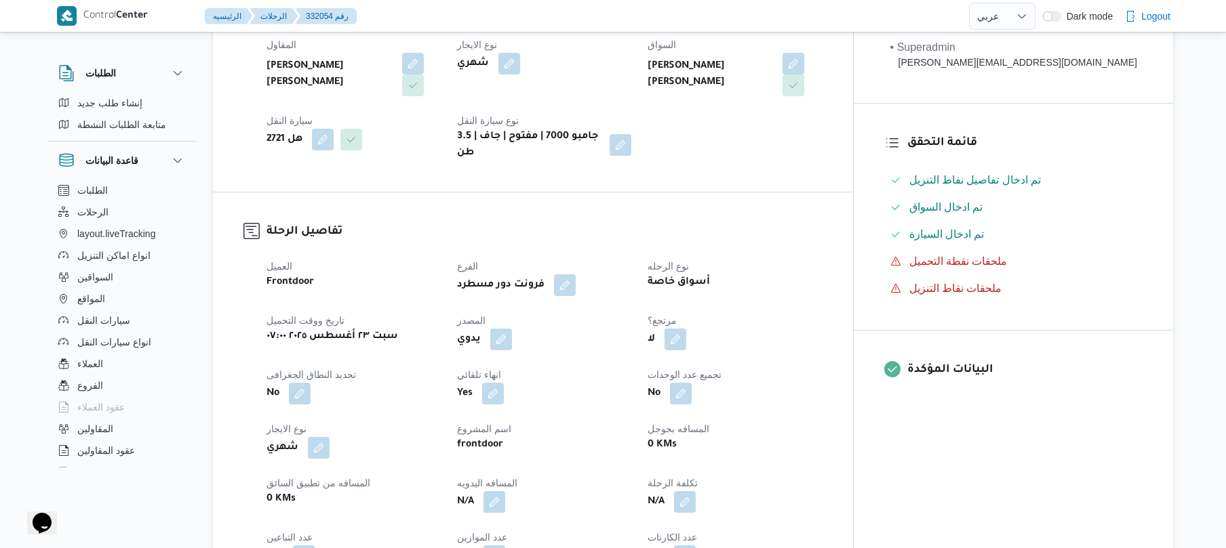
scroll to position [325, 0]
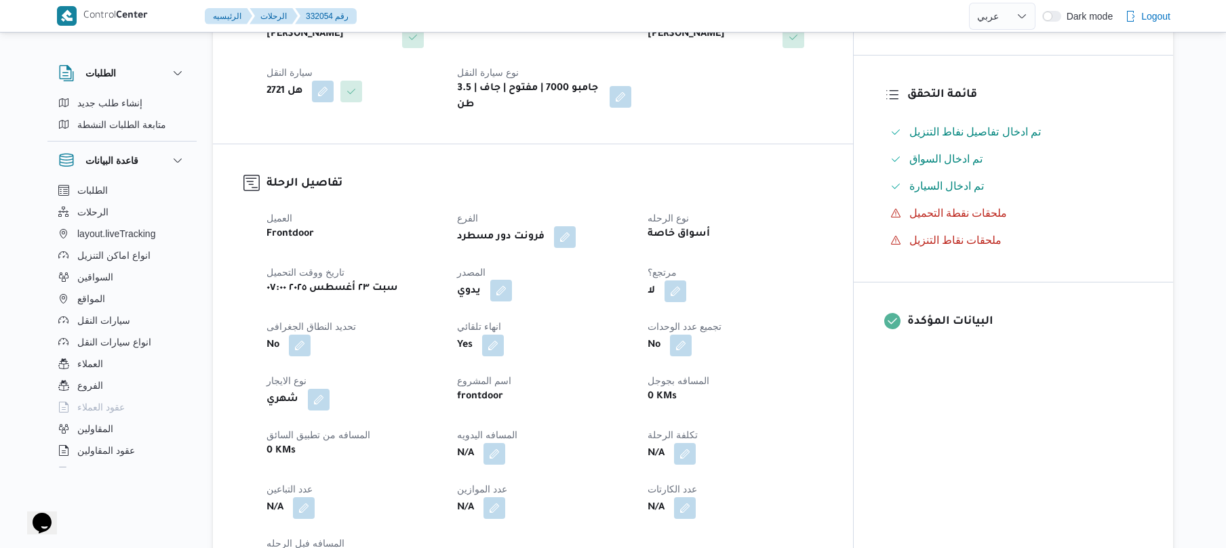
click at [512, 280] on button "button" at bounding box center [501, 291] width 22 height 22
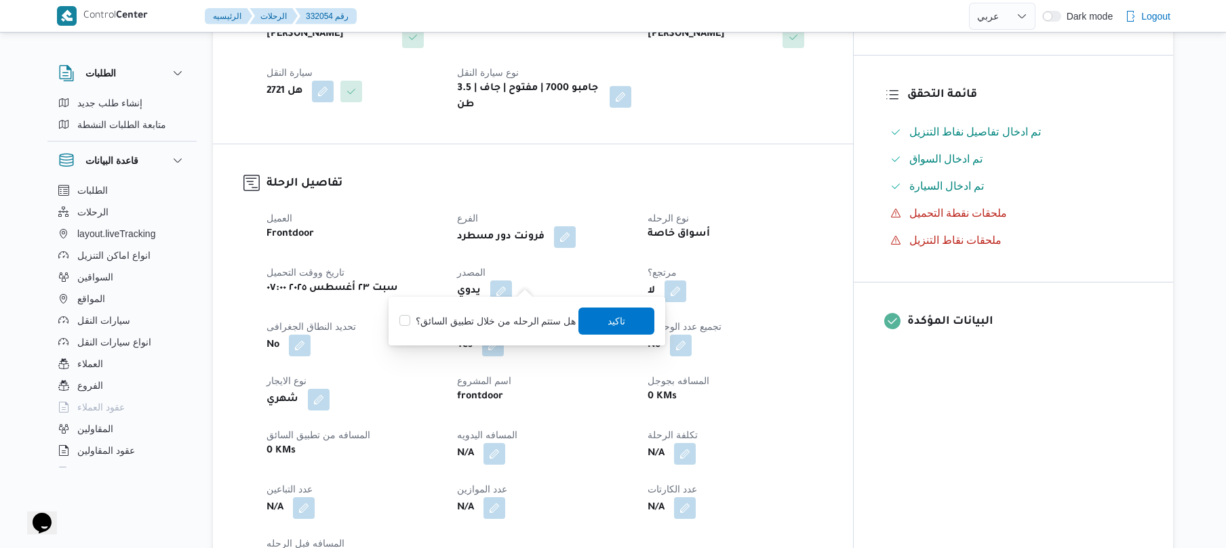
click at [521, 317] on label "هل ستتم الرحله من خلال تطبيق السائق؟" at bounding box center [487, 321] width 176 height 16
checkbox input "true"
click at [632, 321] on span "تاكيد" at bounding box center [617, 320] width 76 height 27
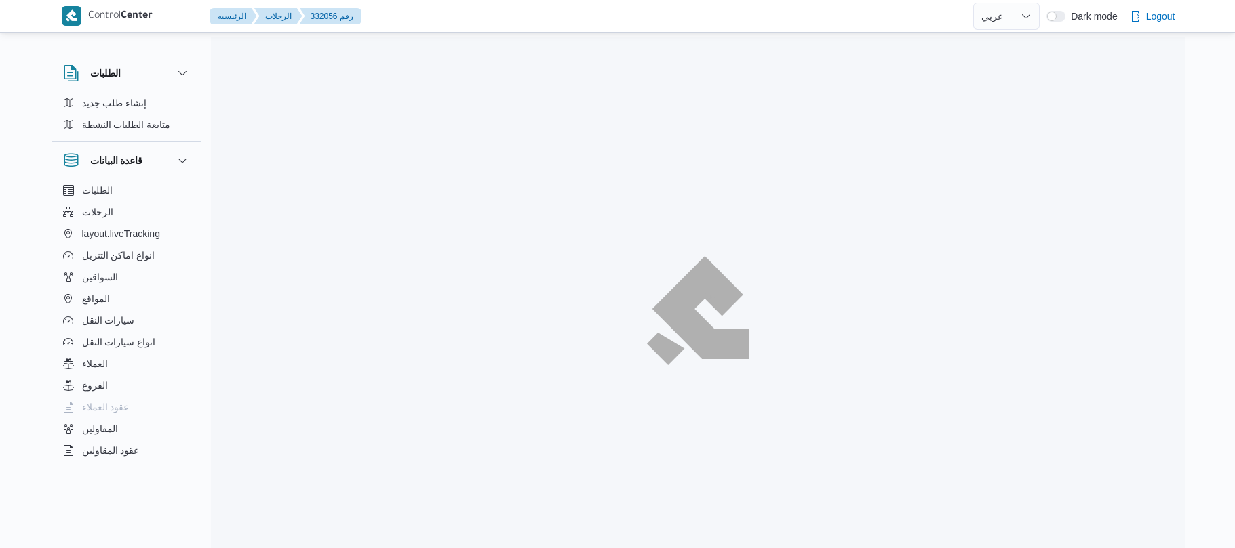
select select "ar"
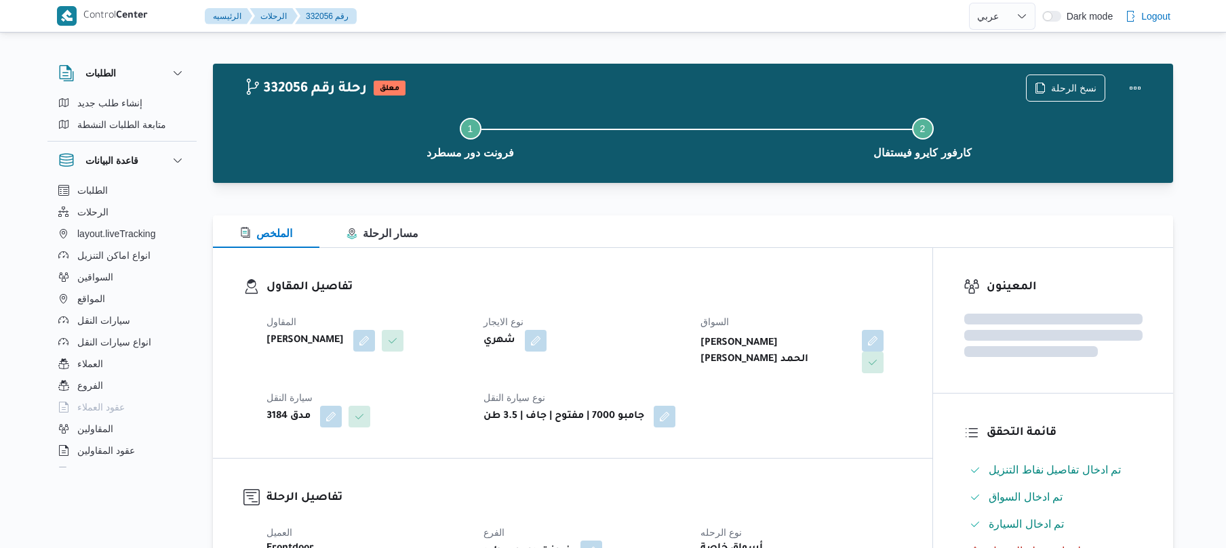
click at [645, 283] on h3 "تفاصيل المقاول" at bounding box center [583, 288] width 635 height 18
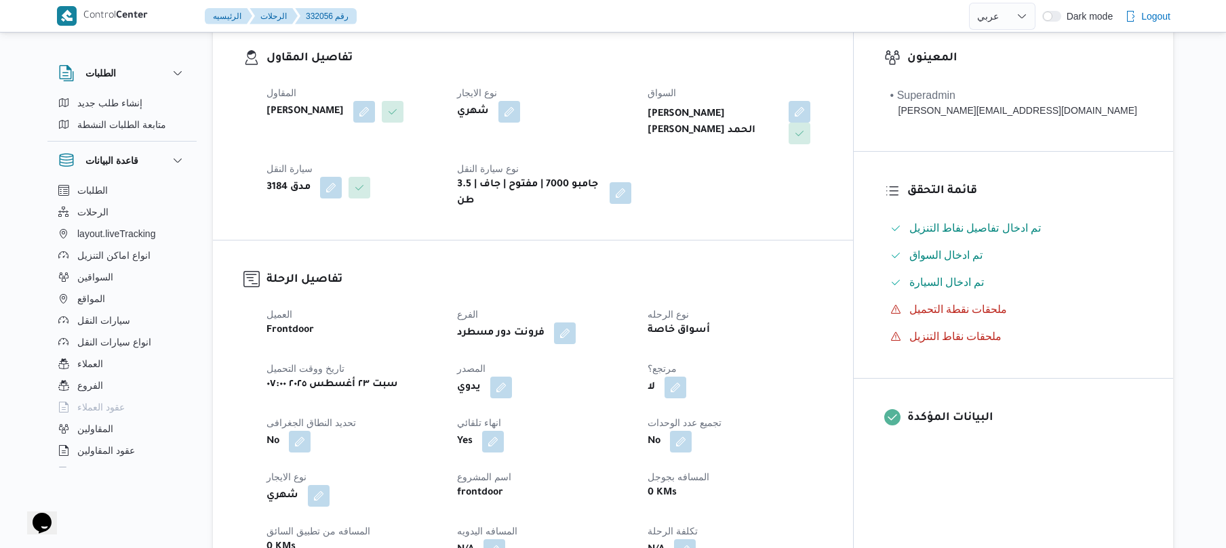
scroll to position [325, 0]
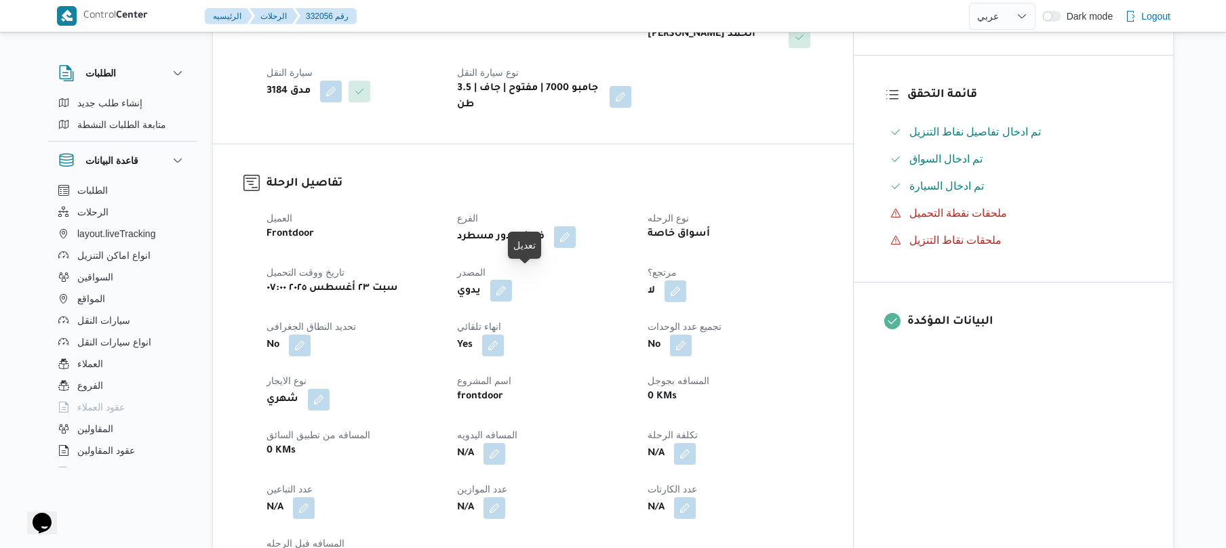
click at [512, 280] on button "button" at bounding box center [501, 291] width 22 height 22
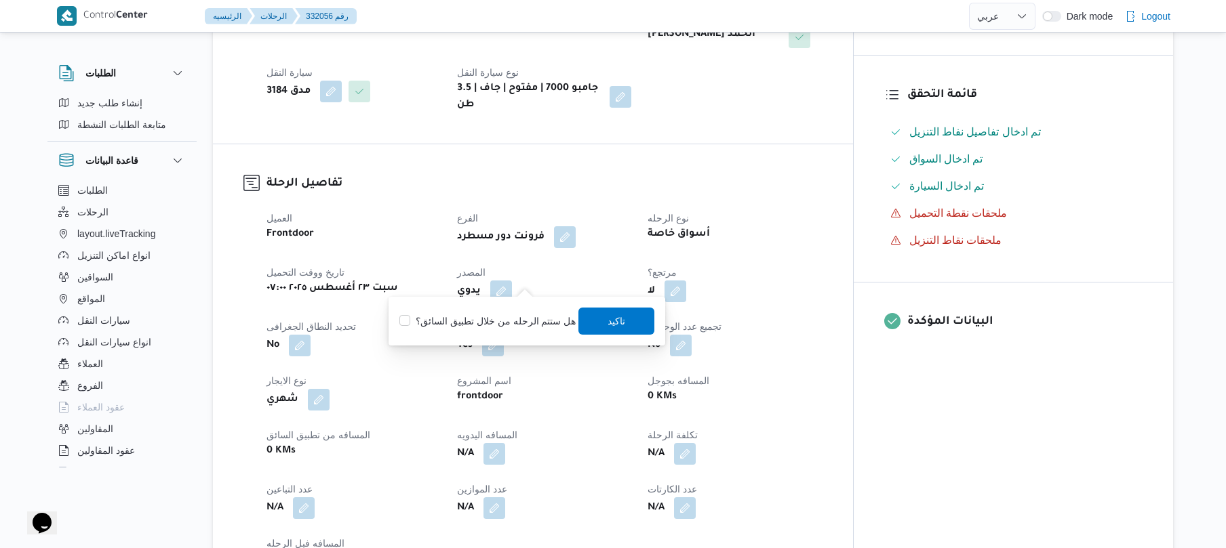
click at [521, 319] on label "هل ستتم الرحله من خلال تطبيق السائق؟" at bounding box center [487, 321] width 176 height 16
checkbox input "true"
click at [598, 321] on span "تاكيد" at bounding box center [617, 320] width 76 height 27
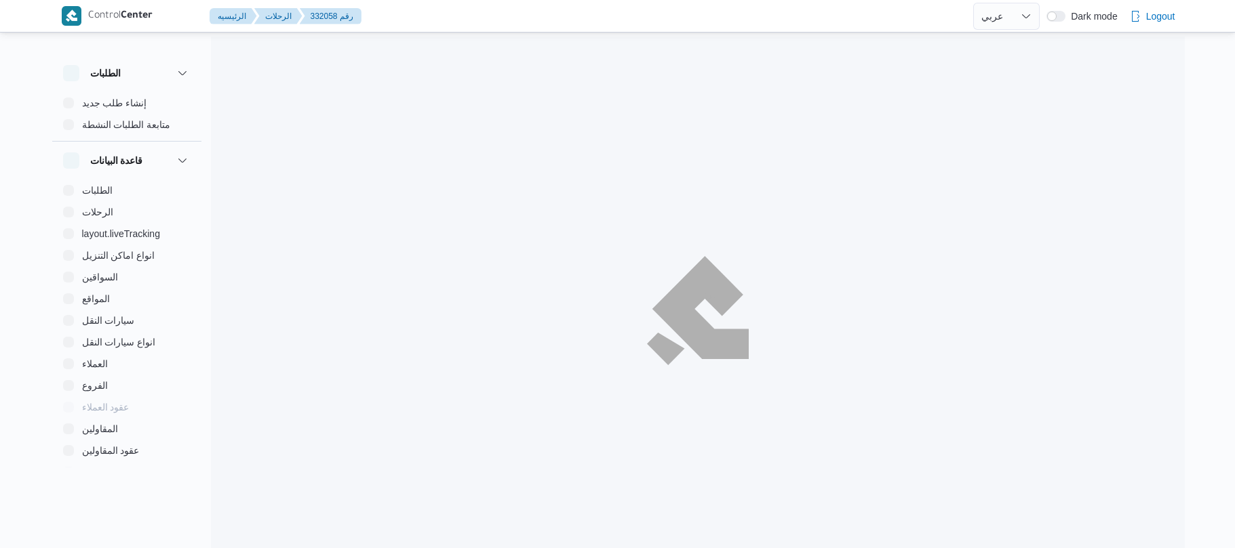
select select "ar"
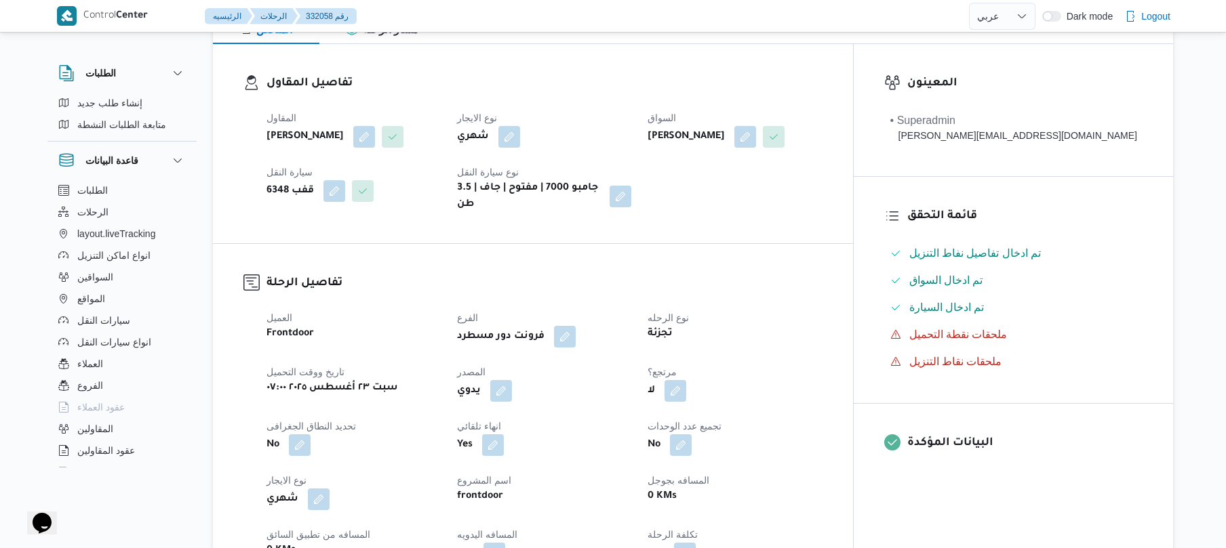
scroll to position [325, 0]
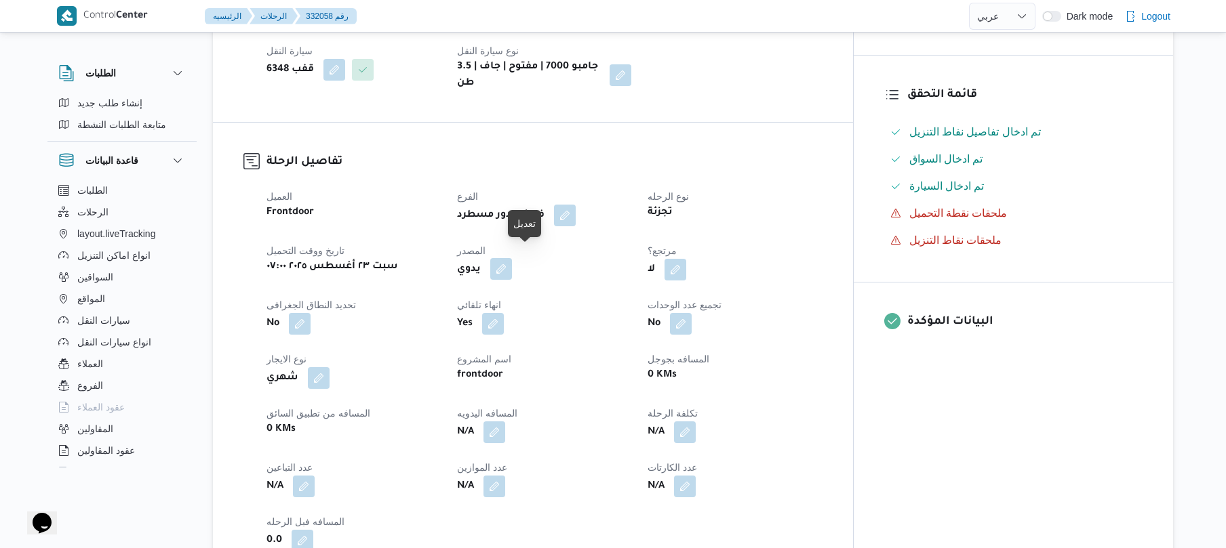
click at [512, 261] on button "button" at bounding box center [501, 269] width 22 height 22
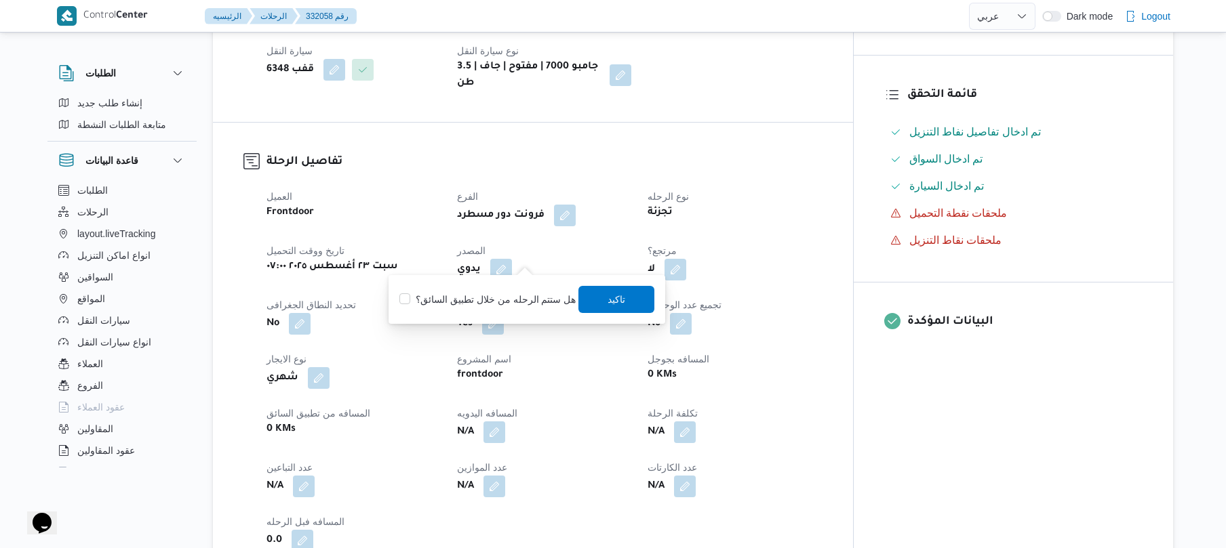
click at [519, 294] on label "هل ستتم الرحله من خلال تطبيق السائق؟" at bounding box center [487, 300] width 176 height 16
checkbox input "true"
click at [600, 296] on span "تاكيد" at bounding box center [617, 298] width 76 height 27
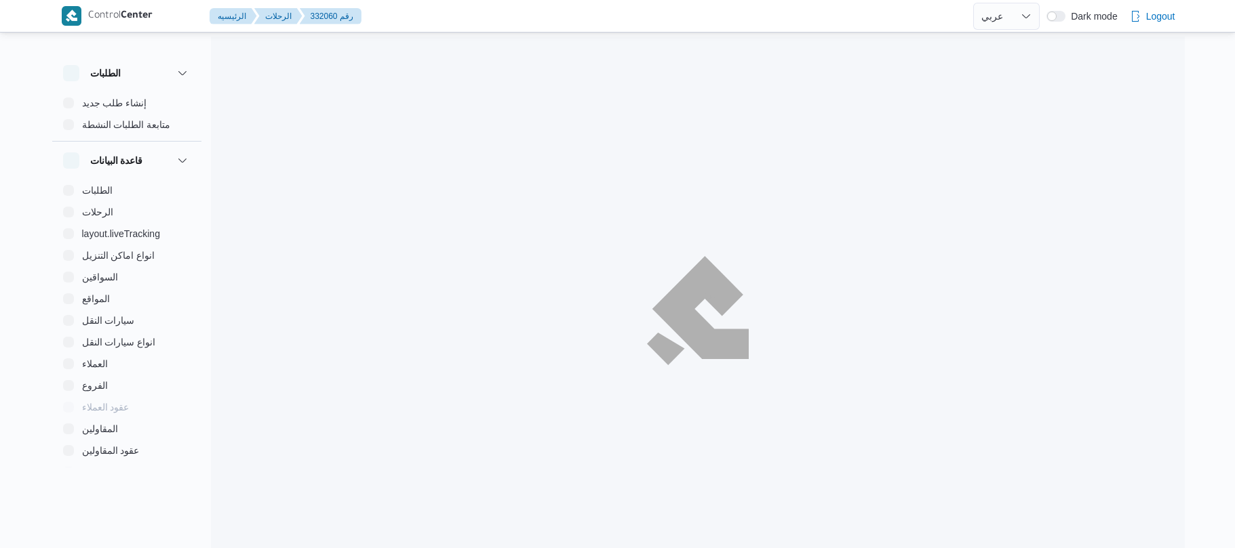
select select "ar"
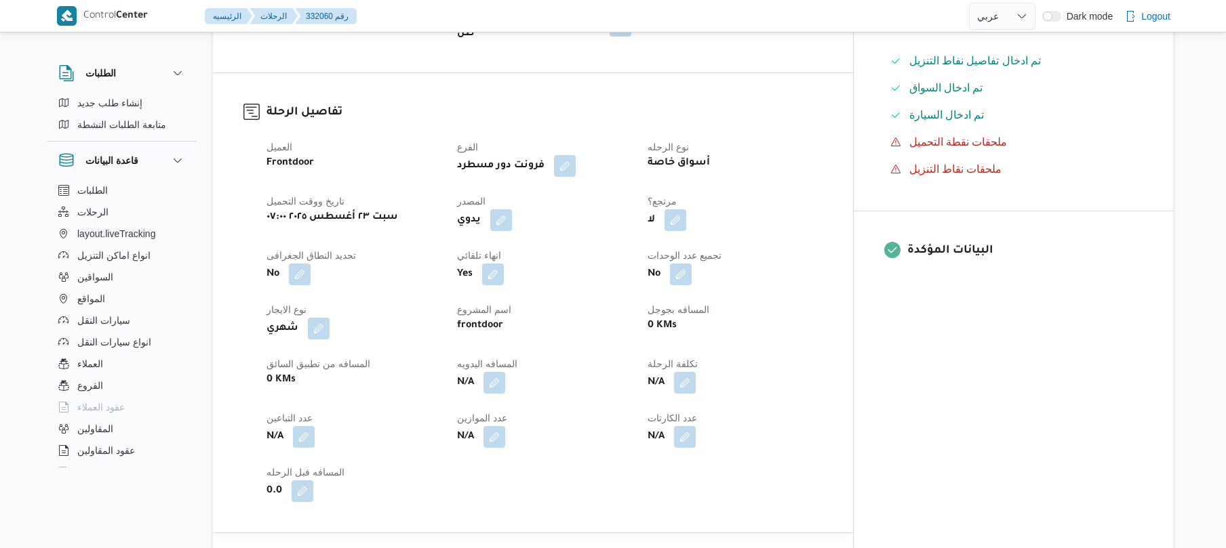
scroll to position [397, 0]
click at [512, 208] on button "button" at bounding box center [501, 219] width 22 height 22
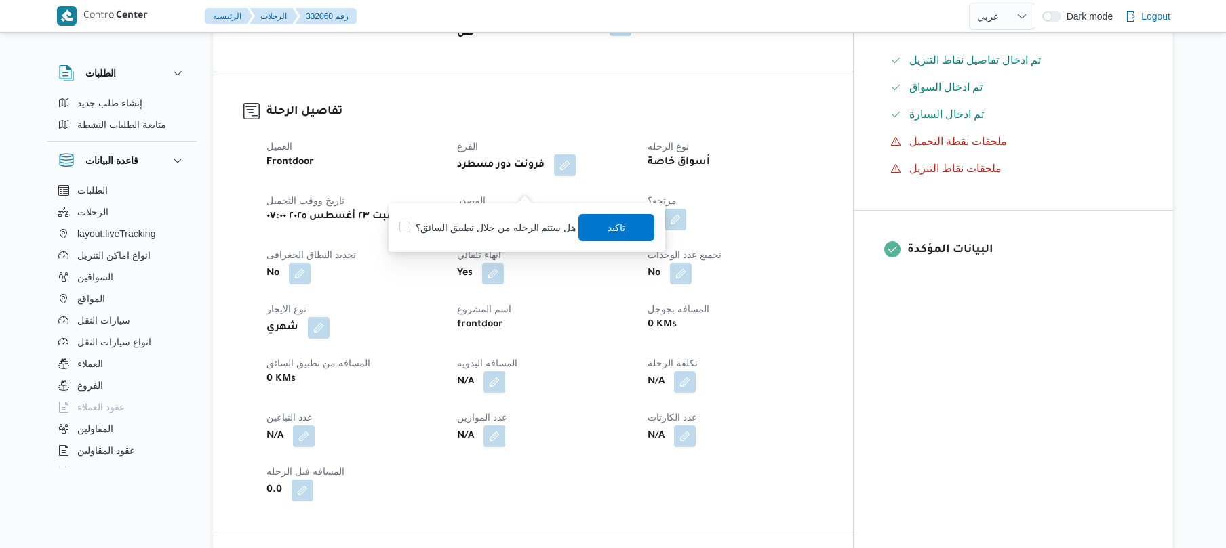
click at [504, 224] on label "هل ستتم الرحله من خلال تطبيق السائق؟" at bounding box center [487, 228] width 176 height 16
checkbox input "true"
click at [608, 232] on span "تاكيد" at bounding box center [617, 227] width 18 height 16
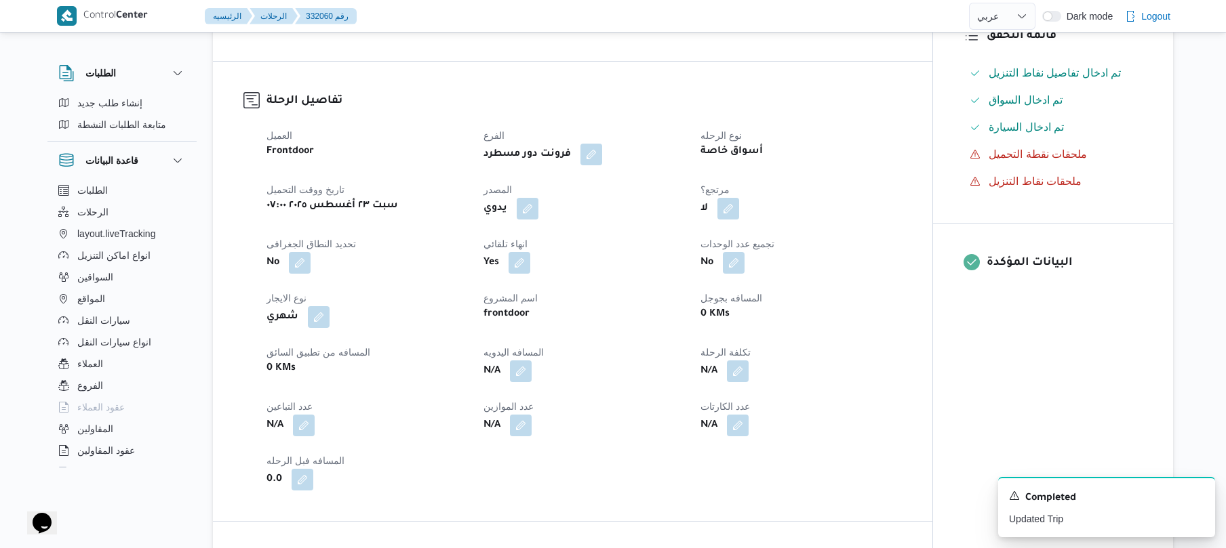
click at [805, 127] on dt "نوع الرحله" at bounding box center [800, 135] width 201 height 16
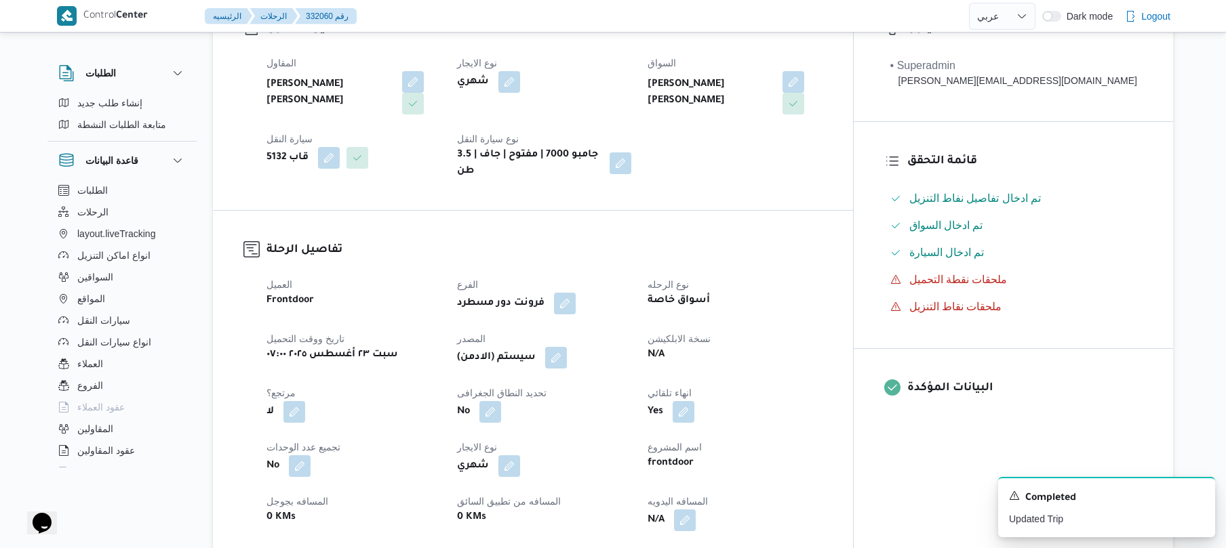
scroll to position [253, 0]
